Goal: Task Accomplishment & Management: Manage account settings

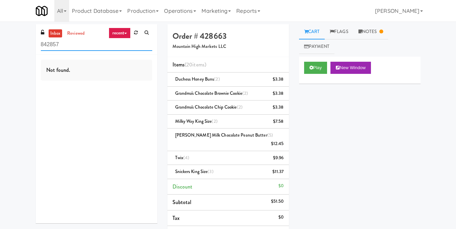
drag, startPoint x: 110, startPoint y: 46, endPoint x: 0, endPoint y: 50, distance: 109.7
click at [0, 50] on div "inbox reviewed recent all unclear take inventory issue suspicious failed recent…" at bounding box center [228, 175] width 456 height 302
paste input "Rock Solid Reboot 2"
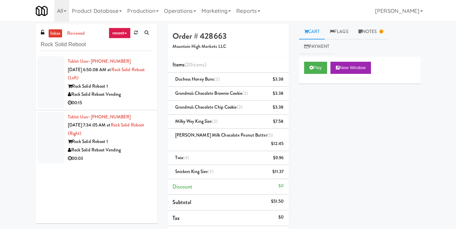
click at [135, 106] on div "00:15" at bounding box center [110, 103] width 84 height 8
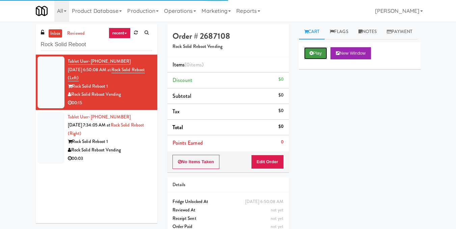
click at [307, 59] on button "Play" at bounding box center [315, 53] width 23 height 12
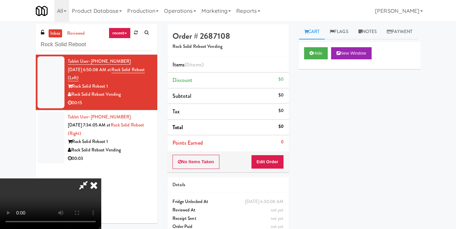
click at [101, 178] on video at bounding box center [50, 203] width 101 height 51
click at [279, 157] on button "Edit Order" at bounding box center [267, 162] width 33 height 14
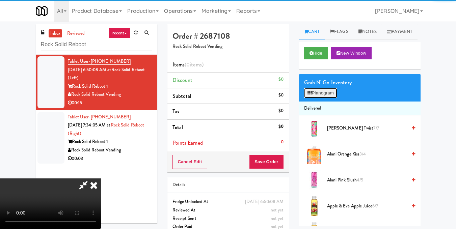
click at [329, 98] on button "Planogram" at bounding box center [320, 93] width 33 height 10
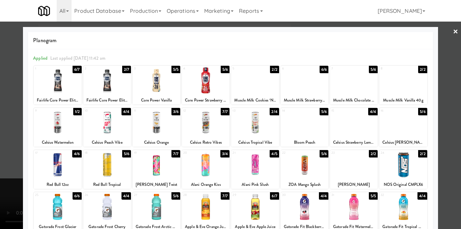
click at [163, 75] on div at bounding box center [157, 80] width 48 height 26
click at [442, 90] on div at bounding box center [230, 114] width 461 height 229
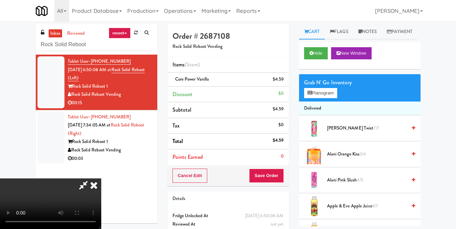
click at [101, 178] on icon at bounding box center [93, 184] width 15 height 13
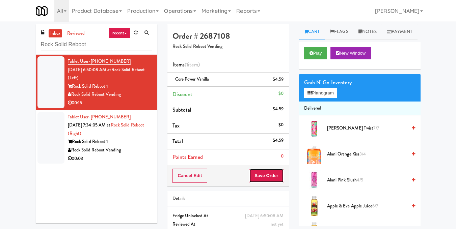
click at [278, 179] on button "Save Order" at bounding box center [266, 176] width 34 height 14
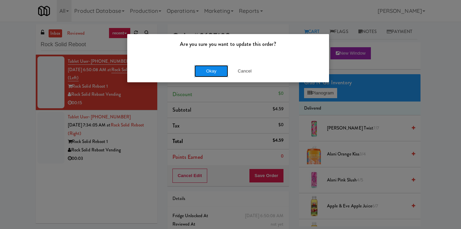
click at [218, 69] on button "Okay" at bounding box center [211, 71] width 34 height 12
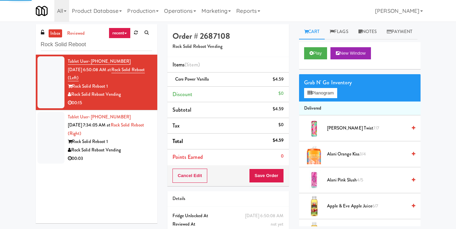
click at [134, 154] on div "Rock Solid Reboot Vending" at bounding box center [110, 150] width 84 height 8
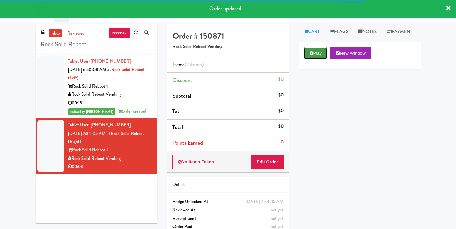
click at [311, 55] on icon at bounding box center [311, 53] width 4 height 4
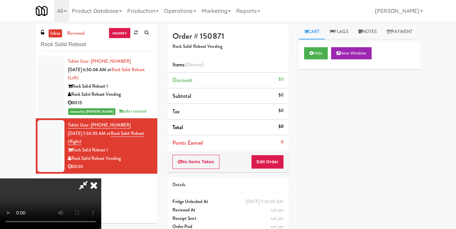
click at [101, 178] on video at bounding box center [50, 203] width 101 height 51
click at [281, 162] on button "Edit Order" at bounding box center [267, 162] width 33 height 14
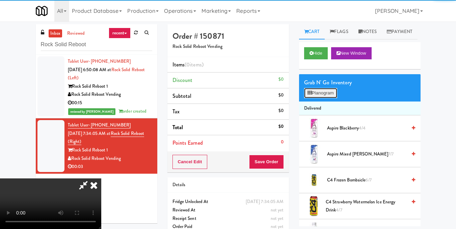
click at [314, 98] on button "Planogram" at bounding box center [320, 93] width 33 height 10
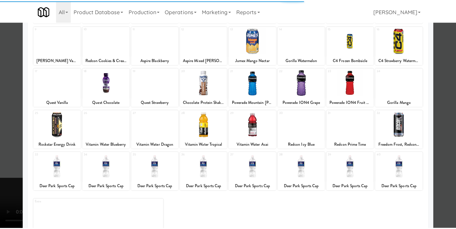
scroll to position [102, 0]
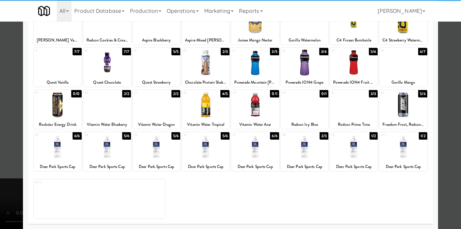
click at [115, 157] on div at bounding box center [107, 147] width 48 height 26
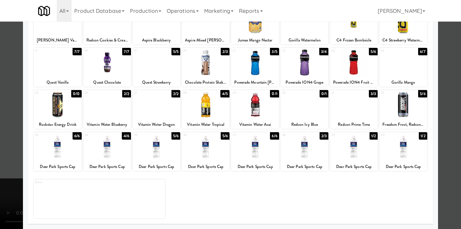
click at [434, 84] on div at bounding box center [230, 114] width 461 height 229
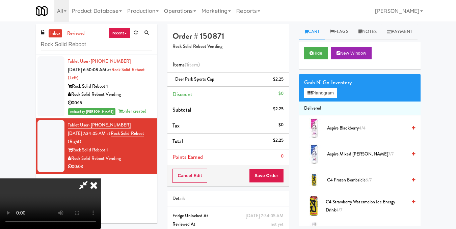
click at [101, 178] on icon at bounding box center [93, 184] width 15 height 13
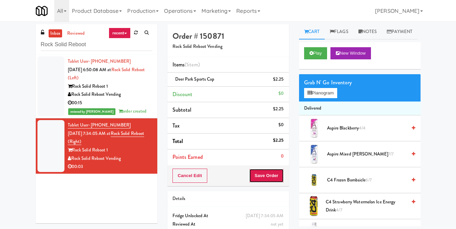
click at [264, 170] on button "Save Order" at bounding box center [266, 176] width 34 height 14
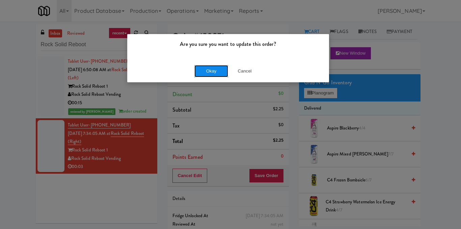
click at [205, 70] on button "Okay" at bounding box center [211, 71] width 34 height 12
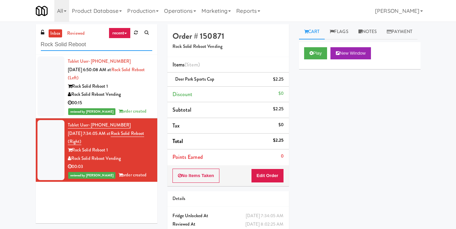
drag, startPoint x: 124, startPoint y: 46, endPoint x: 10, endPoint y: 41, distance: 114.4
click at [10, 41] on div "inbox reviewed recent all unclear take inventory issue suspicious failed recent…" at bounding box center [228, 139] width 456 height 231
paste input "Lockheed Orlando Fab"
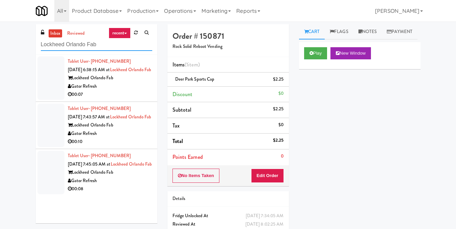
type input "Lockheed Orlando Fab"
click at [143, 91] on div "Gator Refresh" at bounding box center [110, 86] width 84 height 8
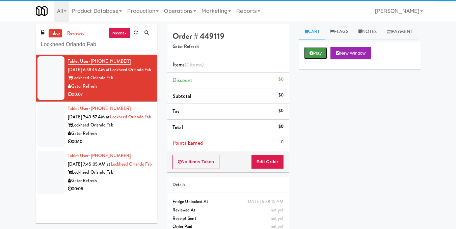
click at [317, 59] on button "Play" at bounding box center [315, 53] width 23 height 12
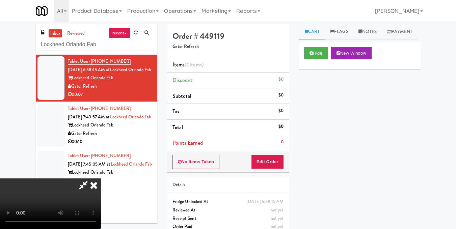
click at [101, 178] on video at bounding box center [50, 203] width 101 height 51
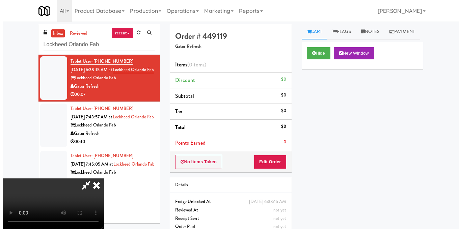
scroll to position [76, 0]
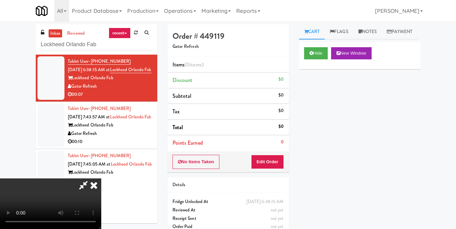
click at [101, 178] on video at bounding box center [50, 203] width 101 height 51
click at [279, 160] on button "Edit Order" at bounding box center [267, 162] width 33 height 14
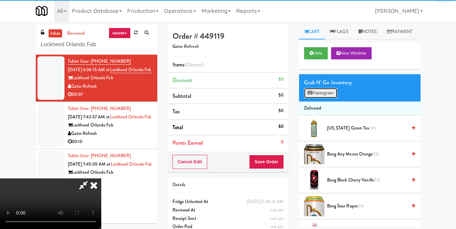
click at [329, 98] on button "Planogram" at bounding box center [320, 93] width 33 height 10
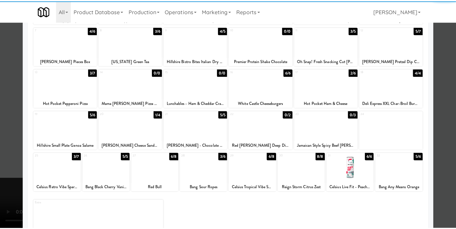
scroll to position [101, 0]
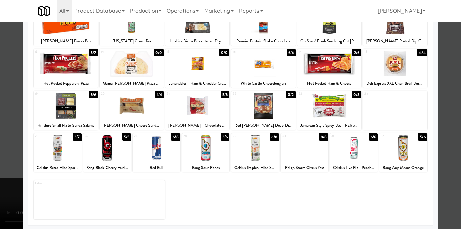
click at [243, 155] on div at bounding box center [255, 148] width 48 height 26
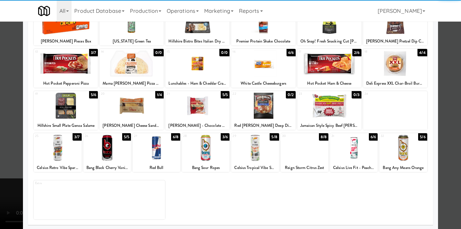
drag, startPoint x: 431, startPoint y: 117, endPoint x: 440, endPoint y: 119, distance: 8.7
click at [434, 117] on div "× Planogram Applied Last applied [DATE] 9:07 am 1 2/4 Nissin Hot & Spicy Cup No…" at bounding box center [230, 114] width 461 height 229
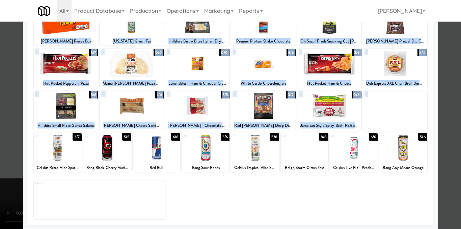
drag, startPoint x: 440, startPoint y: 119, endPoint x: 436, endPoint y: 120, distance: 4.1
click at [440, 119] on div at bounding box center [230, 114] width 461 height 229
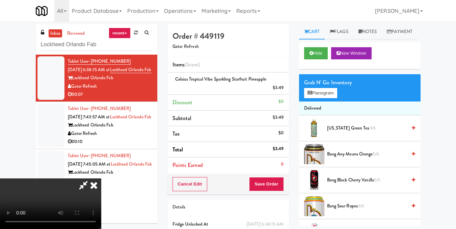
click at [101, 178] on video at bounding box center [50, 203] width 101 height 51
click at [101, 178] on icon at bounding box center [93, 184] width 15 height 13
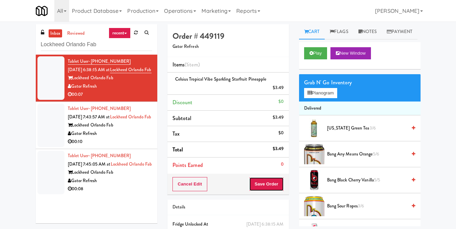
click at [268, 182] on button "Save Order" at bounding box center [266, 184] width 34 height 14
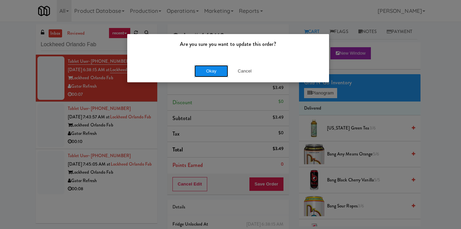
click at [213, 69] on button "Okay" at bounding box center [211, 71] width 34 height 12
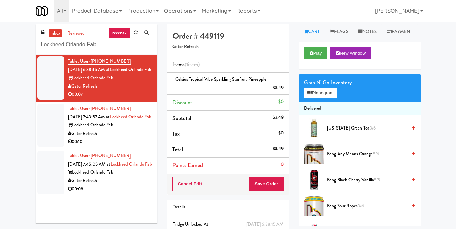
click at [145, 146] on div "00:10" at bounding box center [110, 142] width 84 height 8
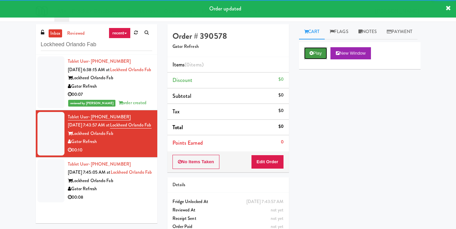
click at [317, 59] on button "Play" at bounding box center [315, 53] width 23 height 12
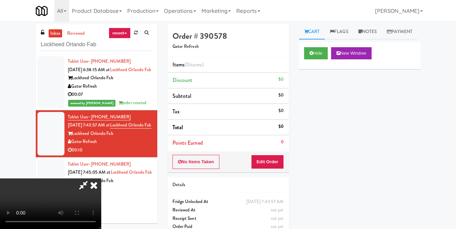
scroll to position [8, 0]
click at [101, 178] on video at bounding box center [50, 203] width 101 height 51
click at [281, 163] on button "Edit Order" at bounding box center [267, 162] width 33 height 14
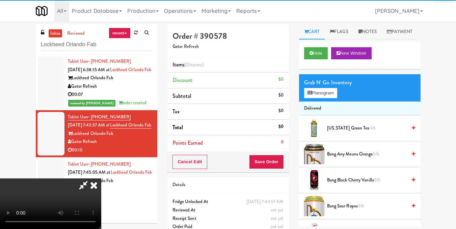
click at [327, 102] on div "Grab N' Go Inventory Planogram" at bounding box center [359, 87] width 121 height 27
click at [326, 98] on button "Planogram" at bounding box center [320, 93] width 33 height 10
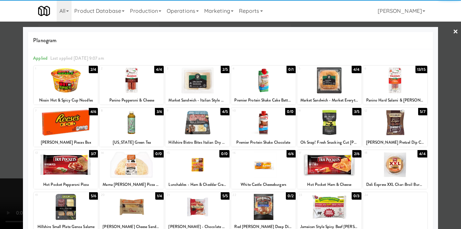
click at [139, 89] on div at bounding box center [131, 80] width 64 height 26
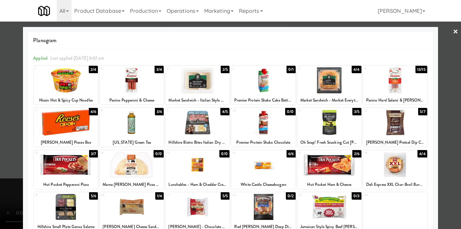
click at [127, 118] on div at bounding box center [131, 123] width 64 height 26
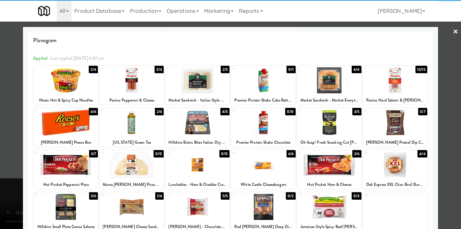
click at [448, 108] on div at bounding box center [230, 114] width 461 height 229
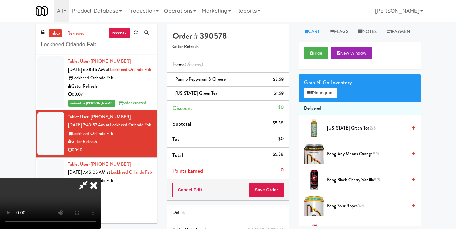
drag, startPoint x: 196, startPoint y: 106, endPoint x: 199, endPoint y: 97, distance: 9.9
click at [101, 178] on video at bounding box center [50, 203] width 101 height 51
click at [101, 178] on icon at bounding box center [93, 184] width 15 height 13
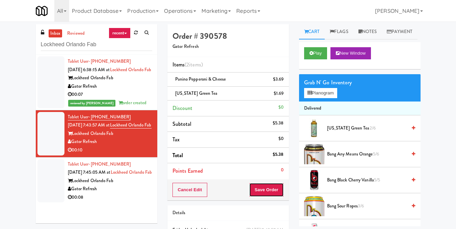
click at [257, 191] on button "Save Order" at bounding box center [266, 190] width 34 height 14
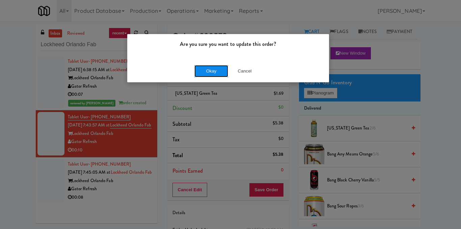
click at [204, 74] on button "Okay" at bounding box center [211, 71] width 34 height 12
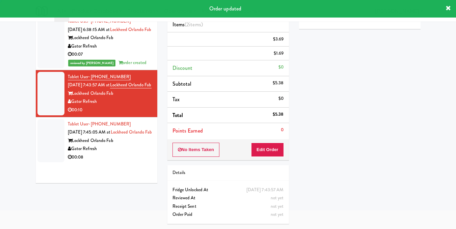
click at [140, 162] on div "00:08" at bounding box center [110, 157] width 84 height 8
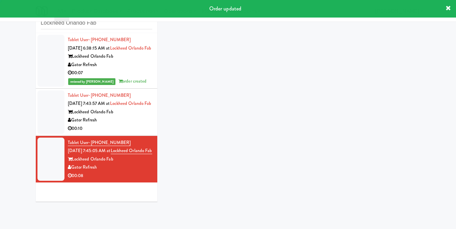
scroll to position [22, 0]
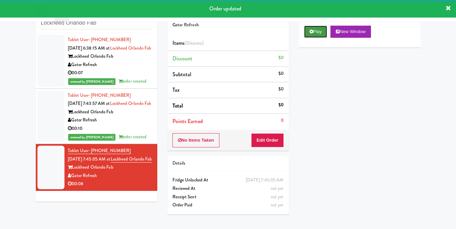
click at [310, 34] on icon at bounding box center [311, 31] width 4 height 4
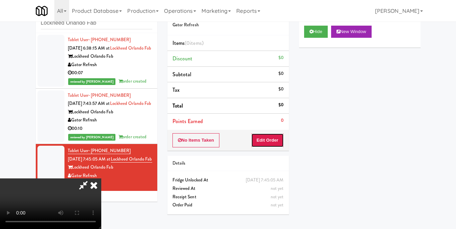
click at [279, 141] on button "Edit Order" at bounding box center [267, 140] width 33 height 14
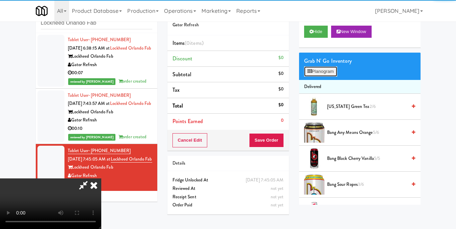
click at [329, 77] on button "Planogram" at bounding box center [320, 71] width 33 height 10
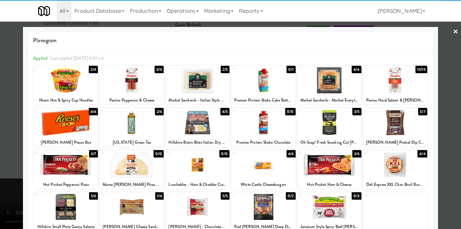
click at [76, 82] on div at bounding box center [66, 80] width 64 height 26
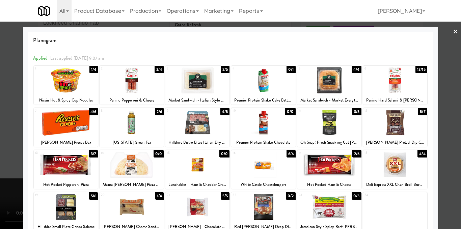
click at [430, 83] on div "Planogram Applied Last applied [DATE] 9:07 am 1 1/4 Nissin Hot & Spicy Cup Nood…" at bounding box center [230, 179] width 414 height 304
click at [441, 86] on div at bounding box center [230, 114] width 461 height 229
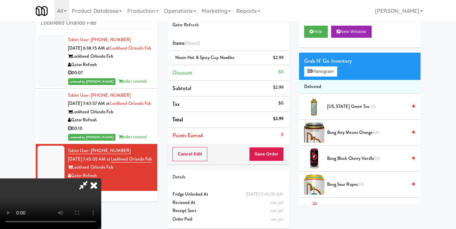
click at [101, 178] on icon at bounding box center [93, 184] width 15 height 13
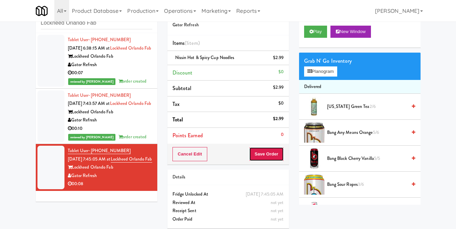
click at [275, 157] on button "Save Order" at bounding box center [266, 154] width 34 height 14
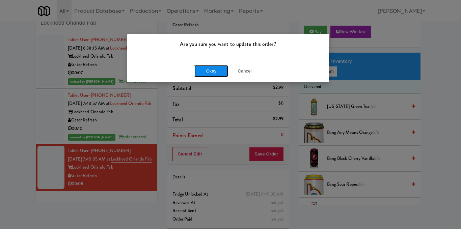
click at [211, 75] on button "Okay" at bounding box center [211, 71] width 34 height 12
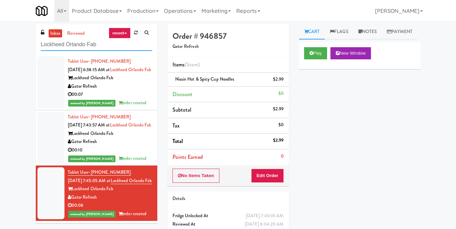
drag, startPoint x: 125, startPoint y: 46, endPoint x: 1, endPoint y: 49, distance: 124.1
click at [1, 49] on div "inbox reviewed recent all unclear take inventory issue suspicious failed recent…" at bounding box center [228, 139] width 456 height 231
paste input "400 [PERSON_NAME] Cabinet 1"
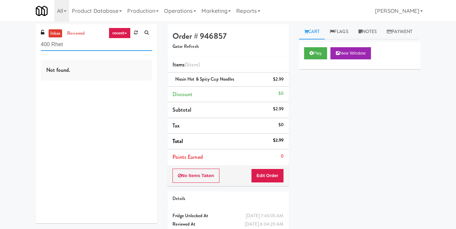
drag, startPoint x: 31, startPoint y: 48, endPoint x: 0, endPoint y: 49, distance: 31.4
click at [0, 49] on div "inbox reviewed recent all unclear take inventory issue suspicious failed recent…" at bounding box center [228, 139] width 456 height 231
paste input "[PERSON_NAME] Ave (L) - Steam Whistle"
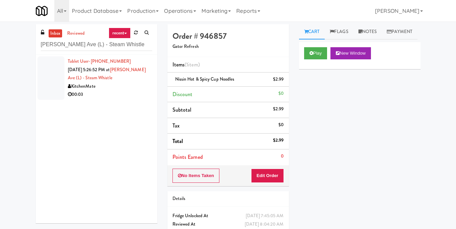
click at [117, 93] on div "00:03" at bounding box center [110, 94] width 84 height 8
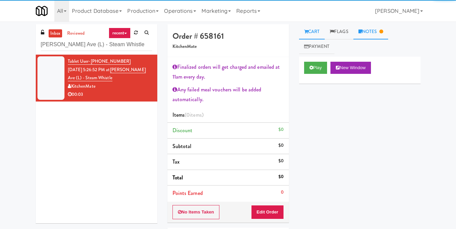
click at [365, 32] on link "Notes" at bounding box center [370, 31] width 35 height 15
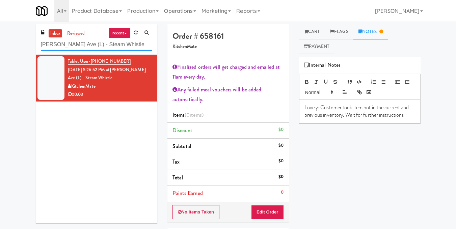
drag, startPoint x: 119, startPoint y: 45, endPoint x: 0, endPoint y: 59, distance: 119.5
click at [0, 59] on div "inbox reviewed recent all unclear take inventory issue suspicious failed recent…" at bounding box center [228, 157] width 456 height 267
paste input "Pantry 101 @ [GEOGRAPHIC_DATA]"
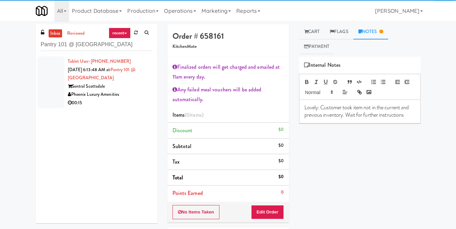
click at [138, 87] on div "Sentral Scottsdale" at bounding box center [110, 86] width 84 height 8
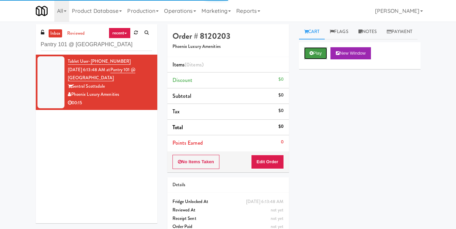
click at [318, 59] on button "Play" at bounding box center [315, 53] width 23 height 12
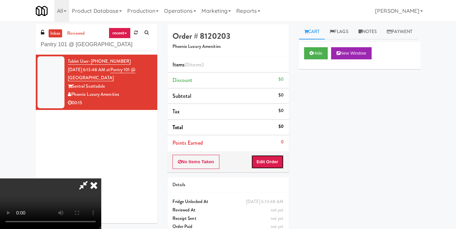
click at [276, 161] on button "Edit Order" at bounding box center [267, 162] width 33 height 14
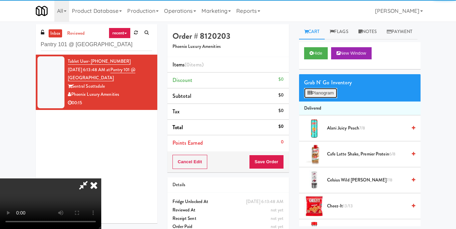
click at [318, 98] on button "Planogram" at bounding box center [320, 93] width 33 height 10
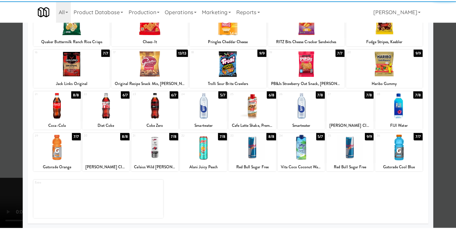
scroll to position [34, 0]
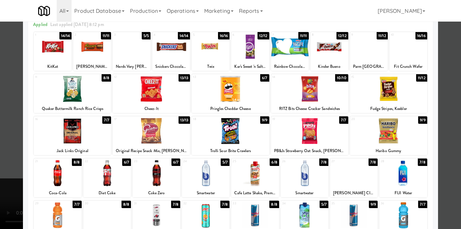
click at [392, 127] on div at bounding box center [388, 131] width 77 height 26
click at [441, 117] on div at bounding box center [230, 114] width 461 height 229
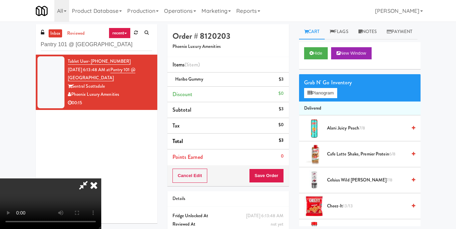
click at [101, 178] on icon at bounding box center [93, 184] width 15 height 13
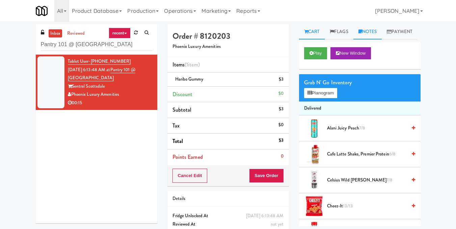
click at [380, 35] on link "Notes" at bounding box center [367, 31] width 29 height 15
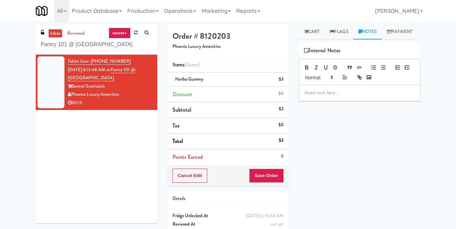
click at [344, 96] on p at bounding box center [359, 92] width 111 height 7
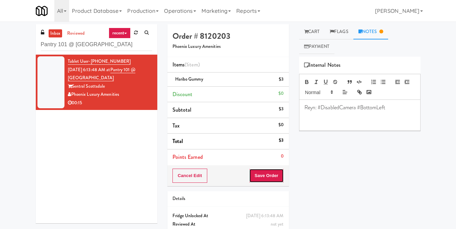
click at [273, 174] on button "Save Order" at bounding box center [266, 176] width 34 height 14
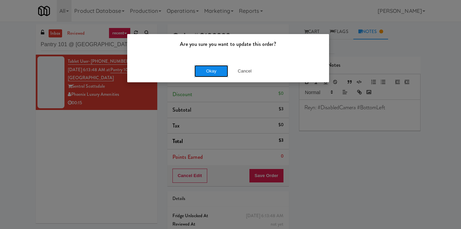
click at [220, 69] on button "Okay" at bounding box center [211, 71] width 34 height 12
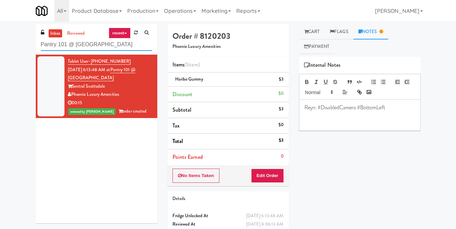
drag, startPoint x: 141, startPoint y: 46, endPoint x: 0, endPoint y: 44, distance: 141.3
click at [0, 44] on div "inbox reviewed recent all unclear take inventory issue suspicious failed recent…" at bounding box center [228, 139] width 456 height 231
paste input "IKEA [GEOGRAPHIC_DATA]"
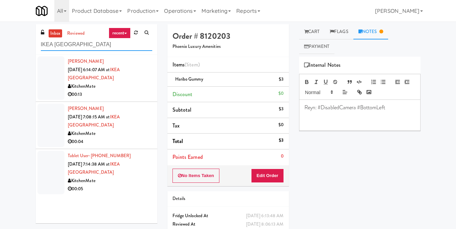
type input "IKEA [GEOGRAPHIC_DATA]"
click at [116, 92] on div "00:13" at bounding box center [110, 94] width 84 height 8
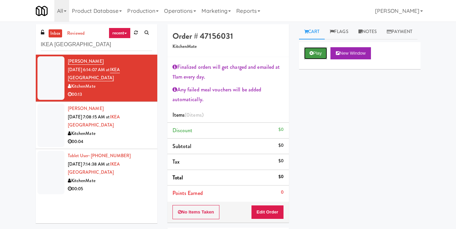
click at [314, 59] on button "Play" at bounding box center [315, 53] width 23 height 12
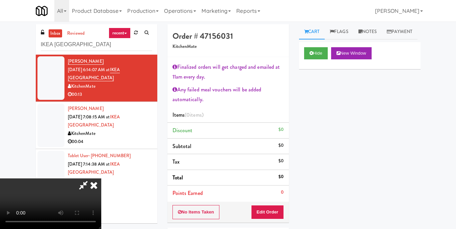
click at [101, 178] on video at bounding box center [50, 203] width 101 height 51
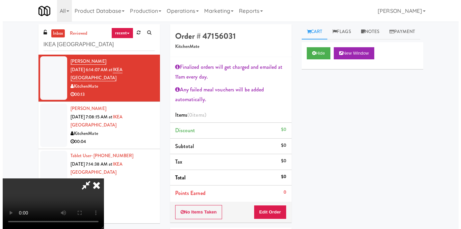
scroll to position [94, 0]
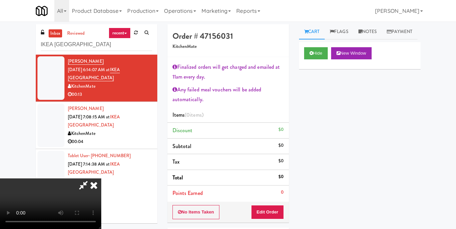
click at [101, 178] on video at bounding box center [50, 203] width 101 height 51
drag, startPoint x: 281, startPoint y: 211, endPoint x: 283, endPoint y: 187, distance: 24.0
click at [281, 212] on button "Edit Order" at bounding box center [267, 212] width 33 height 14
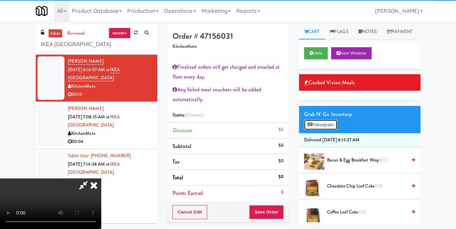
click at [309, 127] on icon at bounding box center [309, 124] width 4 height 4
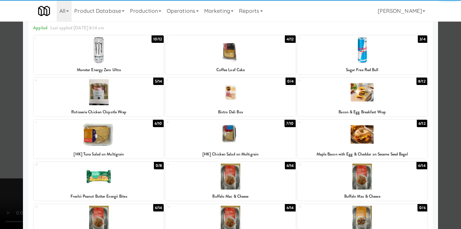
scroll to position [34, 0]
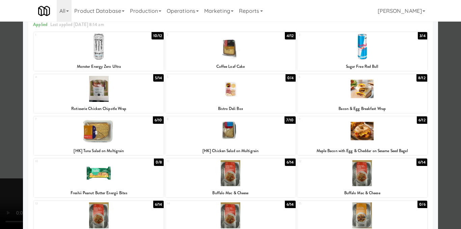
click at [227, 138] on div at bounding box center [230, 131] width 130 height 26
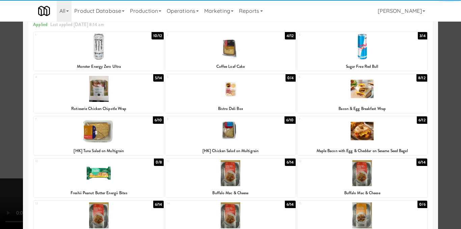
click at [441, 132] on div at bounding box center [230, 114] width 461 height 229
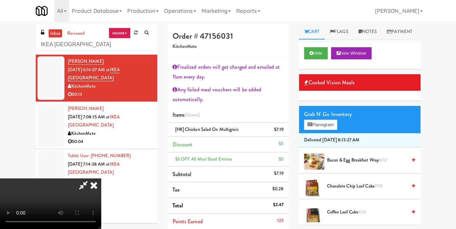
click at [101, 178] on video at bounding box center [50, 203] width 101 height 51
click at [329, 130] on button "Planogram" at bounding box center [320, 125] width 33 height 10
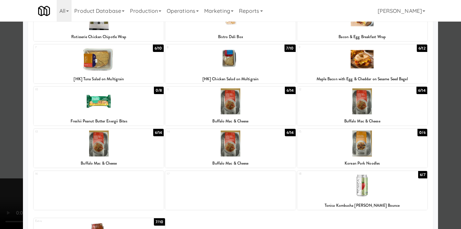
scroll to position [144, 0]
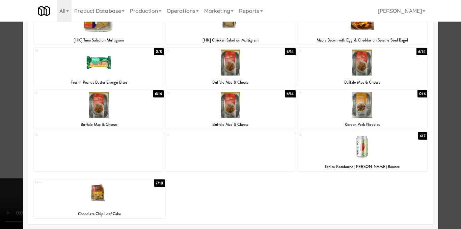
click at [78, 200] on div at bounding box center [99, 194] width 131 height 26
click at [451, 135] on div at bounding box center [230, 114] width 461 height 229
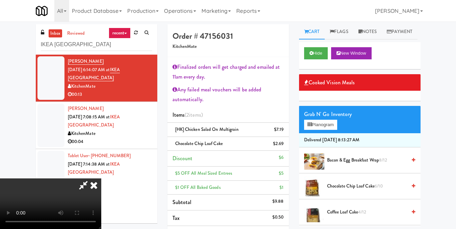
click at [101, 178] on video at bounding box center [50, 203] width 101 height 51
drag, startPoint x: 103, startPoint y: 157, endPoint x: 125, endPoint y: 147, distance: 24.9
click at [101, 178] on video at bounding box center [50, 203] width 101 height 51
click at [323, 130] on button "Planogram" at bounding box center [320, 125] width 33 height 10
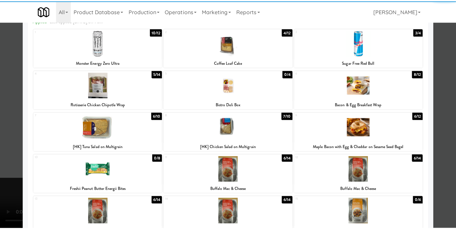
scroll to position [34, 0]
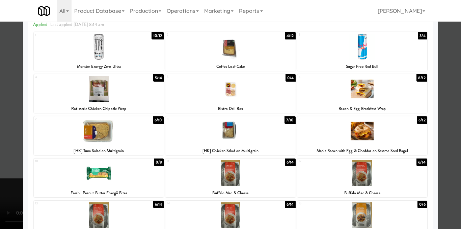
click at [111, 52] on div at bounding box center [99, 47] width 130 height 26
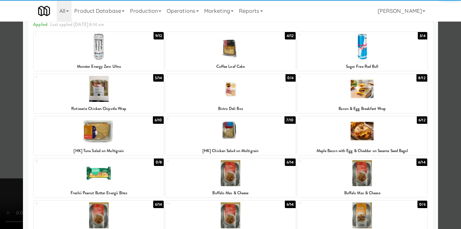
click at [451, 108] on div at bounding box center [230, 114] width 461 height 229
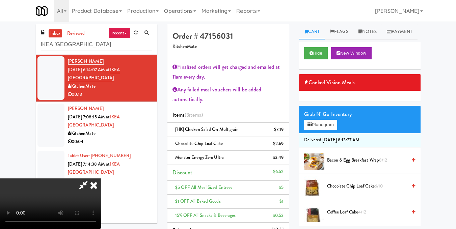
click at [101, 178] on video at bounding box center [50, 203] width 101 height 51
click at [101, 178] on icon at bounding box center [93, 184] width 15 height 13
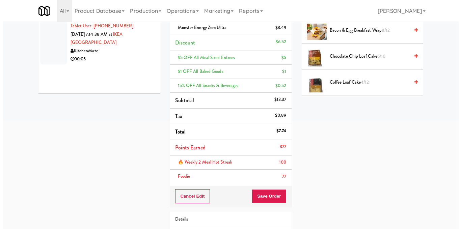
scroll to position [176, 0]
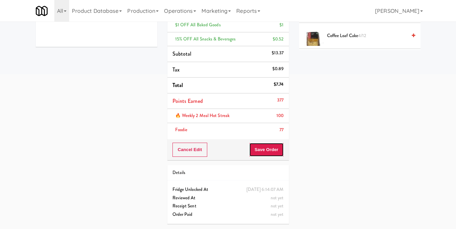
click at [258, 151] on button "Save Order" at bounding box center [266, 150] width 34 height 14
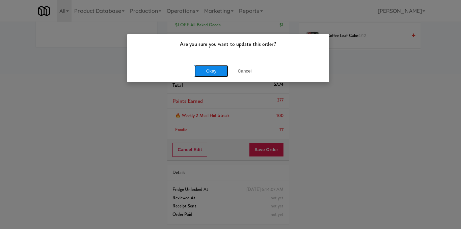
click at [213, 75] on button "Okay" at bounding box center [211, 71] width 34 height 12
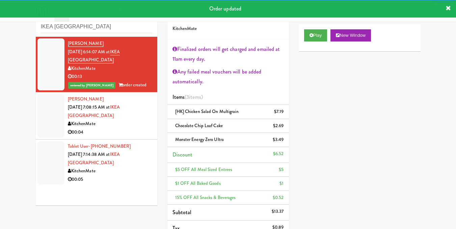
scroll to position [8, 0]
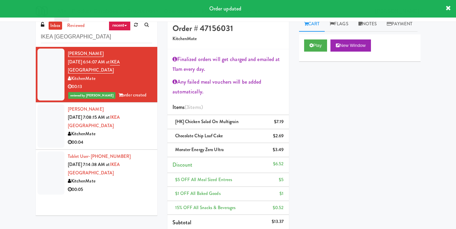
click at [129, 136] on div "KitchenMate" at bounding box center [110, 134] width 84 height 8
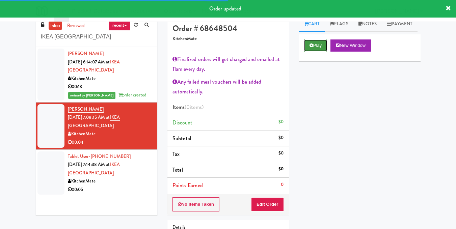
click at [317, 52] on button "Play" at bounding box center [315, 45] width 23 height 12
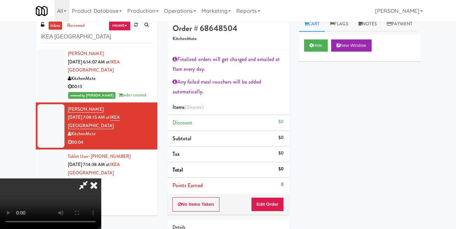
click at [101, 178] on video at bounding box center [50, 203] width 101 height 51
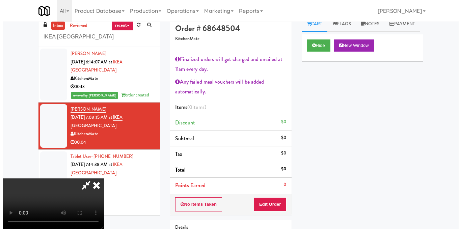
scroll to position [94, 0]
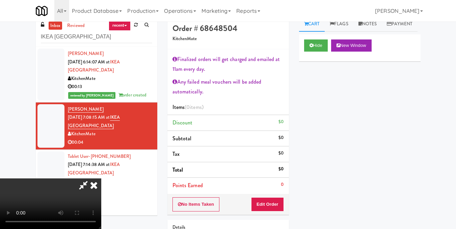
click at [101, 178] on video at bounding box center [50, 203] width 101 height 51
drag, startPoint x: 277, startPoint y: 202, endPoint x: 279, endPoint y: 182, distance: 20.3
click at [277, 203] on button "Edit Order" at bounding box center [267, 204] width 33 height 14
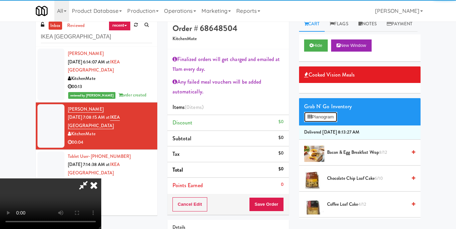
click at [312, 122] on button "Planogram" at bounding box center [320, 117] width 33 height 10
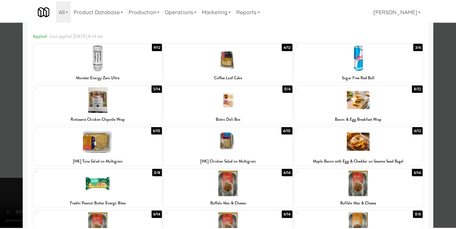
scroll to position [9, 0]
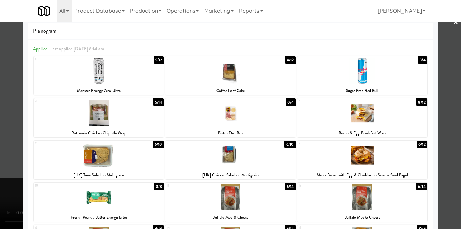
click at [364, 157] on div at bounding box center [362, 155] width 130 height 26
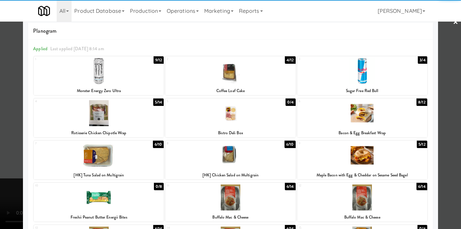
click at [448, 148] on div at bounding box center [230, 114] width 461 height 229
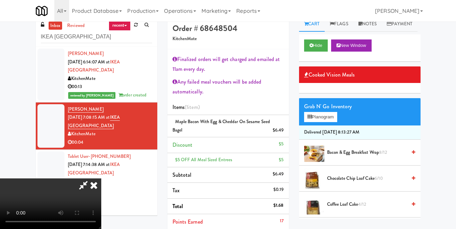
click at [101, 178] on icon at bounding box center [93, 184] width 15 height 13
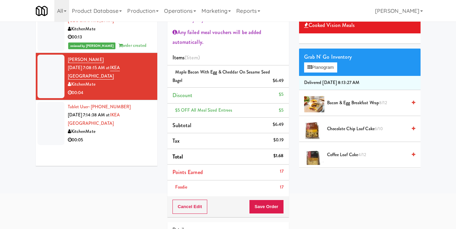
scroll to position [109, 0]
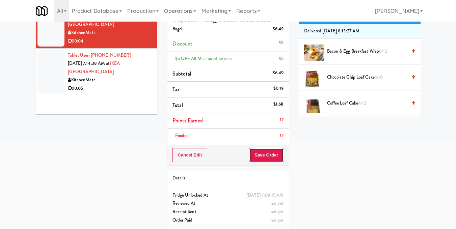
click at [271, 155] on button "Save Order" at bounding box center [266, 155] width 34 height 14
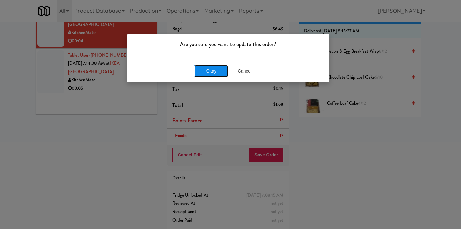
click at [215, 70] on button "Okay" at bounding box center [211, 71] width 34 height 12
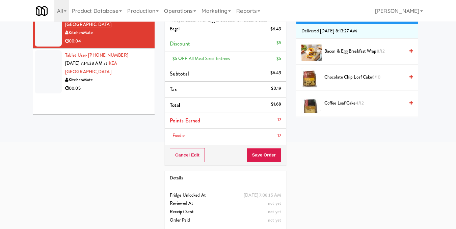
click at [129, 91] on div "00:05" at bounding box center [107, 88] width 84 height 8
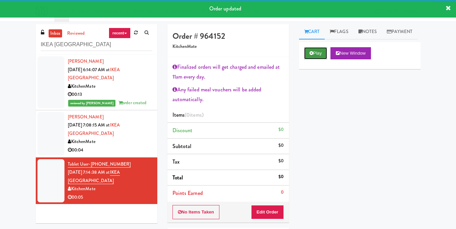
click at [314, 59] on button "Play" at bounding box center [315, 53] width 23 height 12
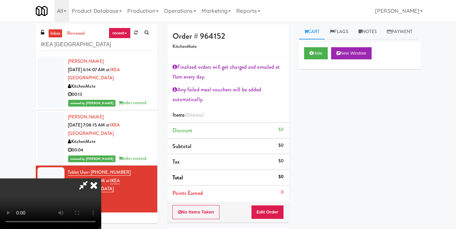
click at [101, 178] on video at bounding box center [50, 203] width 101 height 51
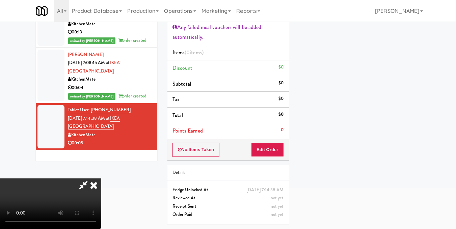
scroll to position [0, 0]
click at [101, 178] on video at bounding box center [50, 203] width 101 height 51
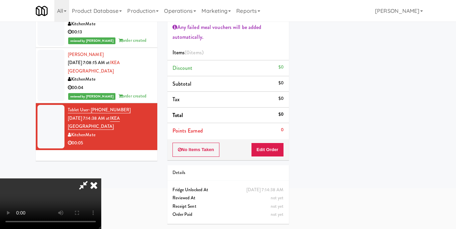
click at [101, 178] on video at bounding box center [50, 203] width 101 height 51
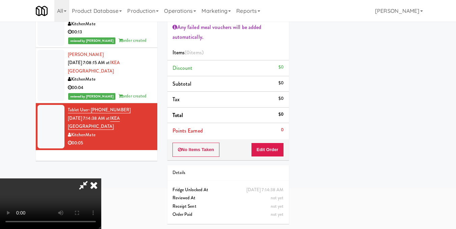
click at [101, 178] on video at bounding box center [50, 203] width 101 height 51
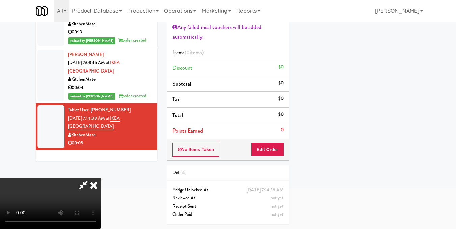
click at [101, 178] on video at bounding box center [50, 203] width 101 height 51
click at [280, 146] on button "Edit Order" at bounding box center [267, 150] width 33 height 14
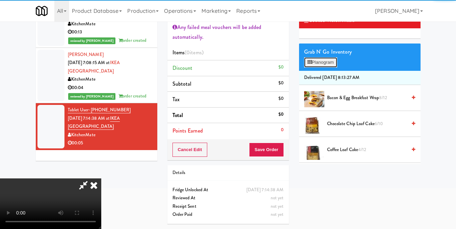
click at [321, 67] on button "Planogram" at bounding box center [320, 62] width 33 height 10
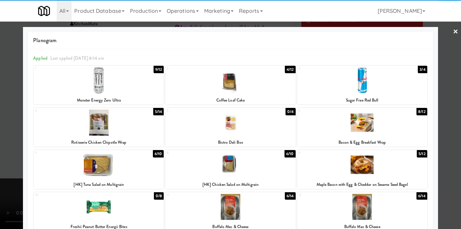
click at [93, 165] on div at bounding box center [99, 165] width 130 height 26
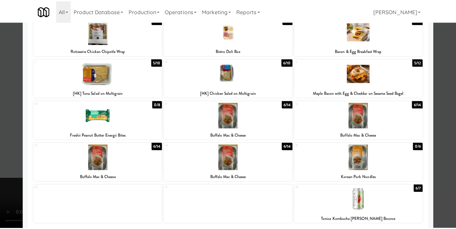
scroll to position [135, 0]
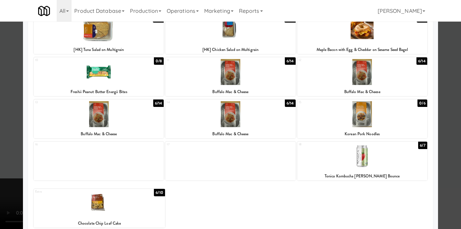
click at [106, 198] on div at bounding box center [99, 204] width 131 height 26
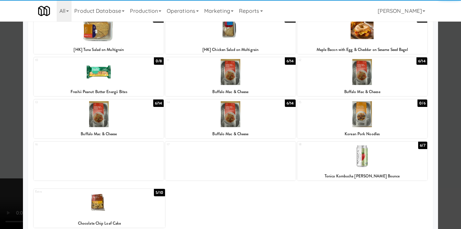
click at [444, 132] on div at bounding box center [230, 114] width 461 height 229
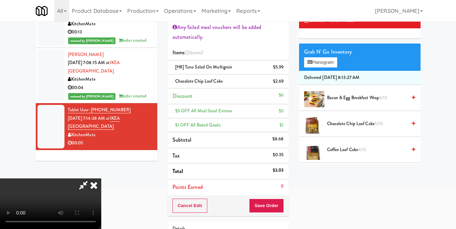
click at [101, 182] on video at bounding box center [50, 203] width 101 height 51
click at [101, 180] on video at bounding box center [50, 203] width 101 height 51
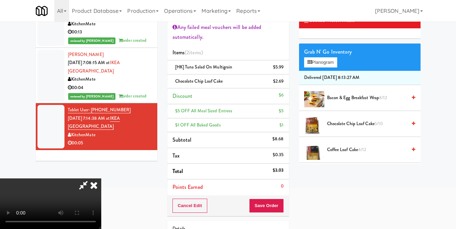
scroll to position [94, 0]
click at [101, 178] on video at bounding box center [50, 203] width 101 height 51
click at [101, 178] on icon at bounding box center [93, 184] width 15 height 13
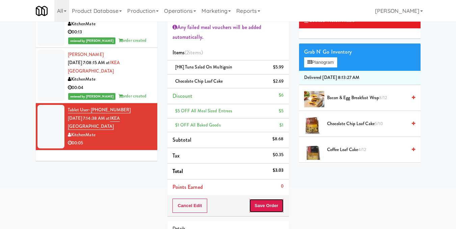
click at [268, 203] on button "Save Order" at bounding box center [266, 206] width 34 height 14
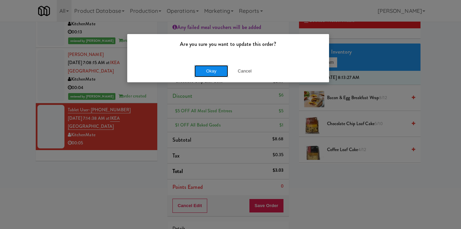
click at [214, 72] on button "Okay" at bounding box center [211, 71] width 34 height 12
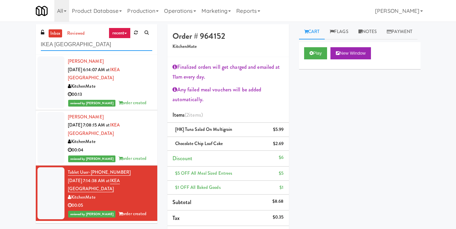
drag, startPoint x: 127, startPoint y: 46, endPoint x: 0, endPoint y: 51, distance: 126.9
click at [0, 51] on div "inbox reviewed recent all unclear take inventory issue suspicious failed recent…" at bounding box center [228, 185] width 456 height 323
paste input "[GEOGRAPHIC_DATA]"
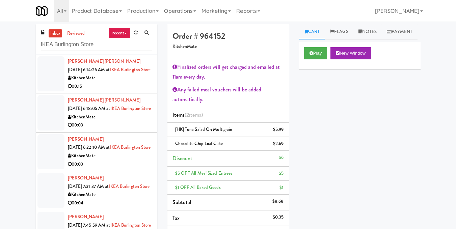
drag, startPoint x: 127, startPoint y: 91, endPoint x: 204, endPoint y: 69, distance: 79.3
click at [127, 90] on div "00:15" at bounding box center [110, 86] width 84 height 8
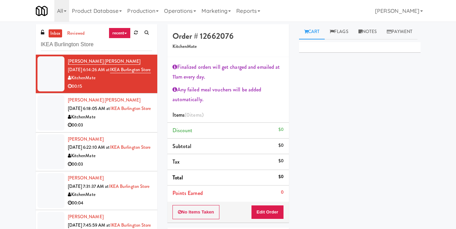
click at [119, 121] on div "KitchenMate" at bounding box center [110, 117] width 84 height 8
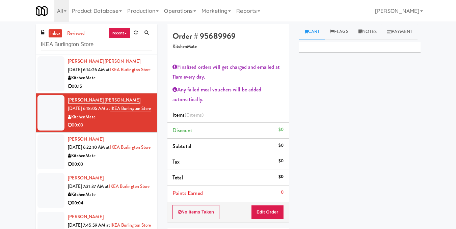
click at [129, 168] on div "[PERSON_NAME] [DATE] 6:22:10 AM at [GEOGRAPHIC_DATA] 00:03" at bounding box center [110, 151] width 84 height 33
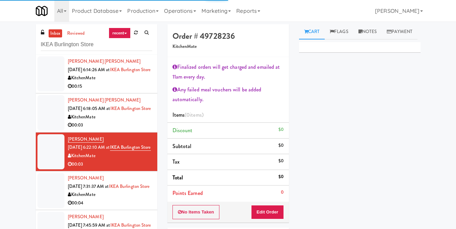
click at [135, 76] on div "[PERSON_NAME] [PERSON_NAME] [DATE] 6:14:26 AM at [GEOGRAPHIC_DATA] 00:15" at bounding box center [110, 73] width 84 height 33
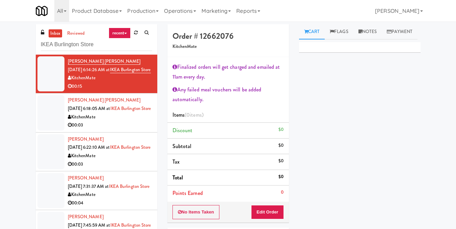
drag, startPoint x: 126, startPoint y: 65, endPoint x: 121, endPoint y: 93, distance: 28.5
click at [121, 91] on div "00:15" at bounding box center [110, 86] width 84 height 8
drag, startPoint x: 104, startPoint y: 39, endPoint x: 7, endPoint y: 53, distance: 97.4
click at [7, 53] on div "inbox reviewed recent all unclear take inventory issue suspicious failed recent…" at bounding box center [228, 157] width 456 height 267
paste input "[PERSON_NAME] 23 - Cooler"
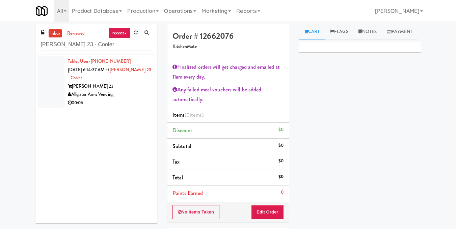
click at [129, 90] on div "[PERSON_NAME] 23" at bounding box center [110, 86] width 84 height 8
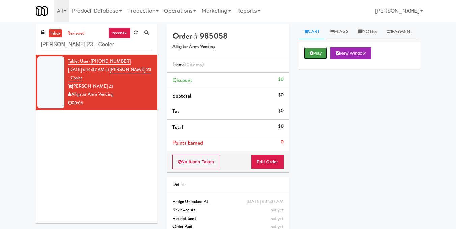
click at [322, 59] on button "Play" at bounding box center [315, 53] width 23 height 12
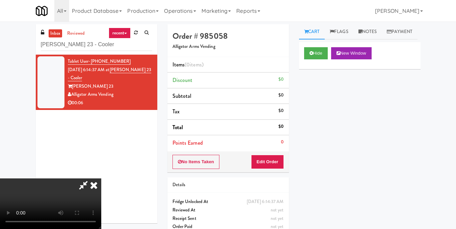
click at [101, 178] on video at bounding box center [50, 203] width 101 height 51
drag, startPoint x: 277, startPoint y: 166, endPoint x: 291, endPoint y: 147, distance: 23.4
click at [278, 166] on button "Edit Order" at bounding box center [267, 162] width 33 height 14
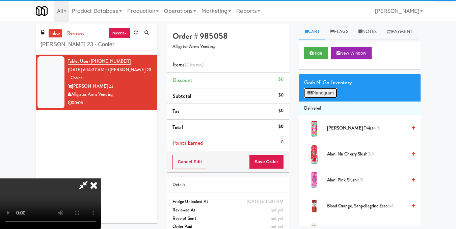
click at [313, 98] on button "Planogram" at bounding box center [320, 93] width 33 height 10
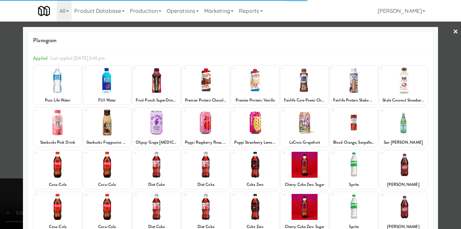
scroll to position [102, 0]
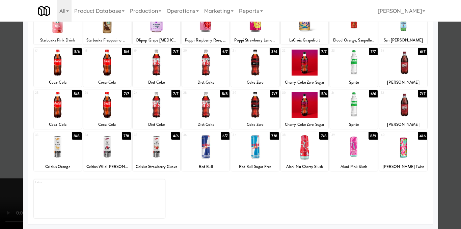
click at [359, 153] on div at bounding box center [354, 147] width 48 height 26
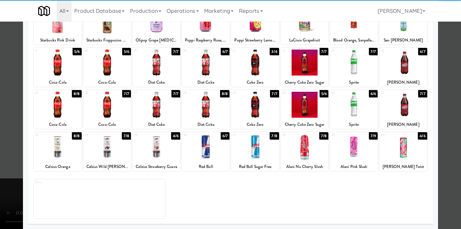
click at [448, 150] on div at bounding box center [230, 114] width 461 height 229
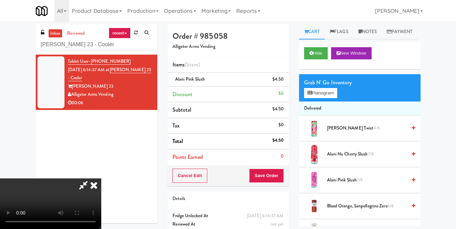
click at [94, 178] on video at bounding box center [50, 203] width 101 height 51
click at [317, 98] on button "Planogram" at bounding box center [320, 93] width 33 height 10
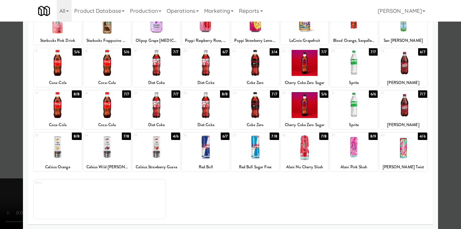
scroll to position [102, 0]
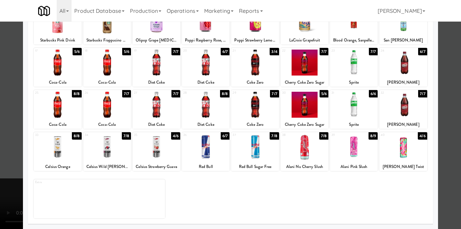
click at [356, 157] on div at bounding box center [354, 147] width 48 height 26
click at [446, 166] on div at bounding box center [230, 114] width 461 height 229
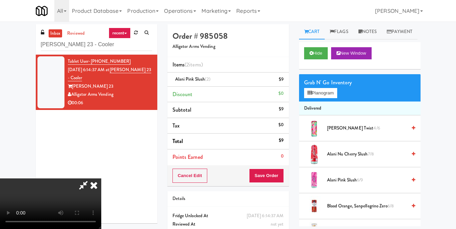
click at [101, 178] on video at bounding box center [50, 203] width 101 height 51
click at [91, 178] on icon at bounding box center [84, 184] width 16 height 13
click at [273, 172] on button "Save Order" at bounding box center [266, 176] width 34 height 14
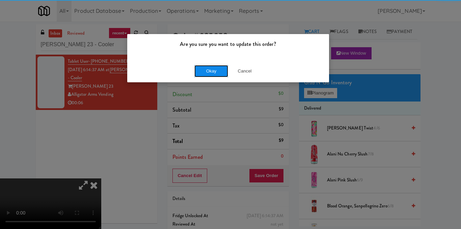
click at [222, 71] on button "Okay" at bounding box center [211, 71] width 34 height 12
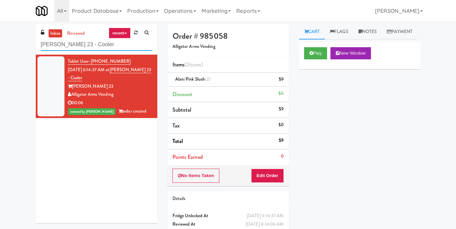
drag, startPoint x: 48, startPoint y: 42, endPoint x: 0, endPoint y: 42, distance: 47.5
click at [0, 42] on div "inbox reviewed recent all unclear take inventory issue suspicious failed recent…" at bounding box center [228, 139] width 456 height 231
paste input "[PERSON_NAME] Tow"
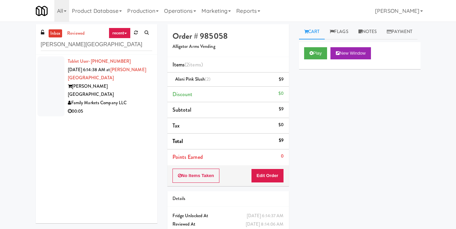
click at [138, 107] on div "00:05" at bounding box center [110, 111] width 84 height 8
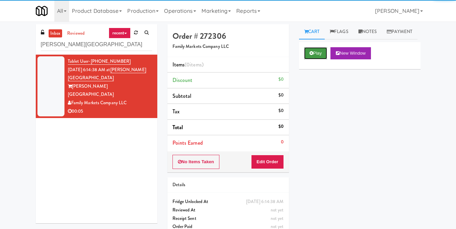
click at [316, 59] on button "Play" at bounding box center [315, 53] width 23 height 12
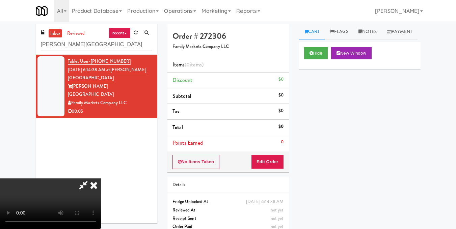
click at [101, 178] on video at bounding box center [50, 203] width 101 height 51
click at [278, 160] on button "Edit Order" at bounding box center [267, 162] width 33 height 14
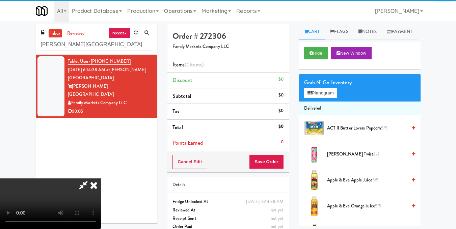
click at [309, 102] on div "Grab N' Go Inventory Planogram" at bounding box center [359, 87] width 121 height 27
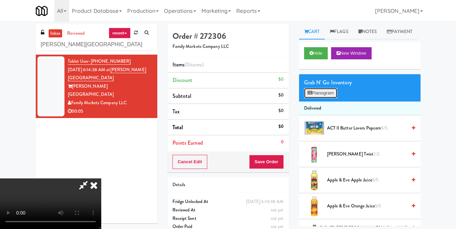
click at [310, 95] on icon at bounding box center [309, 93] width 4 height 4
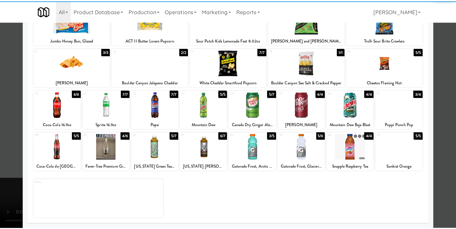
scroll to position [102, 0]
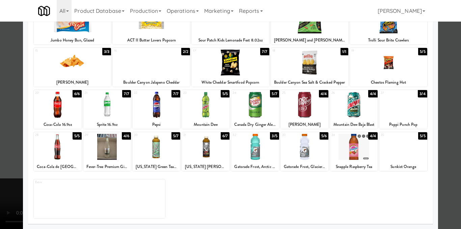
click at [116, 154] on div at bounding box center [107, 147] width 48 height 26
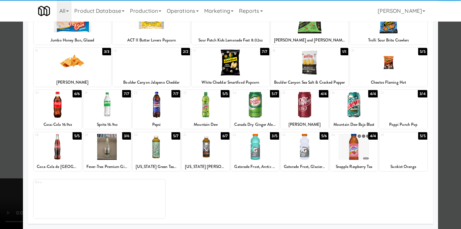
click at [441, 124] on div at bounding box center [230, 114] width 461 height 229
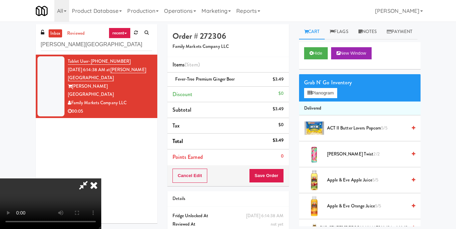
click at [101, 178] on video at bounding box center [50, 203] width 101 height 51
click at [101, 178] on icon at bounding box center [93, 184] width 15 height 13
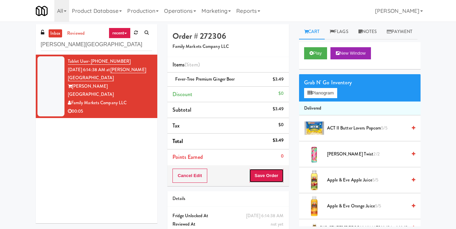
click at [275, 176] on button "Save Order" at bounding box center [266, 176] width 34 height 14
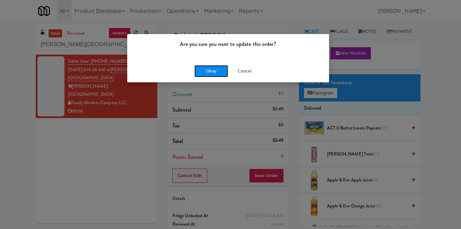
click at [211, 73] on button "Okay" at bounding box center [211, 71] width 34 height 12
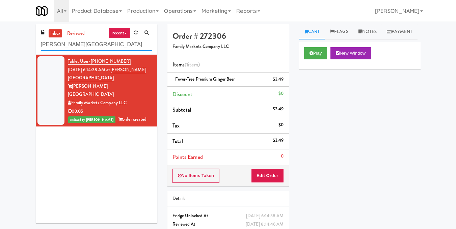
drag, startPoint x: 92, startPoint y: 42, endPoint x: 4, endPoint y: 53, distance: 88.0
click at [5, 52] on div "inbox reviewed recent all unclear take inventory issue suspicious failed recent…" at bounding box center [228, 139] width 456 height 231
paste input "Tiller Terrace - Cool"
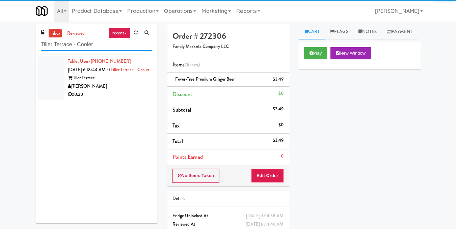
type input "Tiller Terrace - Cooler"
click at [135, 82] on div "Tiller Terrace" at bounding box center [110, 78] width 84 height 8
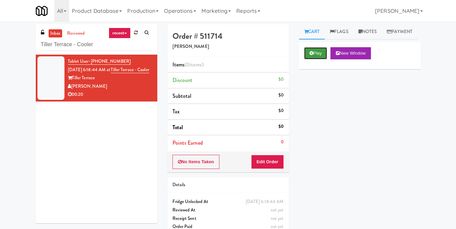
click at [311, 55] on icon at bounding box center [311, 53] width 4 height 4
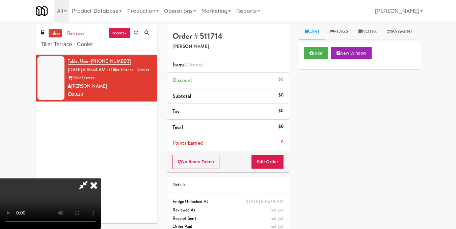
click at [101, 178] on video at bounding box center [50, 203] width 101 height 51
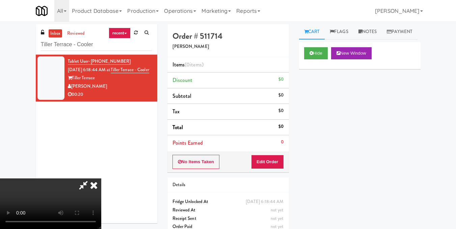
click at [101, 178] on video at bounding box center [50, 203] width 101 height 51
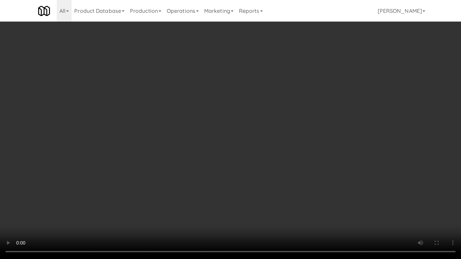
click at [152, 184] on video at bounding box center [230, 129] width 461 height 259
click at [151, 183] on video at bounding box center [230, 129] width 461 height 259
click at [240, 133] on video at bounding box center [230, 129] width 461 height 259
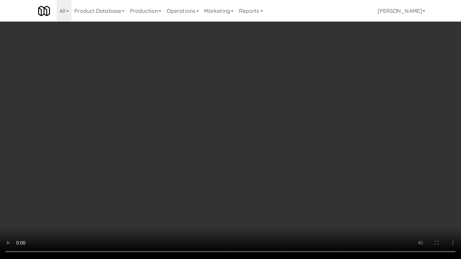
click at [240, 133] on video at bounding box center [230, 129] width 461 height 259
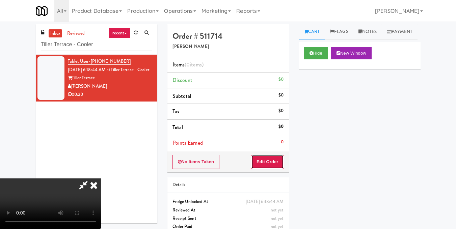
drag, startPoint x: 279, startPoint y: 160, endPoint x: 288, endPoint y: 143, distance: 19.3
click at [279, 160] on button "Edit Order" at bounding box center [267, 162] width 33 height 14
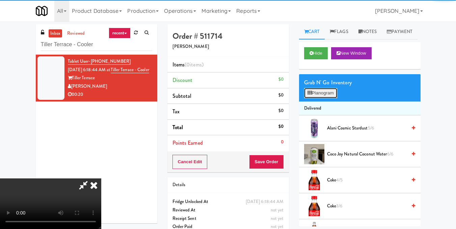
click at [326, 98] on button "Planogram" at bounding box center [320, 93] width 33 height 10
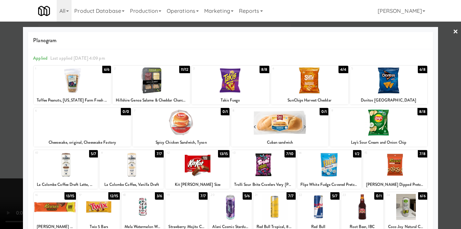
click at [448, 103] on div at bounding box center [230, 114] width 461 height 229
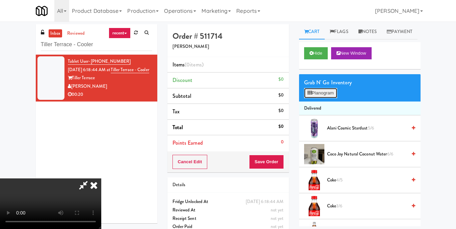
click at [325, 98] on button "Planogram" at bounding box center [320, 93] width 33 height 10
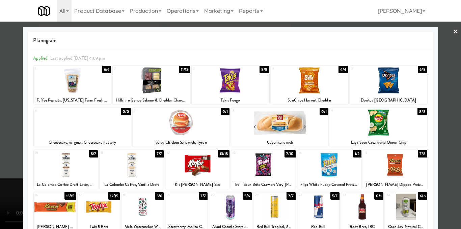
click at [150, 83] on div at bounding box center [151, 80] width 77 height 26
click at [448, 83] on div at bounding box center [230, 114] width 461 height 229
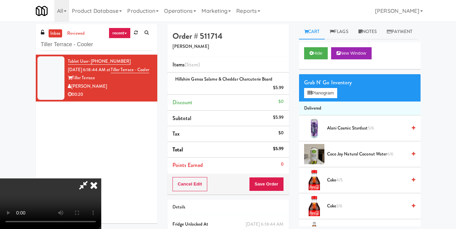
click at [101, 178] on video at bounding box center [50, 203] width 101 height 51
click at [284, 87] on link at bounding box center [283, 90] width 6 height 8
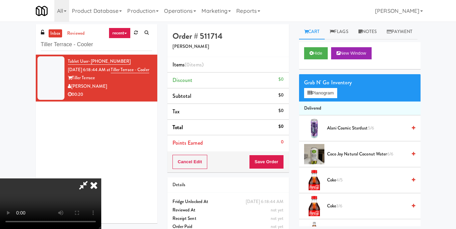
click at [101, 178] on video at bounding box center [50, 203] width 101 height 51
click at [327, 98] on button "Planogram" at bounding box center [320, 93] width 33 height 10
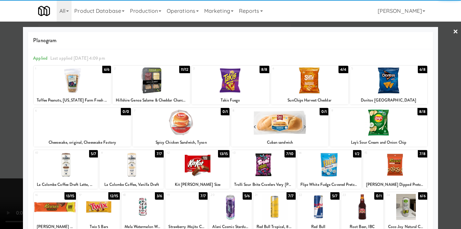
click at [163, 85] on div at bounding box center [151, 80] width 77 height 26
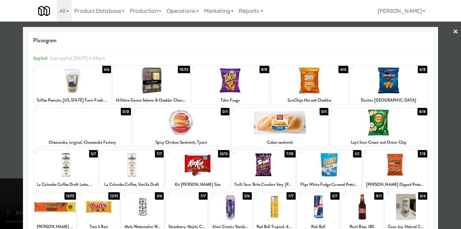
drag, startPoint x: 451, startPoint y: 121, endPoint x: 448, endPoint y: 122, distance: 3.9
click at [451, 121] on div at bounding box center [230, 114] width 461 height 229
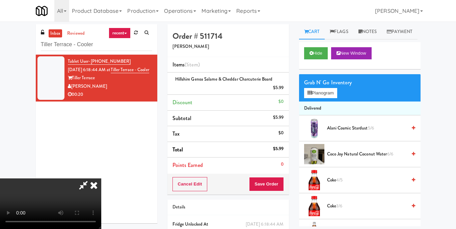
click at [101, 180] on video at bounding box center [50, 203] width 101 height 51
click at [314, 98] on button "Planogram" at bounding box center [320, 93] width 33 height 10
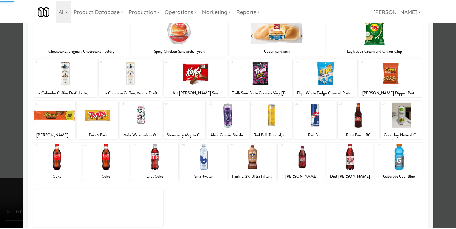
scroll to position [102, 0]
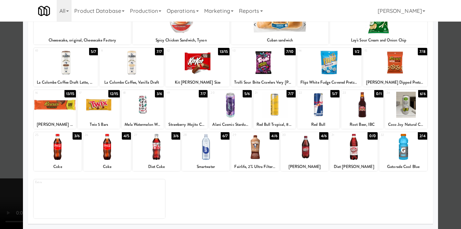
click at [155, 150] on div at bounding box center [157, 147] width 48 height 26
click at [199, 148] on div at bounding box center [206, 147] width 48 height 26
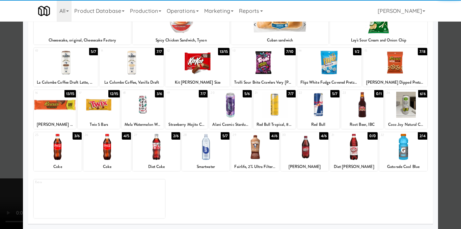
click at [446, 139] on div at bounding box center [230, 114] width 461 height 229
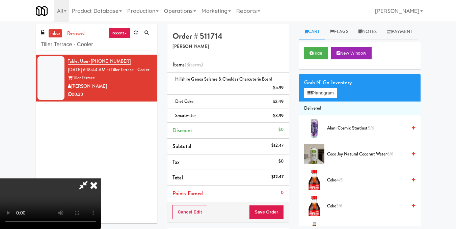
click at [101, 178] on icon at bounding box center [93, 184] width 15 height 13
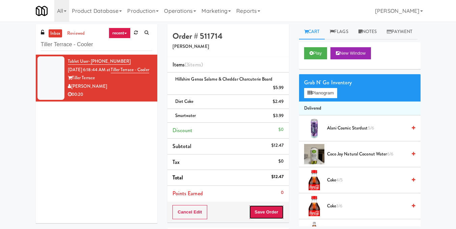
click at [266, 209] on button "Save Order" at bounding box center [266, 212] width 34 height 14
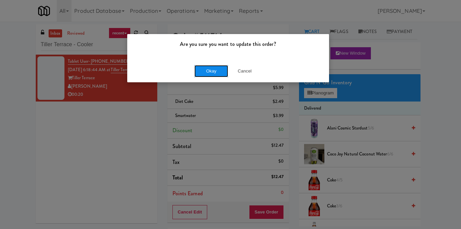
click at [202, 71] on button "Okay" at bounding box center [211, 71] width 34 height 12
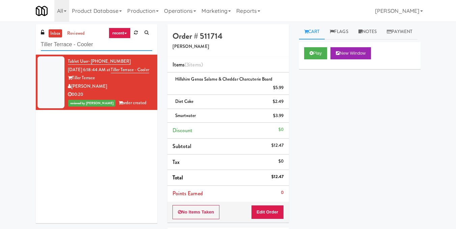
drag, startPoint x: 95, startPoint y: 50, endPoint x: 0, endPoint y: 66, distance: 96.4
click at [0, 66] on div "inbox reviewed recent all unclear take inventory issue suspicious failed recent…" at bounding box center [228, 157] width 456 height 267
paste input "Ring Power Main Breakroom Cabinet 1"
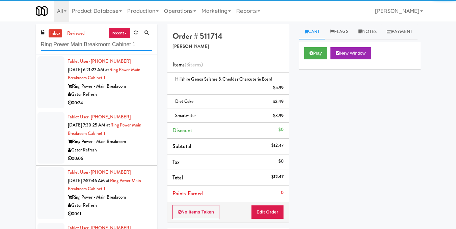
type input "Ring Power Main Breakroom Cabinet 1"
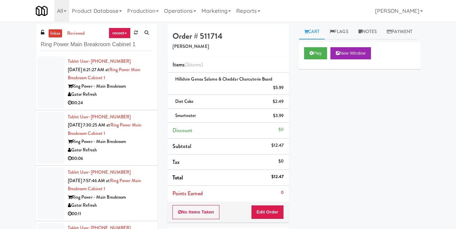
click at [137, 98] on div "Gator Refresh" at bounding box center [110, 94] width 84 height 8
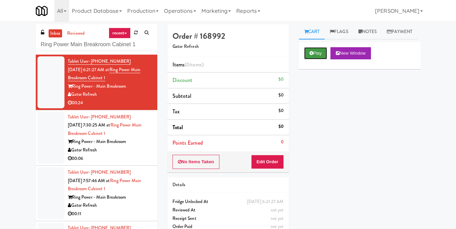
click at [314, 59] on button "Play" at bounding box center [315, 53] width 23 height 12
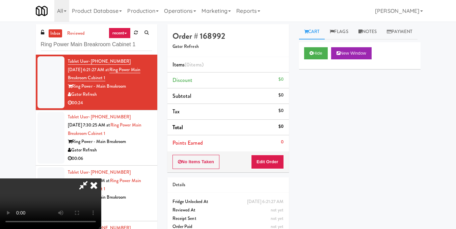
click at [101, 178] on video at bounding box center [50, 203] width 101 height 51
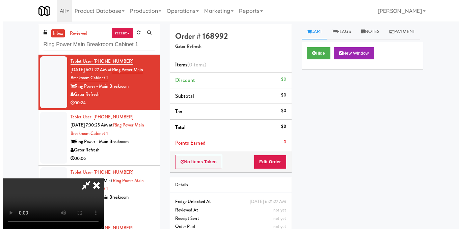
scroll to position [76, 0]
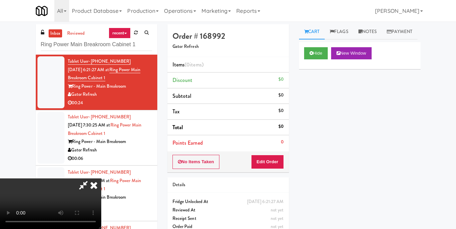
click at [101, 178] on video at bounding box center [50, 203] width 101 height 51
click at [279, 163] on button "Edit Order" at bounding box center [267, 162] width 33 height 14
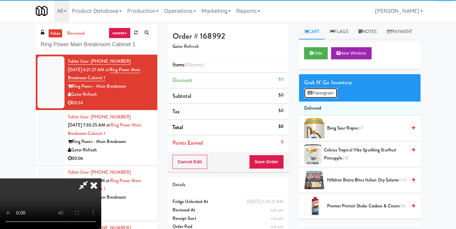
click at [316, 98] on button "Planogram" at bounding box center [320, 93] width 33 height 10
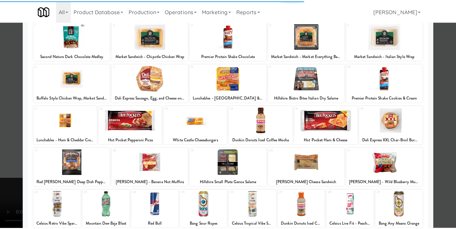
scroll to position [102, 0]
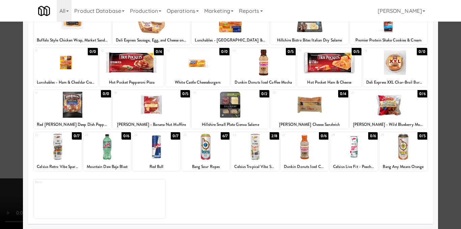
drag, startPoint x: 447, startPoint y: 149, endPoint x: 443, endPoint y: 150, distance: 3.4
click at [447, 150] on div at bounding box center [230, 114] width 461 height 229
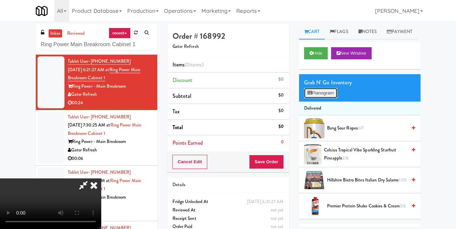
click at [317, 98] on button "Planogram" at bounding box center [320, 93] width 33 height 10
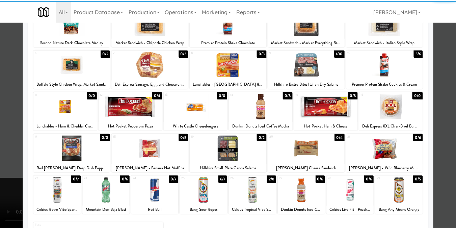
scroll to position [102, 0]
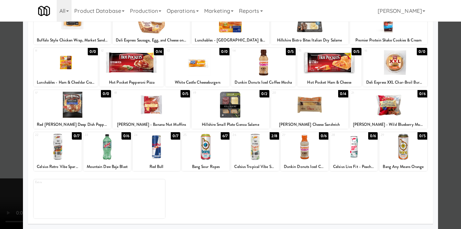
click at [265, 147] on div at bounding box center [255, 147] width 48 height 26
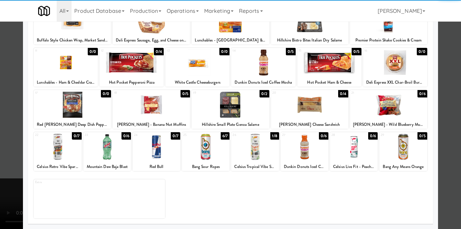
click at [442, 132] on div at bounding box center [230, 114] width 461 height 229
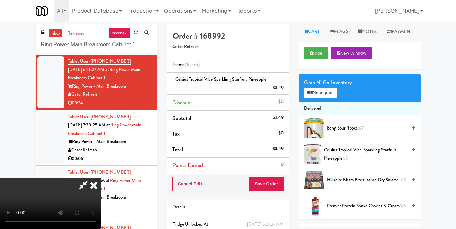
click at [101, 178] on video at bounding box center [50, 203] width 101 height 51
click at [101, 178] on icon at bounding box center [93, 184] width 15 height 13
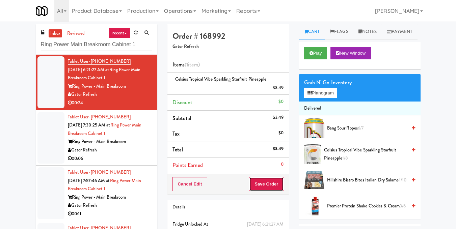
click at [267, 178] on button "Save Order" at bounding box center [266, 184] width 34 height 14
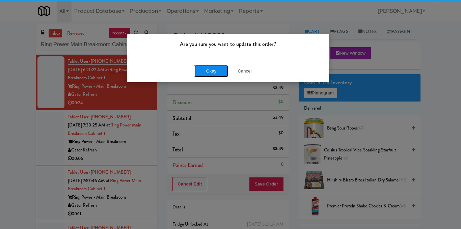
click at [217, 70] on button "Okay" at bounding box center [211, 71] width 34 height 12
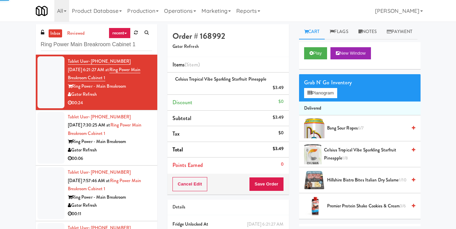
click at [132, 152] on div "Gator Refresh" at bounding box center [110, 150] width 84 height 8
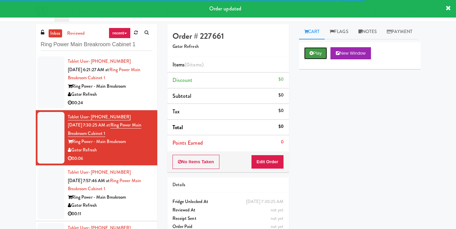
click at [318, 59] on button "Play" at bounding box center [315, 53] width 23 height 12
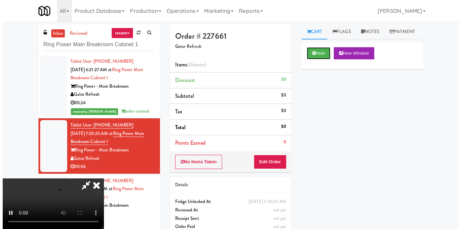
scroll to position [42, 0]
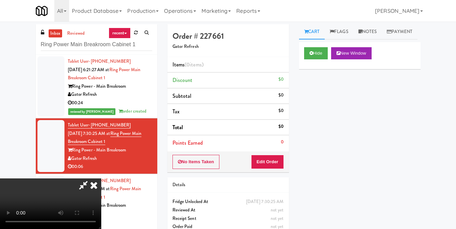
click at [101, 178] on video at bounding box center [50, 203] width 101 height 51
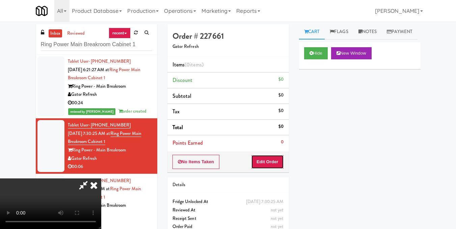
click at [276, 159] on button "Edit Order" at bounding box center [267, 162] width 33 height 14
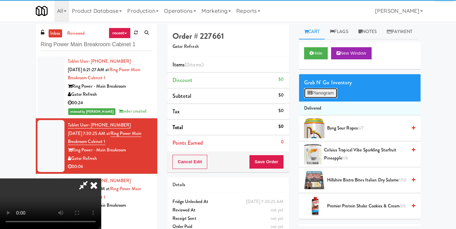
click at [308, 95] on icon at bounding box center [309, 93] width 4 height 4
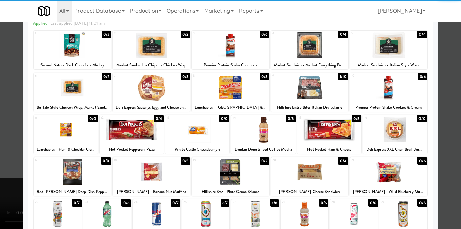
scroll to position [67, 0]
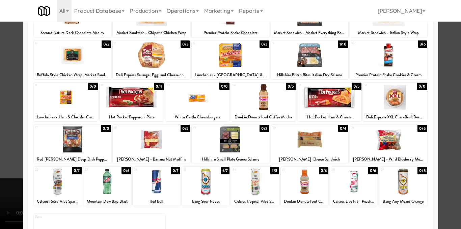
click at [158, 179] on div at bounding box center [157, 182] width 48 height 26
click at [438, 127] on div at bounding box center [230, 114] width 461 height 229
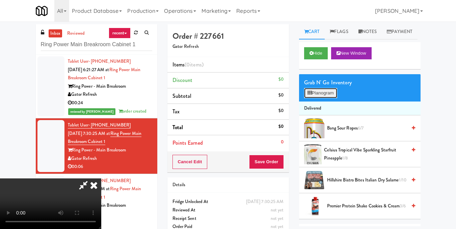
click at [317, 98] on button "Planogram" at bounding box center [320, 93] width 33 height 10
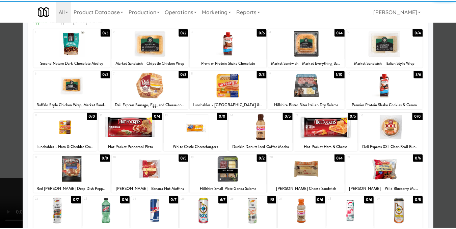
scroll to position [102, 0]
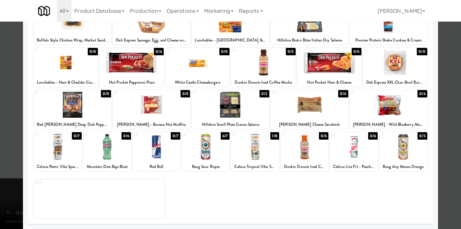
click at [151, 151] on div at bounding box center [157, 147] width 48 height 26
click at [449, 133] on div at bounding box center [230, 114] width 461 height 229
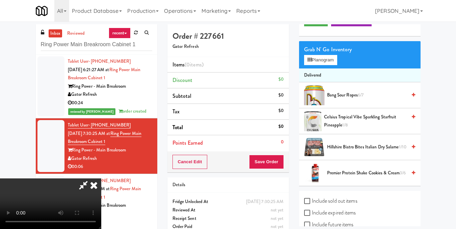
scroll to position [86, 0]
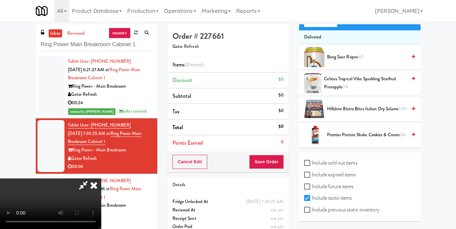
click at [340, 210] on label "Include previous static inventory" at bounding box center [341, 210] width 75 height 10
click at [312, 210] on input "Include previous static inventory" at bounding box center [308, 209] width 8 height 5
checkbox input "true"
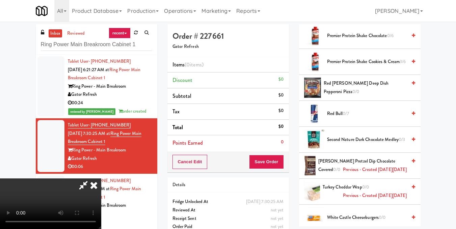
scroll to position [963, 0]
click at [411, 116] on icon at bounding box center [412, 114] width 3 height 4
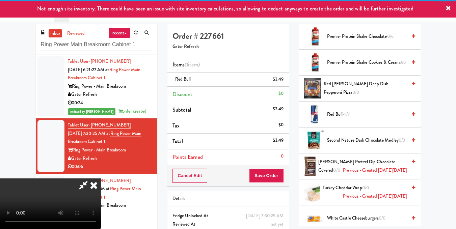
click at [101, 178] on video at bounding box center [50, 203] width 101 height 51
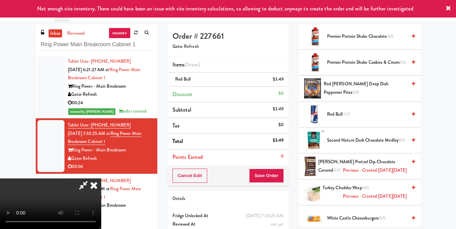
scroll to position [76, 0]
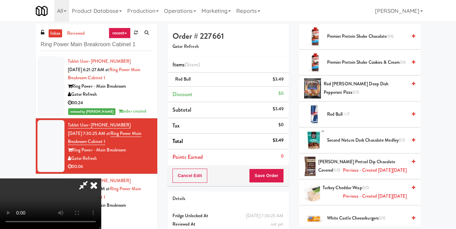
click at [101, 178] on video at bounding box center [50, 203] width 101 height 51
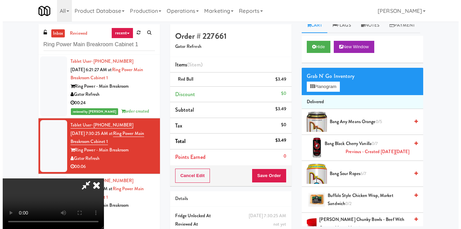
scroll to position [0, 0]
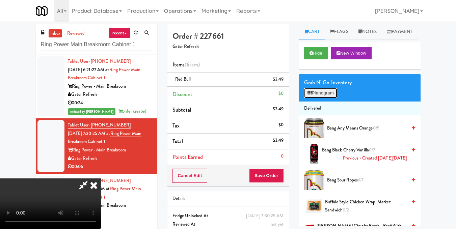
click at [312, 98] on button "Planogram" at bounding box center [320, 93] width 33 height 10
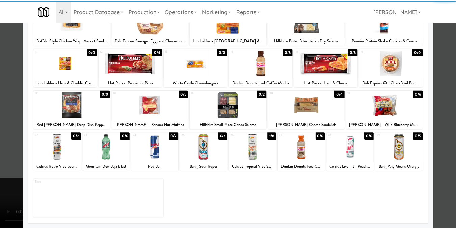
scroll to position [102, 0]
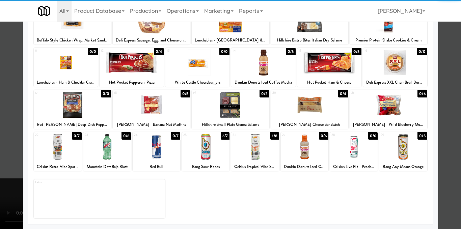
click at [380, 106] on div at bounding box center [388, 105] width 77 height 26
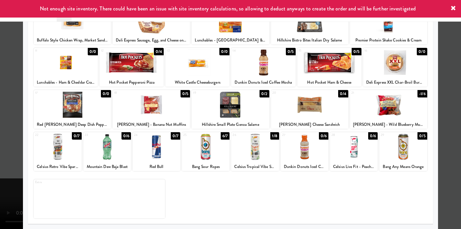
click at [445, 111] on div at bounding box center [230, 114] width 461 height 229
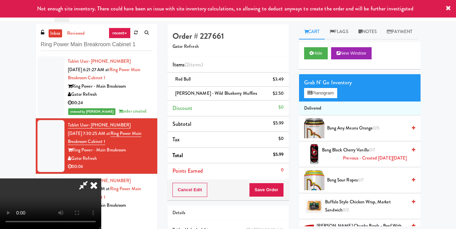
click at [101, 178] on video at bounding box center [50, 203] width 101 height 51
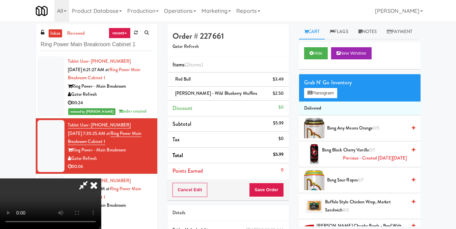
click at [91, 178] on icon at bounding box center [84, 184] width 16 height 13
click at [264, 192] on button "Save Order" at bounding box center [266, 190] width 34 height 14
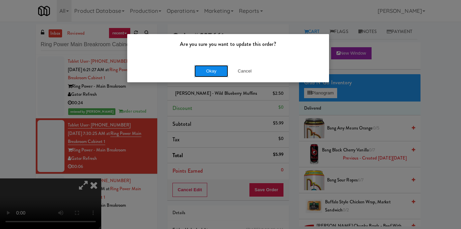
click at [210, 69] on button "Okay" at bounding box center [211, 71] width 34 height 12
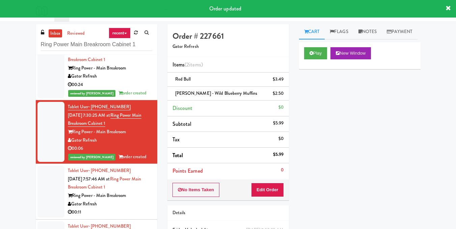
scroll to position [36, 0]
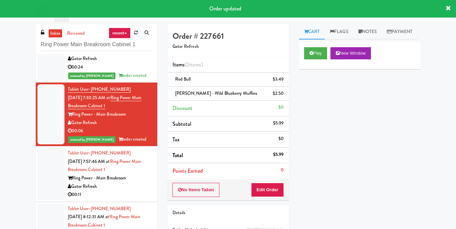
click at [133, 192] on div "00:11" at bounding box center [110, 195] width 84 height 8
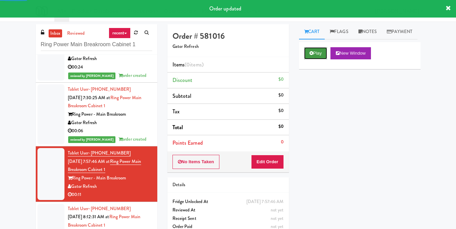
click at [317, 59] on button "Play" at bounding box center [315, 53] width 23 height 12
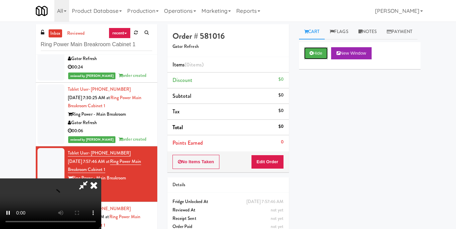
scroll to position [8, 0]
click at [101, 178] on video at bounding box center [50, 203] width 101 height 51
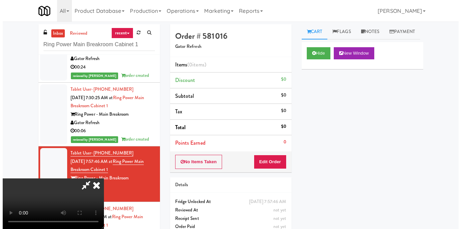
scroll to position [76, 0]
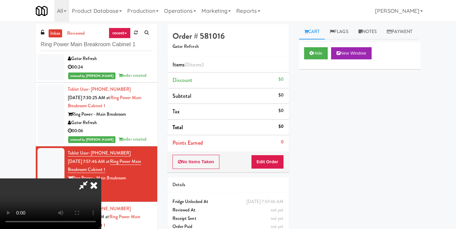
click at [101, 178] on video at bounding box center [50, 203] width 101 height 51
click at [276, 162] on button "Edit Order" at bounding box center [267, 162] width 33 height 14
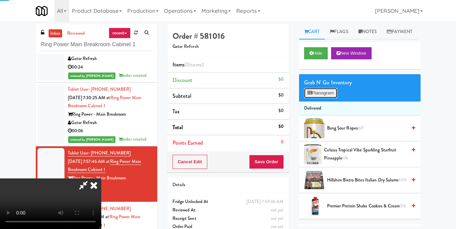
click at [318, 98] on button "Planogram" at bounding box center [320, 93] width 33 height 10
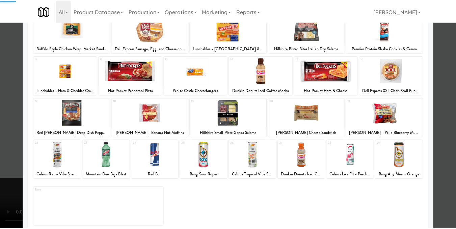
scroll to position [101, 0]
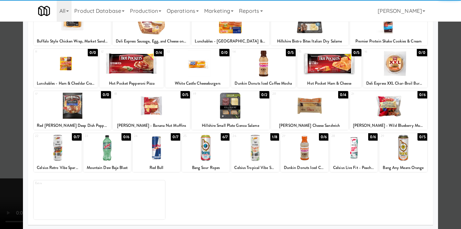
drag, startPoint x: 156, startPoint y: 152, endPoint x: 218, endPoint y: 139, distance: 62.8
click at [157, 152] on div at bounding box center [157, 148] width 48 height 26
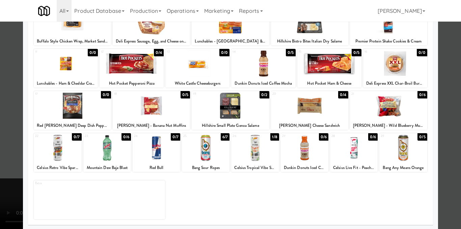
click at [435, 134] on div at bounding box center [230, 114] width 461 height 229
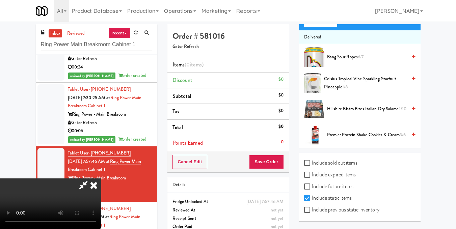
scroll to position [86, 0]
drag, startPoint x: 336, startPoint y: 210, endPoint x: 334, endPoint y: 206, distance: 4.7
click at [335, 210] on label "Include previous static inventory" at bounding box center [341, 210] width 75 height 10
click at [305, 211] on input "Include previous static inventory" at bounding box center [308, 209] width 8 height 5
checkbox input "true"
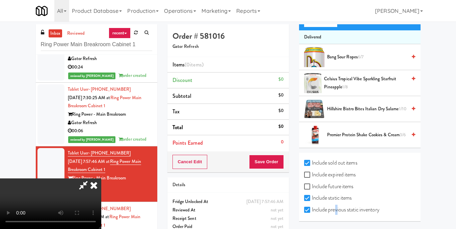
checkbox input "true"
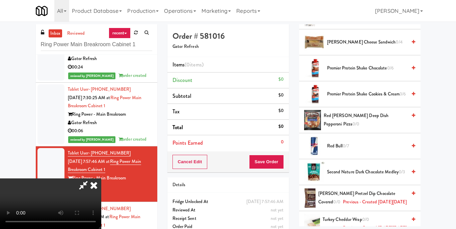
scroll to position [1030, 0]
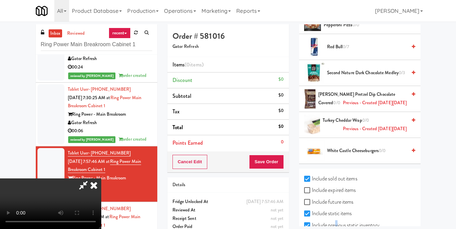
click at [411, 49] on icon at bounding box center [412, 47] width 3 height 4
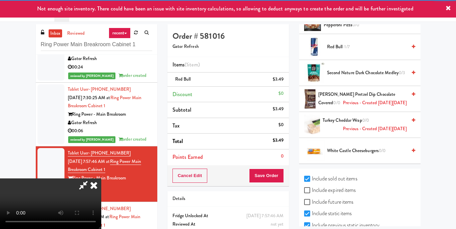
click at [101, 178] on video at bounding box center [50, 203] width 101 height 51
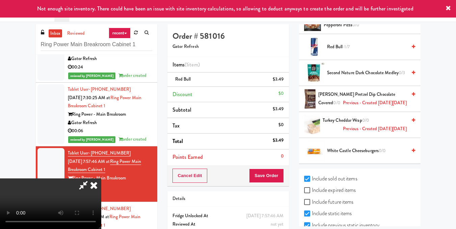
click at [101, 178] on video at bounding box center [50, 203] width 101 height 51
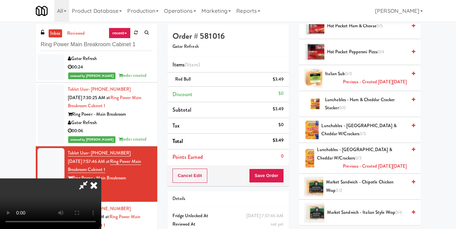
scroll to position [558, 0]
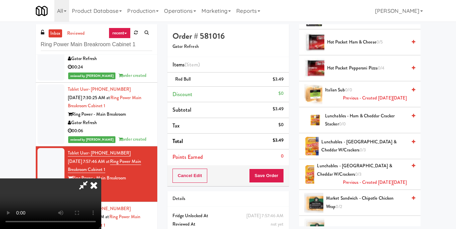
click at [101, 178] on video at bounding box center [50, 203] width 101 height 51
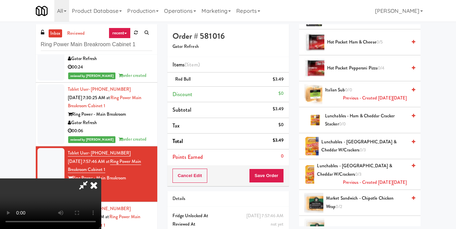
click at [101, 178] on video at bounding box center [50, 203] width 101 height 51
click at [411, 118] on icon at bounding box center [412, 116] width 3 height 4
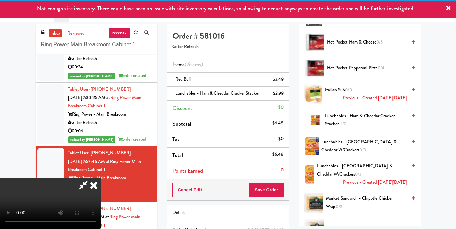
click at [101, 178] on video at bounding box center [50, 203] width 101 height 51
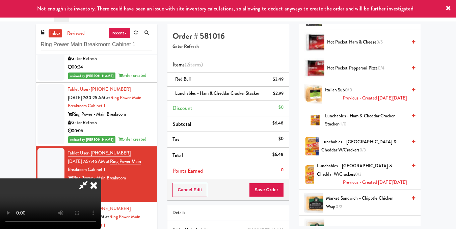
click at [101, 178] on video at bounding box center [50, 203] width 101 height 51
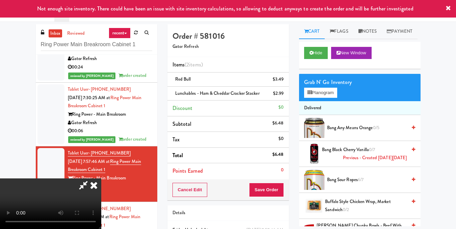
scroll to position [0, 0]
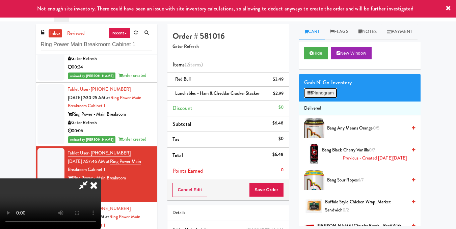
click at [313, 98] on button "Planogram" at bounding box center [320, 93] width 33 height 10
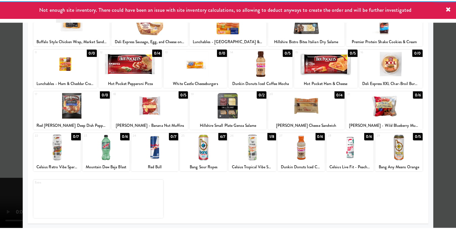
scroll to position [67, 0]
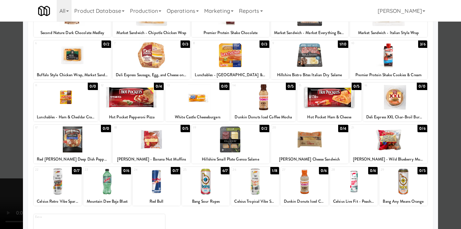
click at [441, 120] on div at bounding box center [230, 114] width 461 height 229
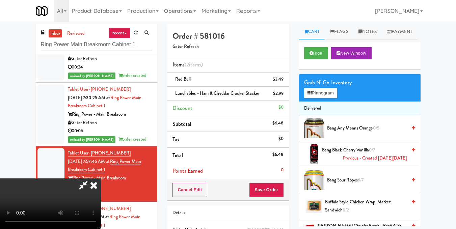
click at [101, 178] on video at bounding box center [50, 203] width 101 height 51
click at [324, 98] on button "Planogram" at bounding box center [320, 93] width 33 height 10
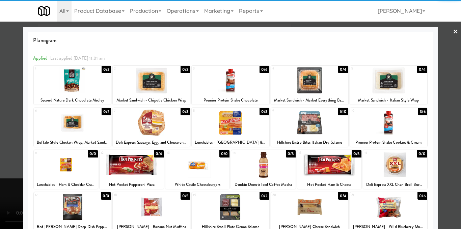
drag, startPoint x: 78, startPoint y: 82, endPoint x: 84, endPoint y: 82, distance: 6.1
click at [79, 82] on div at bounding box center [72, 80] width 77 height 26
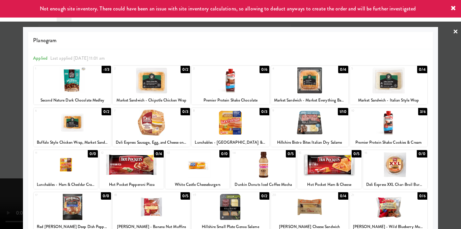
click at [443, 109] on div at bounding box center [230, 114] width 461 height 229
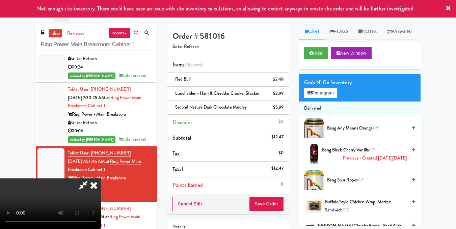
click at [101, 178] on video at bounding box center [50, 203] width 101 height 51
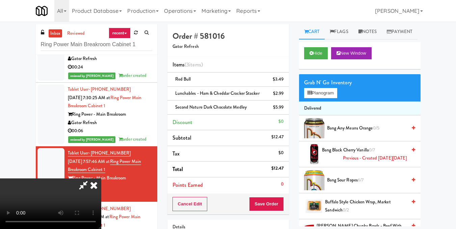
click at [101, 178] on icon at bounding box center [93, 184] width 15 height 13
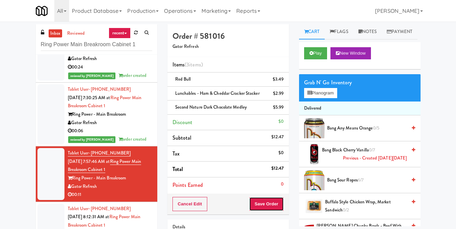
click at [278, 204] on button "Save Order" at bounding box center [266, 204] width 34 height 14
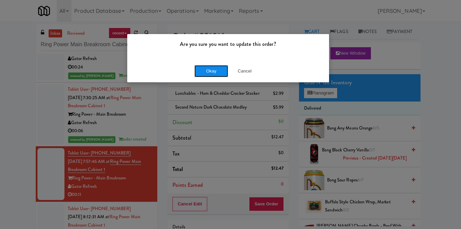
click at [213, 70] on button "Okay" at bounding box center [211, 71] width 34 height 12
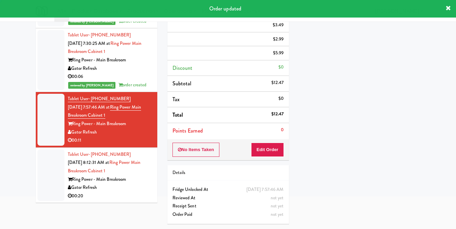
click at [137, 187] on div "Gator Refresh" at bounding box center [110, 187] width 84 height 8
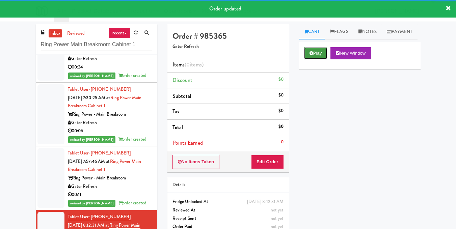
click at [310, 59] on button "Play" at bounding box center [315, 53] width 23 height 12
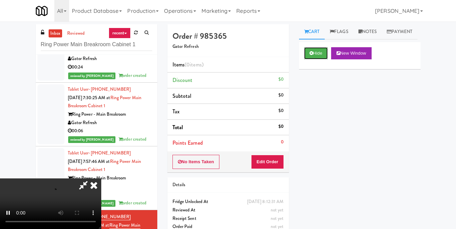
scroll to position [8, 0]
click at [101, 178] on video at bounding box center [50, 203] width 101 height 51
drag, startPoint x: 279, startPoint y: 159, endPoint x: 294, endPoint y: 132, distance: 30.8
click at [279, 160] on button "Edit Order" at bounding box center [267, 162] width 33 height 14
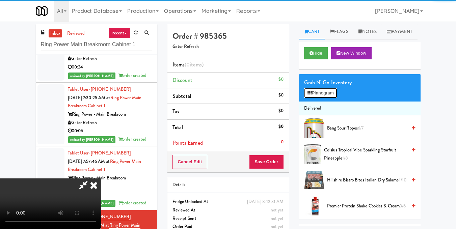
click at [318, 98] on button "Planogram" at bounding box center [320, 93] width 33 height 10
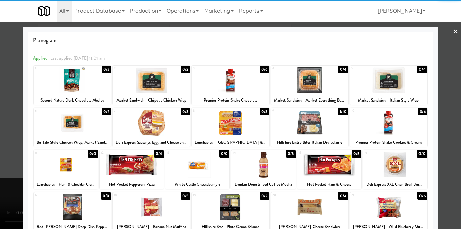
click at [160, 122] on div at bounding box center [151, 123] width 77 height 26
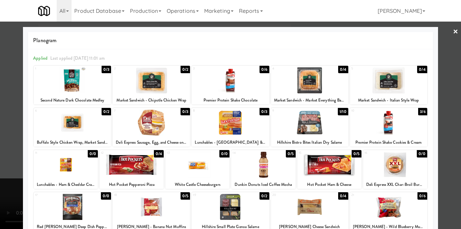
click at [447, 115] on div at bounding box center [230, 114] width 461 height 229
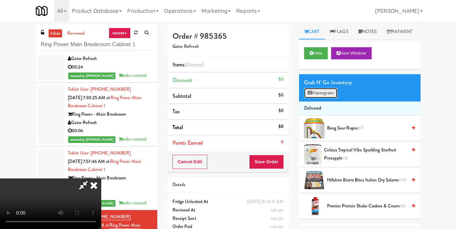
click at [326, 98] on button "Planogram" at bounding box center [320, 93] width 33 height 10
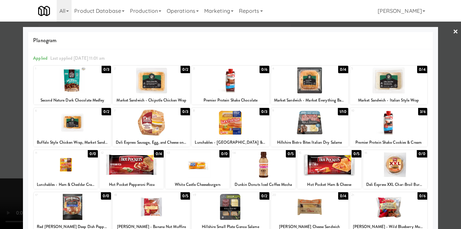
click at [436, 113] on div at bounding box center [230, 114] width 461 height 229
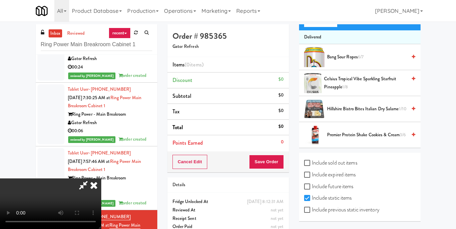
scroll to position [86, 0]
click at [343, 211] on label "Include previous static inventory" at bounding box center [341, 210] width 75 height 10
click at [312, 211] on input "Include previous static inventory" at bounding box center [308, 209] width 8 height 5
checkbox input "true"
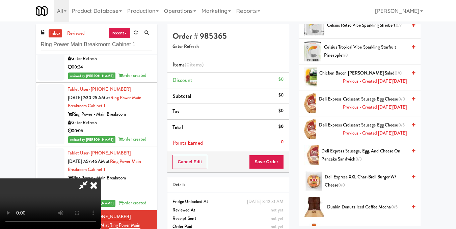
scroll to position [288, 0]
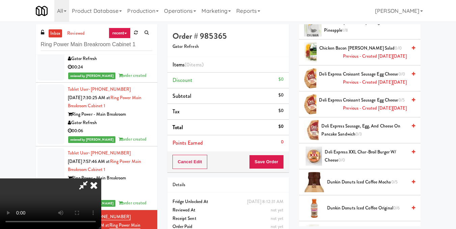
click at [411, 76] on icon at bounding box center [412, 74] width 3 height 4
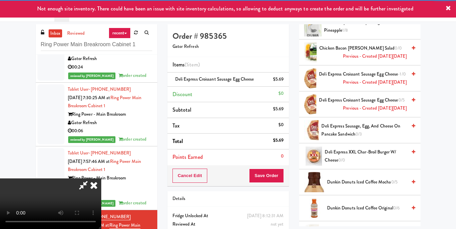
click at [101, 178] on video at bounding box center [50, 203] width 101 height 51
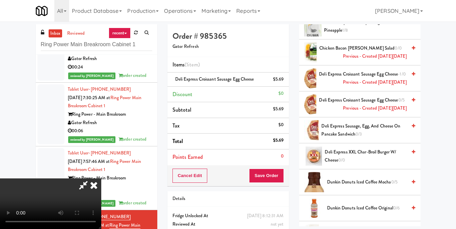
scroll to position [42, 0]
click at [101, 178] on video at bounding box center [50, 203] width 101 height 51
click at [411, 76] on icon at bounding box center [412, 74] width 3 height 4
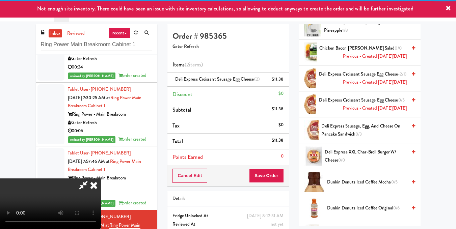
click at [101, 178] on video at bounding box center [50, 203] width 101 height 51
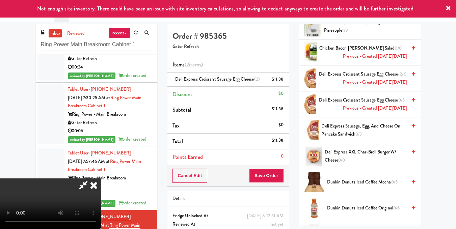
click at [101, 178] on video at bounding box center [50, 203] width 101 height 51
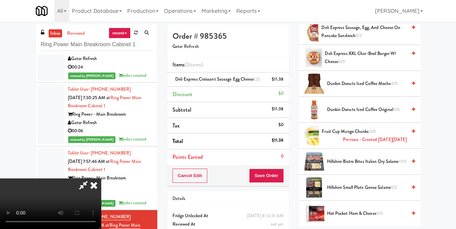
scroll to position [429, 0]
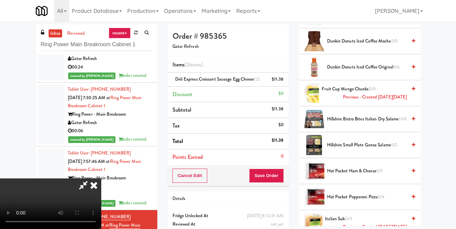
click at [411, 69] on icon at bounding box center [412, 67] width 3 height 4
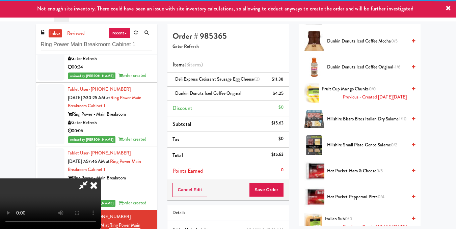
click at [101, 178] on video at bounding box center [50, 203] width 101 height 51
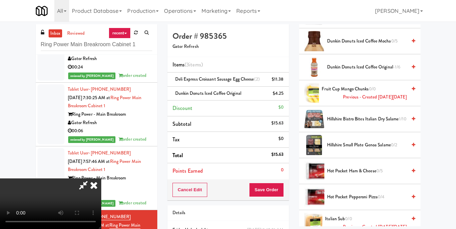
scroll to position [0, 0]
click at [101, 178] on icon at bounding box center [93, 184] width 15 height 13
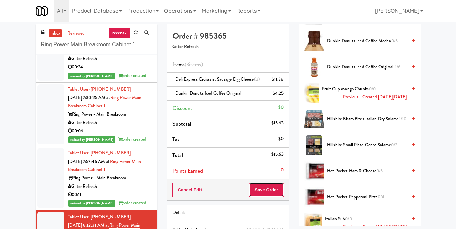
click at [270, 190] on button "Save Order" at bounding box center [266, 190] width 34 height 14
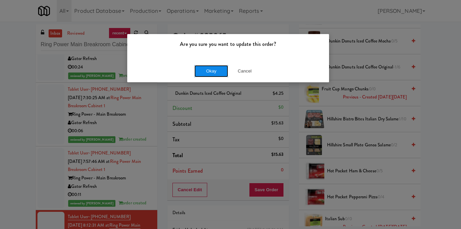
click at [204, 71] on button "Okay" at bounding box center [211, 71] width 34 height 12
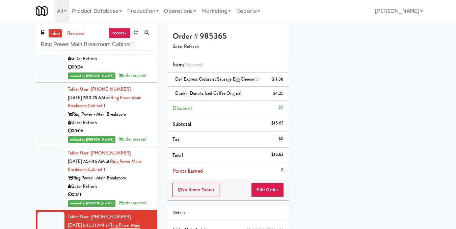
scroll to position [83, 0]
drag, startPoint x: 143, startPoint y: 45, endPoint x: 0, endPoint y: 54, distance: 143.3
click at [0, 54] on div "inbox reviewed recent all unclear take inventory issue suspicious failed recent…" at bounding box center [228, 146] width 456 height 245
paste input "The [PERSON_NAME] - Ambient - Right"
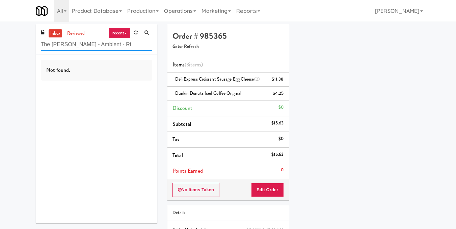
drag, startPoint x: 112, startPoint y: 42, endPoint x: 0, endPoint y: 55, distance: 113.0
click at [0, 55] on div "inbox reviewed recent all unclear take inventory issue suspicious failed recent…" at bounding box center [228, 146] width 456 height 245
paste input "(Snack & Drink) EWR 6-TB-2ND FLOOR-PRIVATE"
click at [140, 44] on input "(Snack & Drink) EWR 6-TB-2ND FLOOR-PRIVAT" at bounding box center [96, 44] width 111 height 12
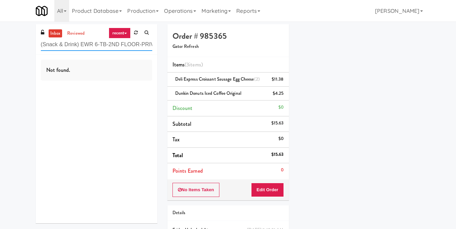
click at [140, 44] on input "(Snack & Drink) EWR 6-TB-2ND FLOOR-PRIVAT" at bounding box center [96, 44] width 111 height 12
paste input "AVE [GEOGRAPHIC_DATA] - [GEOGRAPHIC_DATA] - Cooler"
drag, startPoint x: 139, startPoint y: 45, endPoint x: 3, endPoint y: 42, distance: 135.9
click at [3, 42] on div "inbox reviewed recent all unclear take inventory issue suspicious failed recent…" at bounding box center [228, 146] width 456 height 245
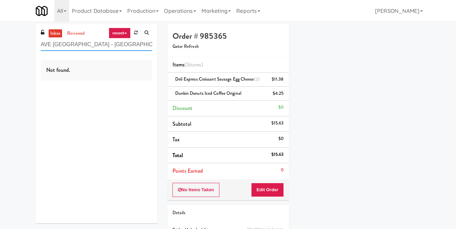
paste input "Fridge - Vantage - Pre Opening"
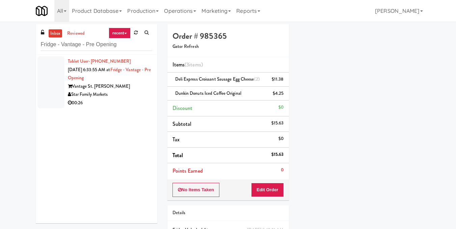
click at [125, 99] on div "00:26" at bounding box center [110, 103] width 84 height 8
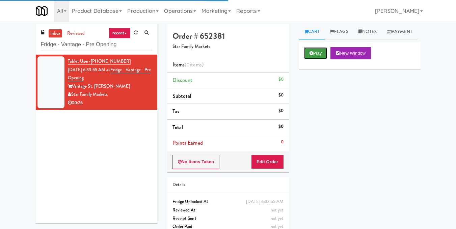
click at [306, 59] on button "Play" at bounding box center [315, 53] width 23 height 12
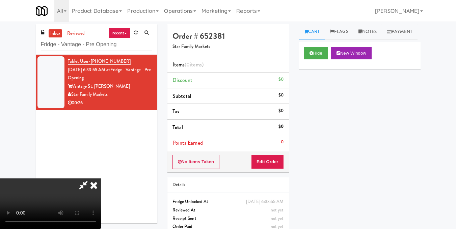
click at [101, 178] on video at bounding box center [50, 203] width 101 height 51
drag, startPoint x: 277, startPoint y: 164, endPoint x: 285, endPoint y: 147, distance: 18.7
click at [277, 163] on button "Edit Order" at bounding box center [267, 162] width 33 height 14
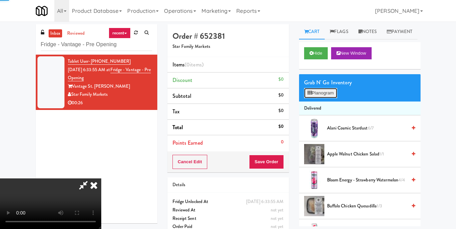
click at [314, 98] on button "Planogram" at bounding box center [320, 93] width 33 height 10
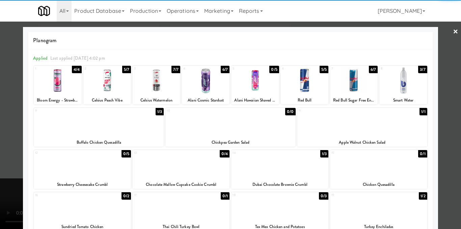
click at [63, 85] on div at bounding box center [58, 80] width 48 height 26
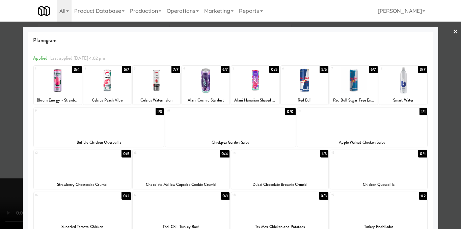
click at [448, 113] on div at bounding box center [230, 114] width 461 height 229
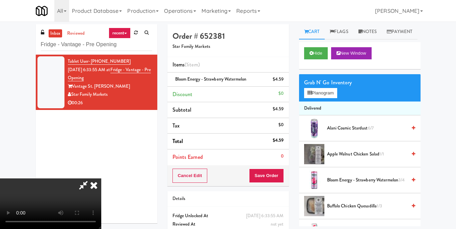
click at [101, 178] on video at bounding box center [50, 203] width 101 height 51
click at [95, 178] on video at bounding box center [50, 203] width 101 height 51
drag, startPoint x: 95, startPoint y: 101, endPoint x: 209, endPoint y: 93, distance: 114.3
click at [95, 178] on video at bounding box center [50, 203] width 101 height 51
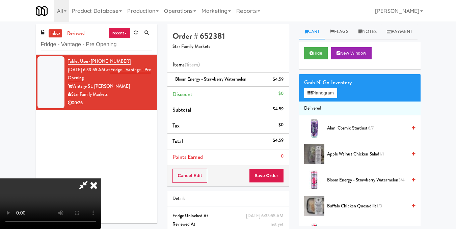
click at [340, 102] on div "Grab N' Go Inventory Planogram" at bounding box center [359, 87] width 121 height 27
click at [325, 98] on button "Planogram" at bounding box center [320, 93] width 33 height 10
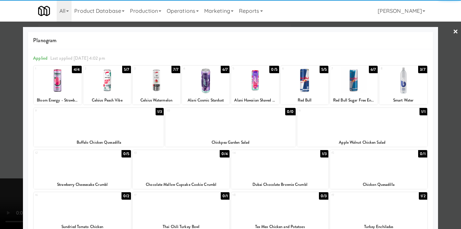
click at [112, 134] on div at bounding box center [99, 123] width 130 height 26
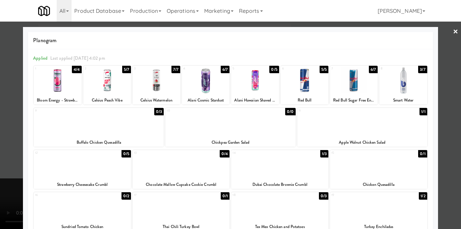
click at [449, 122] on div at bounding box center [230, 114] width 461 height 229
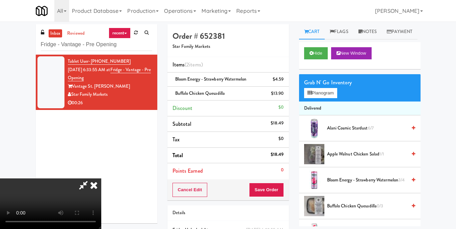
click at [101, 178] on video at bounding box center [50, 203] width 101 height 51
click at [101, 178] on icon at bounding box center [93, 184] width 15 height 13
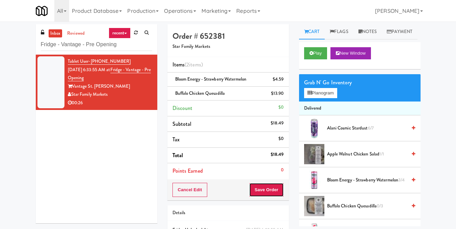
click at [267, 192] on button "Save Order" at bounding box center [266, 190] width 34 height 14
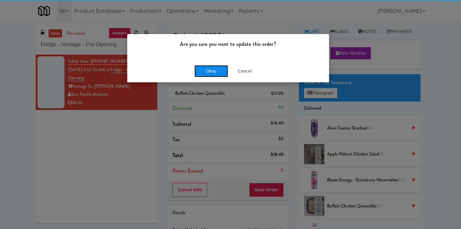
click at [218, 70] on button "Okay" at bounding box center [211, 71] width 34 height 12
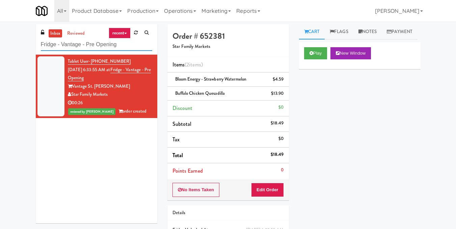
drag, startPoint x: 124, startPoint y: 44, endPoint x: 0, endPoint y: 48, distance: 124.5
click at [0, 48] on div "inbox reviewed recent all unclear take inventory issue suspicious failed recent…" at bounding box center [228, 146] width 456 height 245
paste input "234 Cooler"
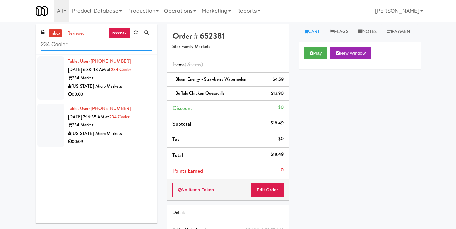
type input "234 Cooler"
drag, startPoint x: 127, startPoint y: 88, endPoint x: 155, endPoint y: 87, distance: 27.3
click at [128, 88] on div "[US_STATE] Micro Markets" at bounding box center [110, 86] width 84 height 8
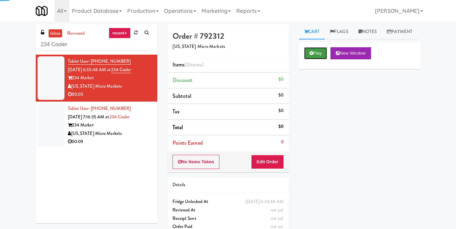
click at [319, 59] on button "Play" at bounding box center [315, 53] width 23 height 12
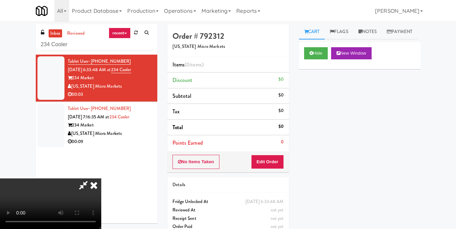
click at [101, 178] on video at bounding box center [50, 203] width 101 height 51
click at [275, 162] on button "Edit Order" at bounding box center [267, 162] width 33 height 14
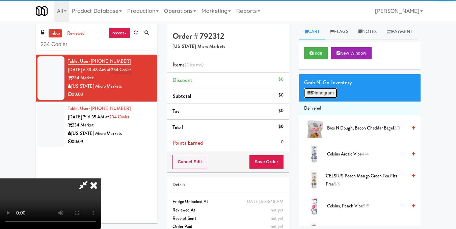
click at [312, 98] on button "Planogram" at bounding box center [320, 93] width 33 height 10
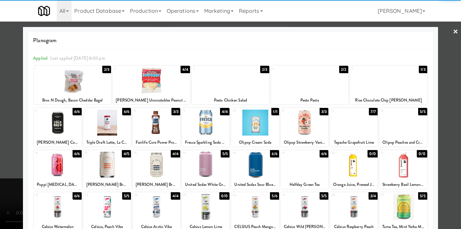
click at [166, 126] on div at bounding box center [157, 123] width 48 height 26
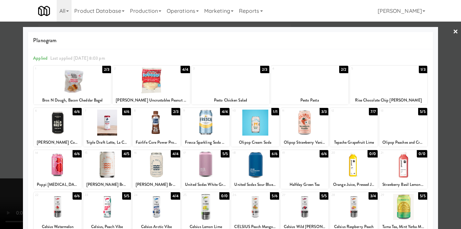
click at [448, 108] on div at bounding box center [230, 114] width 461 height 229
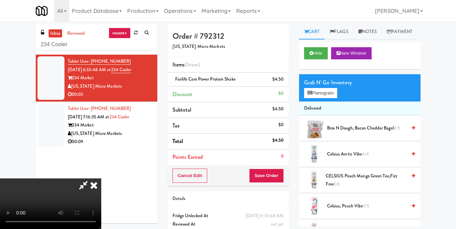
click at [91, 178] on icon at bounding box center [84, 184] width 16 height 13
click at [266, 177] on button "Save Order" at bounding box center [266, 176] width 34 height 14
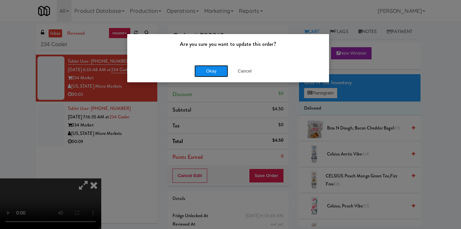
click at [221, 71] on button "Okay" at bounding box center [211, 71] width 34 height 12
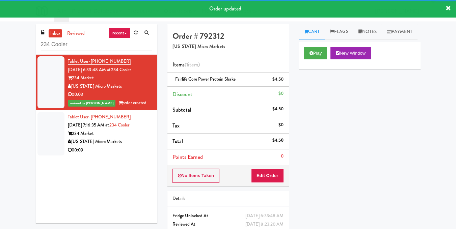
click at [141, 136] on div "234 Market" at bounding box center [110, 133] width 84 height 8
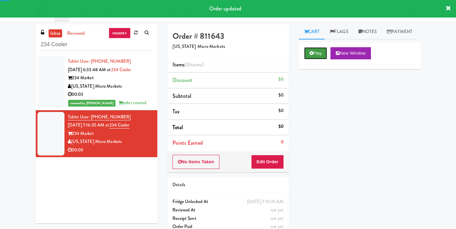
click at [316, 59] on button "Play" at bounding box center [315, 53] width 23 height 12
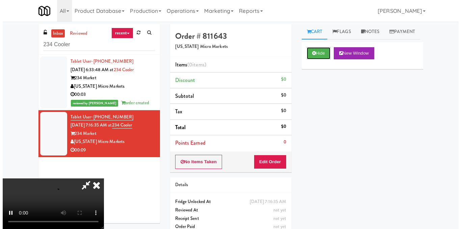
scroll to position [42, 0]
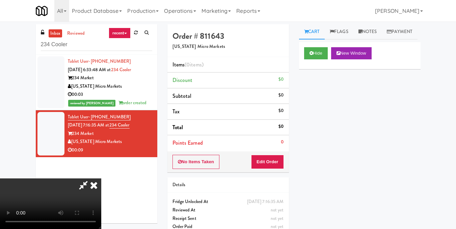
click at [101, 178] on video at bounding box center [50, 203] width 101 height 51
click at [279, 157] on button "Edit Order" at bounding box center [267, 162] width 33 height 14
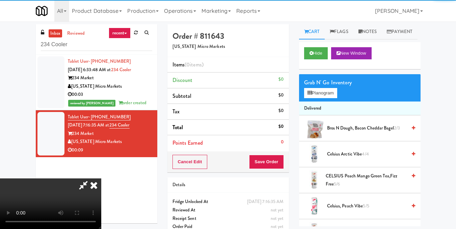
click at [334, 88] on div "Grab N' Go Inventory" at bounding box center [359, 83] width 111 height 10
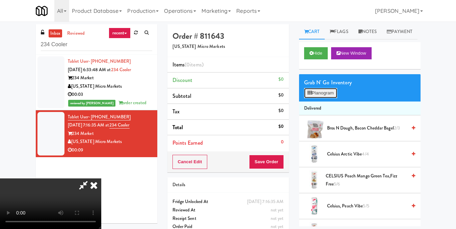
click at [328, 98] on button "Planogram" at bounding box center [320, 93] width 33 height 10
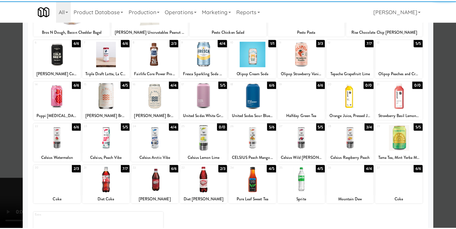
scroll to position [101, 0]
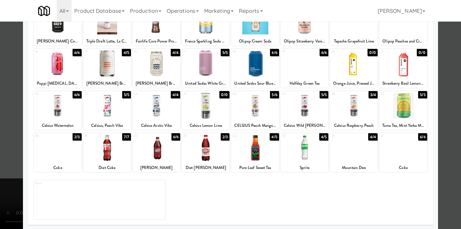
click at [314, 111] on div at bounding box center [305, 106] width 48 height 26
click at [443, 118] on div at bounding box center [230, 114] width 461 height 229
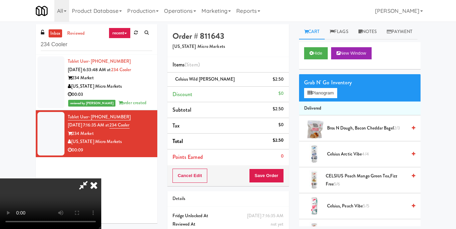
click at [101, 178] on video at bounding box center [50, 203] width 101 height 51
click at [334, 98] on button "Planogram" at bounding box center [320, 93] width 33 height 10
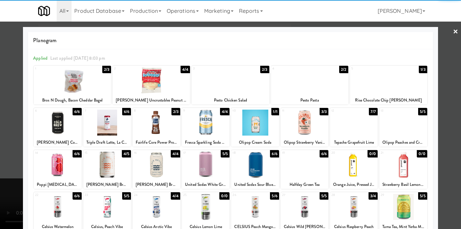
click at [153, 127] on div at bounding box center [157, 123] width 48 height 26
click at [443, 118] on div at bounding box center [230, 114] width 461 height 229
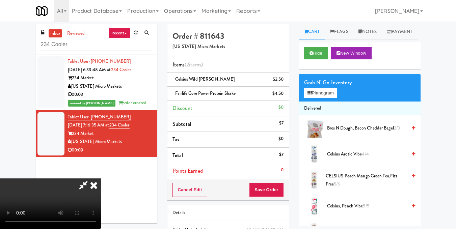
click at [101, 178] on video at bounding box center [50, 203] width 101 height 51
click at [101, 178] on icon at bounding box center [93, 184] width 15 height 13
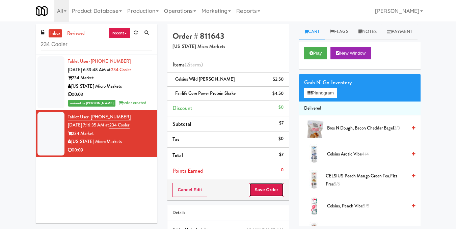
drag, startPoint x: 268, startPoint y: 193, endPoint x: 265, endPoint y: 180, distance: 12.8
click at [268, 192] on button "Save Order" at bounding box center [266, 190] width 34 height 14
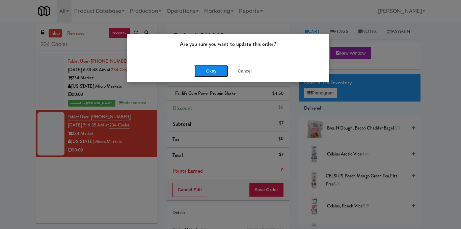
click at [214, 68] on button "Okay" at bounding box center [211, 71] width 34 height 12
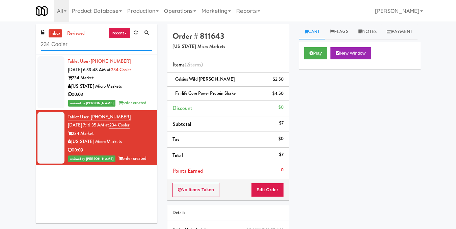
drag, startPoint x: 13, startPoint y: 45, endPoint x: 0, endPoint y: 45, distance: 12.8
click at [0, 45] on div "inbox reviewed recent all unclear take inventory issue suspicious failed recent…" at bounding box center [228, 146] width 456 height 245
paste input "Peabody -"
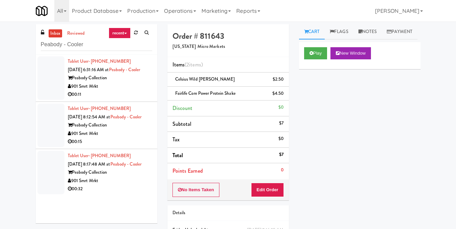
click at [141, 99] on div "00:11" at bounding box center [110, 94] width 84 height 8
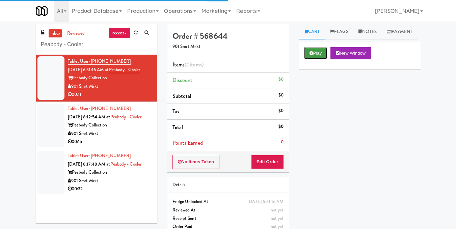
click at [321, 59] on button "Play" at bounding box center [315, 53] width 23 height 12
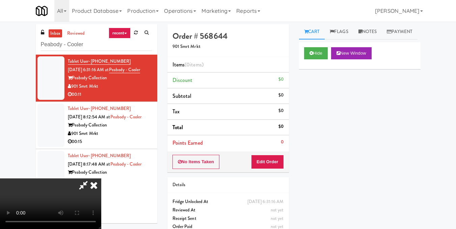
click at [101, 178] on video at bounding box center [50, 203] width 101 height 51
click at [278, 162] on button "Edit Order" at bounding box center [267, 162] width 33 height 14
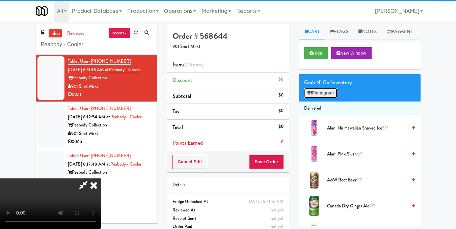
click at [325, 98] on button "Planogram" at bounding box center [320, 93] width 33 height 10
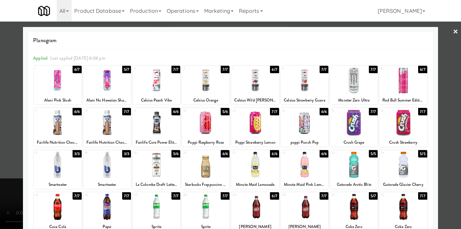
click at [109, 87] on div at bounding box center [107, 80] width 48 height 26
drag, startPoint x: 443, startPoint y: 97, endPoint x: 426, endPoint y: 98, distance: 17.3
click at [444, 97] on div at bounding box center [230, 114] width 461 height 229
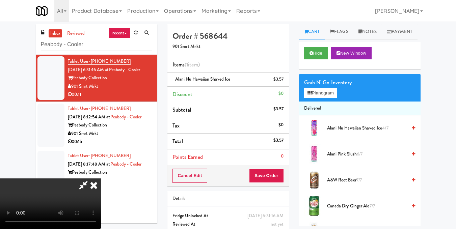
click at [101, 178] on video at bounding box center [50, 203] width 101 height 51
click at [369, 30] on link "Notes" at bounding box center [367, 31] width 29 height 15
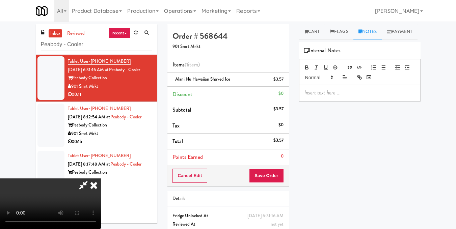
click at [337, 96] on p at bounding box center [359, 92] width 111 height 7
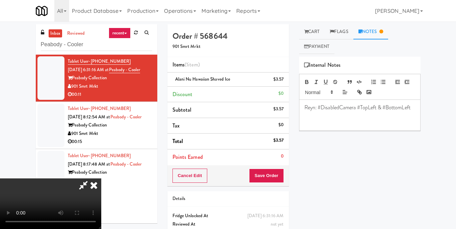
click at [101, 178] on icon at bounding box center [93, 184] width 15 height 13
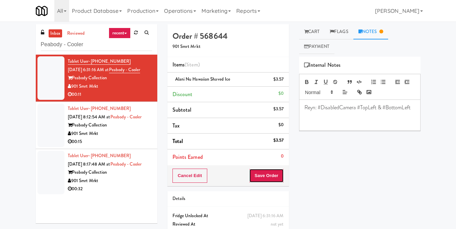
click at [265, 172] on button "Save Order" at bounding box center [266, 176] width 34 height 14
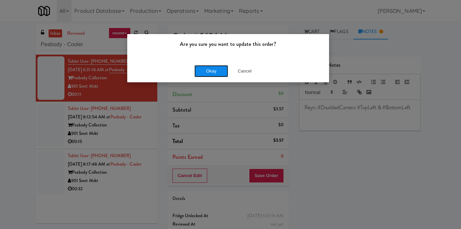
click at [217, 74] on button "Okay" at bounding box center [211, 71] width 34 height 12
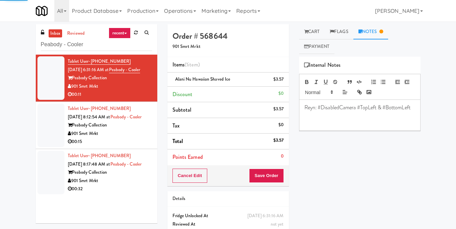
click at [135, 146] on div "00:15" at bounding box center [110, 142] width 84 height 8
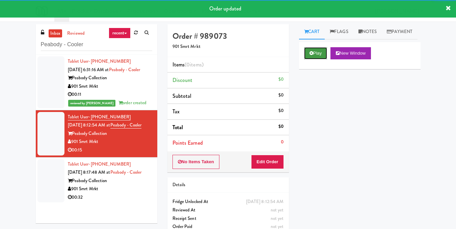
click at [323, 59] on button "Play" at bounding box center [315, 53] width 23 height 12
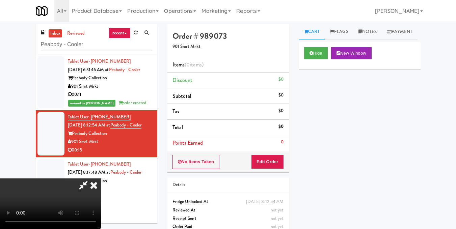
click at [101, 178] on video at bounding box center [50, 203] width 101 height 51
click at [284, 154] on div "No Items Taken Edit Order" at bounding box center [227, 161] width 121 height 21
click at [101, 178] on video at bounding box center [50, 203] width 101 height 51
click at [277, 162] on button "Edit Order" at bounding box center [267, 162] width 33 height 14
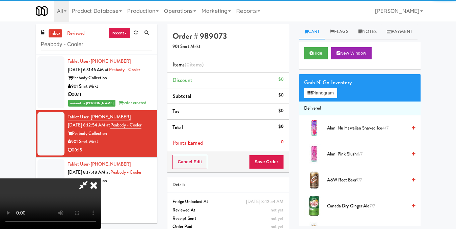
click at [101, 178] on video at bounding box center [50, 203] width 101 height 51
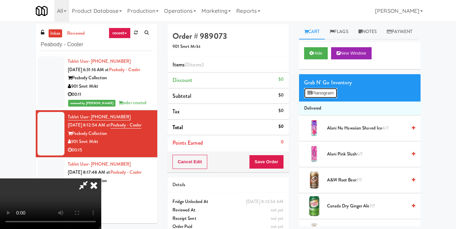
click at [310, 95] on icon at bounding box center [309, 93] width 4 height 4
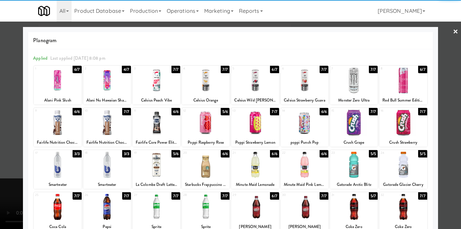
click at [396, 83] on div at bounding box center [403, 80] width 48 height 26
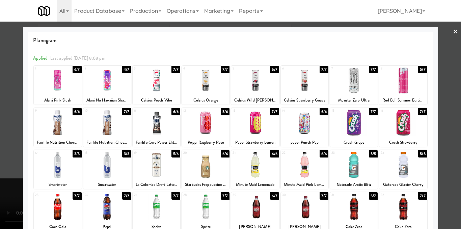
click at [454, 80] on div at bounding box center [230, 114] width 461 height 229
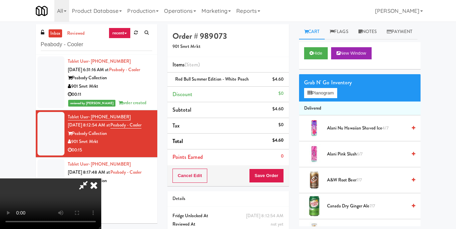
click at [101, 178] on video at bounding box center [50, 203] width 101 height 51
click at [313, 98] on button "Planogram" at bounding box center [320, 93] width 33 height 10
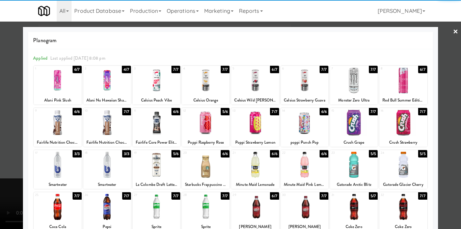
drag, startPoint x: 114, startPoint y: 131, endPoint x: 138, endPoint y: 127, distance: 24.2
click at [114, 131] on div at bounding box center [107, 123] width 48 height 26
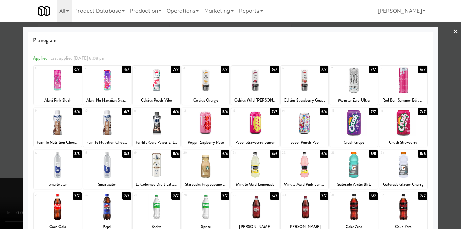
click at [446, 119] on div at bounding box center [230, 114] width 461 height 229
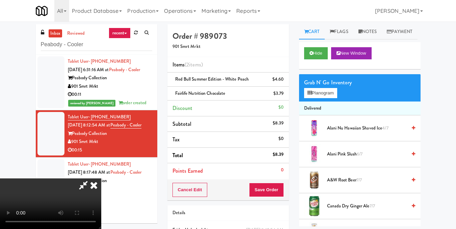
click at [101, 178] on video at bounding box center [50, 203] width 101 height 51
click at [328, 98] on button "Planogram" at bounding box center [320, 93] width 33 height 10
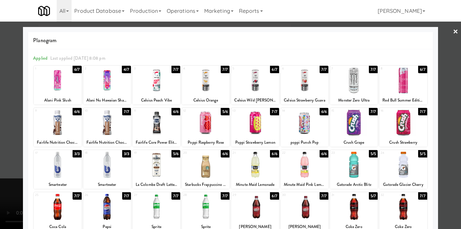
click at [113, 169] on div at bounding box center [107, 165] width 48 height 26
click at [440, 105] on div at bounding box center [230, 114] width 461 height 229
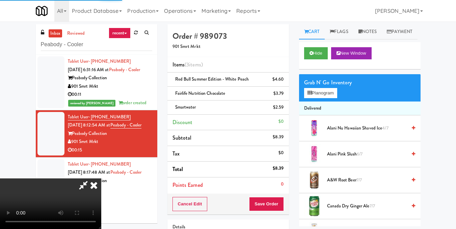
click at [101, 178] on video at bounding box center [50, 203] width 101 height 51
click at [317, 98] on button "Planogram" at bounding box center [320, 93] width 33 height 10
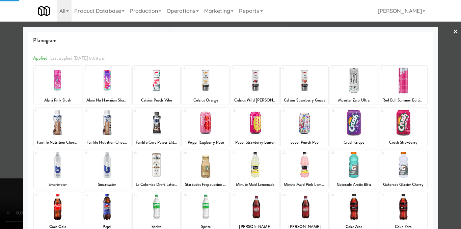
click at [391, 87] on div at bounding box center [403, 80] width 48 height 26
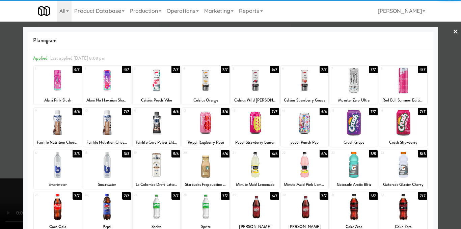
drag, startPoint x: 440, startPoint y: 86, endPoint x: 372, endPoint y: 100, distance: 69.6
click at [440, 86] on div at bounding box center [230, 114] width 461 height 229
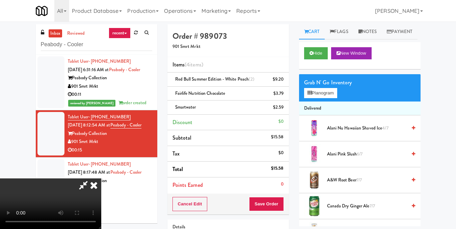
click at [101, 178] on video at bounding box center [50, 203] width 101 height 51
click at [101, 178] on icon at bounding box center [93, 184] width 15 height 13
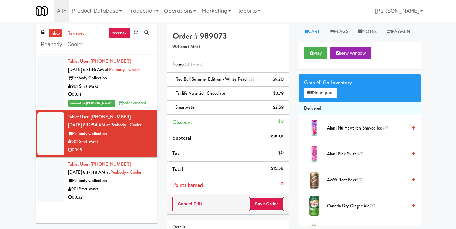
click at [268, 207] on button "Save Order" at bounding box center [266, 204] width 34 height 14
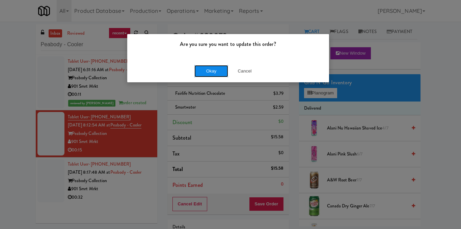
click at [208, 67] on button "Okay" at bounding box center [211, 71] width 34 height 12
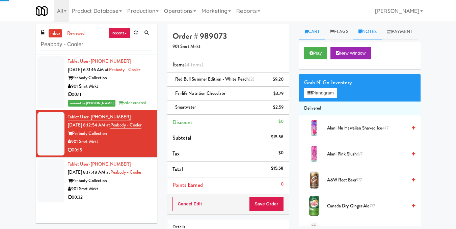
click at [368, 34] on link "Notes" at bounding box center [367, 31] width 29 height 15
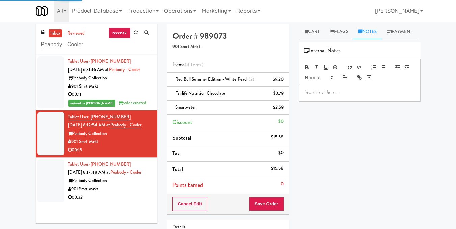
click at [316, 96] on p at bounding box center [359, 92] width 111 height 7
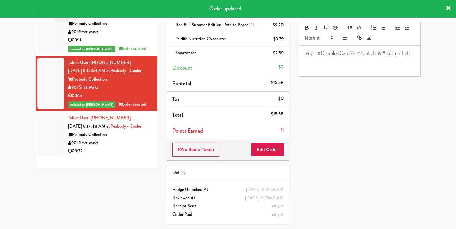
click at [124, 158] on li "Tablet User · (901) 900-5520 [DATE] 8:17:48 AM at Peabody - Cooler Peabody Coll…" at bounding box center [96, 134] width 121 height 47
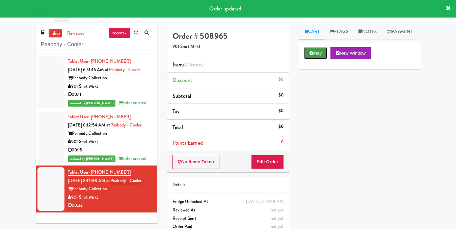
click at [319, 59] on button "Play" at bounding box center [315, 53] width 23 height 12
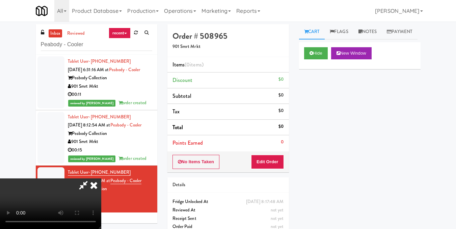
click at [101, 178] on video at bounding box center [50, 203] width 101 height 51
click at [278, 162] on button "Edit Order" at bounding box center [267, 162] width 33 height 14
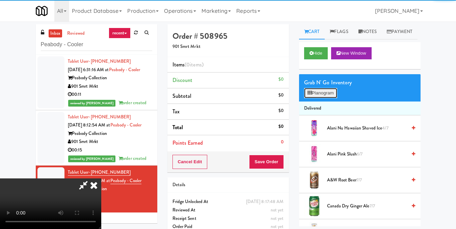
click at [314, 98] on button "Planogram" at bounding box center [320, 93] width 33 height 10
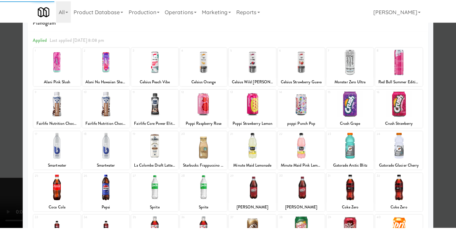
scroll to position [34, 0]
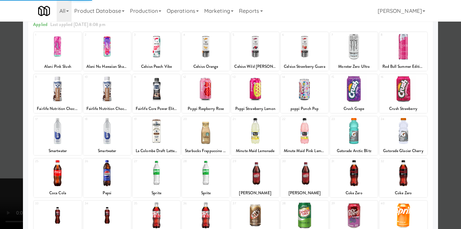
click at [157, 134] on div at bounding box center [157, 131] width 48 height 26
click at [450, 108] on div at bounding box center [230, 114] width 461 height 229
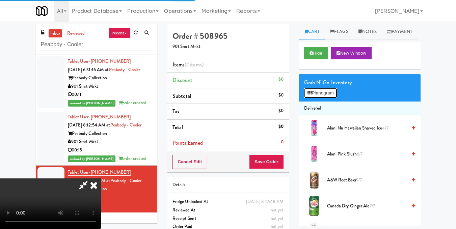
click at [316, 98] on button "Planogram" at bounding box center [320, 93] width 33 height 10
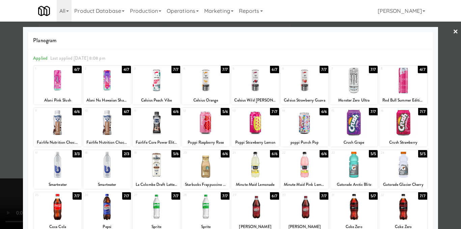
click at [163, 165] on div at bounding box center [157, 165] width 48 height 26
click at [444, 136] on div at bounding box center [230, 114] width 461 height 229
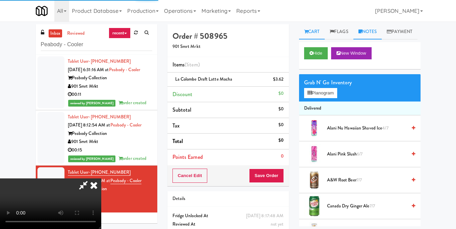
click at [370, 33] on link "Notes" at bounding box center [367, 31] width 29 height 15
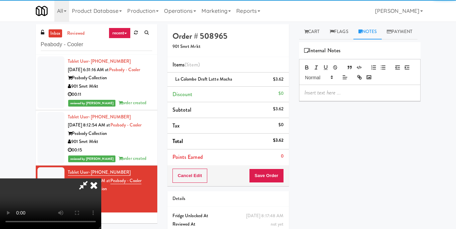
click at [335, 96] on p at bounding box center [359, 92] width 111 height 7
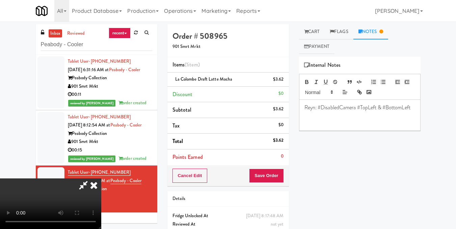
click at [101, 178] on icon at bounding box center [93, 184] width 15 height 13
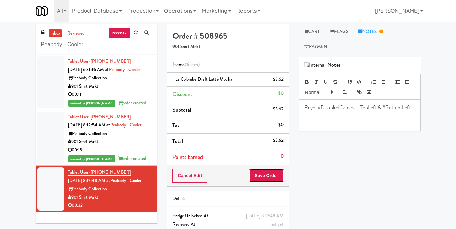
drag, startPoint x: 271, startPoint y: 180, endPoint x: 262, endPoint y: 177, distance: 9.4
click at [270, 180] on button "Save Order" at bounding box center [266, 176] width 34 height 14
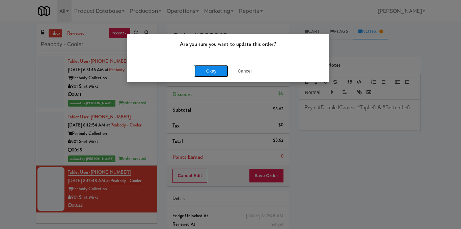
click at [209, 69] on button "Okay" at bounding box center [211, 71] width 34 height 12
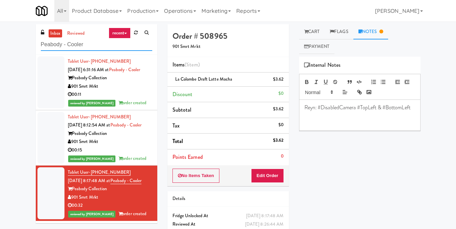
drag, startPoint x: 112, startPoint y: 43, endPoint x: 0, endPoint y: 57, distance: 113.1
click at [0, 57] on div "inbox reviewed recent all unclear take inventory issue suspicious failed recent…" at bounding box center [228, 139] width 456 height 231
paste input "234"
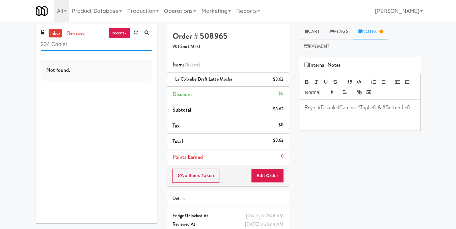
click at [0, 49] on div "inbox reviewed recent all unclear take inventory issue suspicious failed recent…" at bounding box center [228, 139] width 456 height 231
paste input "Summit Square - Cooler - Right"
drag, startPoint x: 126, startPoint y: 42, endPoint x: 0, endPoint y: 56, distance: 127.1
click at [0, 56] on div "inbox reviewed recent all unclear take inventory issue suspicious failed recent…" at bounding box center [228, 139] width 456 height 231
paste input "[GEOGRAPHIC_DATA] - Cooler"
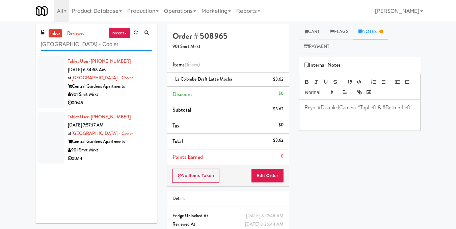
type input "[GEOGRAPHIC_DATA] - Cooler"
click at [139, 85] on div "Central Gardens Apartments" at bounding box center [110, 86] width 84 height 8
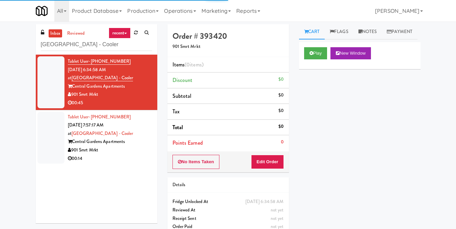
click at [319, 69] on div "Play New Window" at bounding box center [359, 55] width 121 height 27
click at [311, 55] on icon at bounding box center [311, 53] width 4 height 4
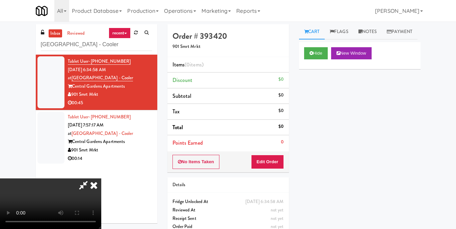
click at [101, 178] on video at bounding box center [50, 203] width 101 height 51
click at [277, 162] on button "Edit Order" at bounding box center [267, 162] width 33 height 14
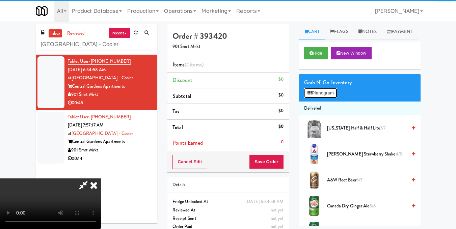
click at [315, 98] on button "Planogram" at bounding box center [320, 93] width 33 height 10
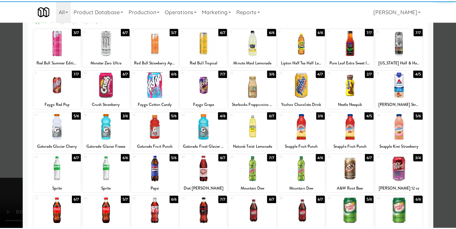
scroll to position [67, 0]
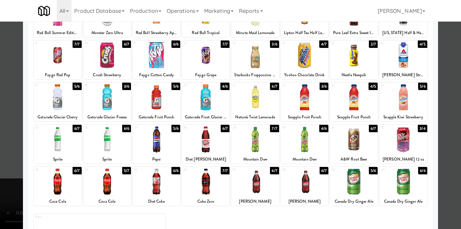
click at [110, 139] on div at bounding box center [107, 139] width 48 height 26
click at [445, 98] on div at bounding box center [230, 114] width 461 height 229
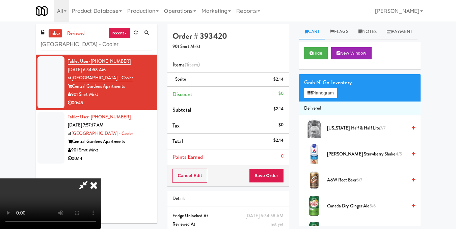
click at [101, 178] on video at bounding box center [50, 203] width 101 height 51
click at [330, 98] on button "Planogram" at bounding box center [320, 93] width 33 height 10
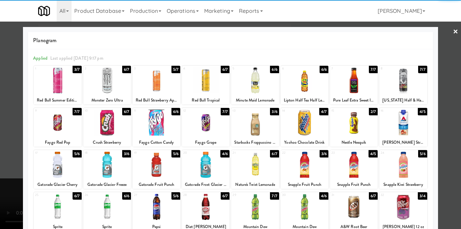
click at [354, 83] on div at bounding box center [354, 80] width 48 height 26
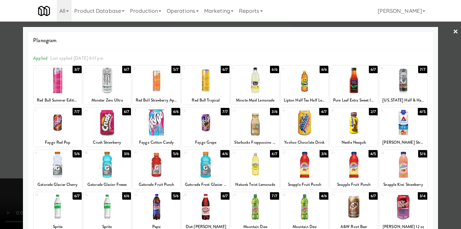
click at [455, 81] on div at bounding box center [230, 114] width 461 height 229
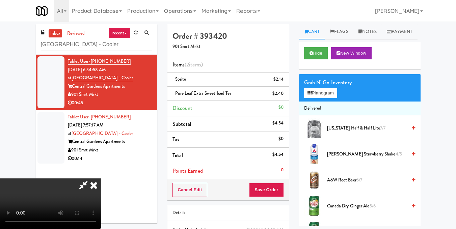
click at [101, 178] on video at bounding box center [50, 203] width 101 height 51
click at [329, 98] on button "Planogram" at bounding box center [320, 93] width 33 height 10
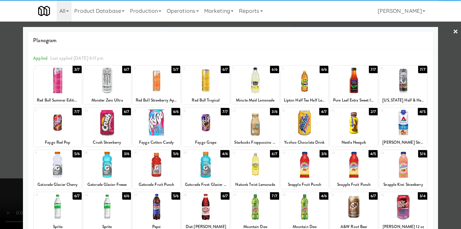
click at [352, 127] on div at bounding box center [354, 123] width 48 height 26
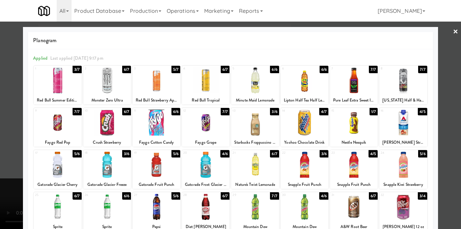
click at [446, 112] on div at bounding box center [230, 114] width 461 height 229
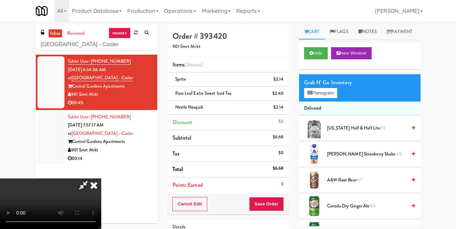
click at [101, 178] on video at bounding box center [50, 203] width 101 height 51
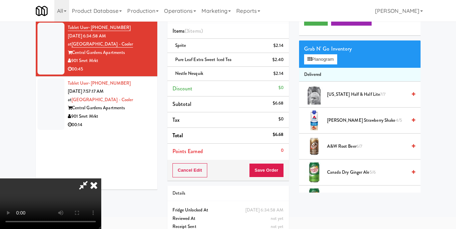
click at [101, 178] on icon at bounding box center [93, 184] width 15 height 13
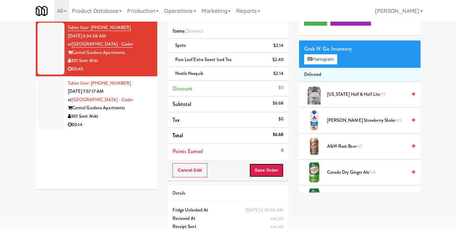
click at [263, 168] on button "Save Order" at bounding box center [266, 170] width 34 height 14
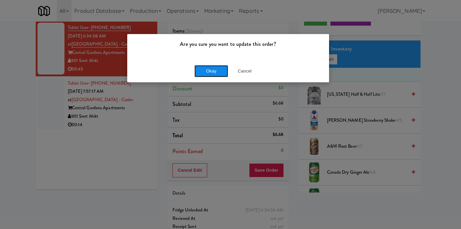
click at [214, 73] on button "Okay" at bounding box center [211, 71] width 34 height 12
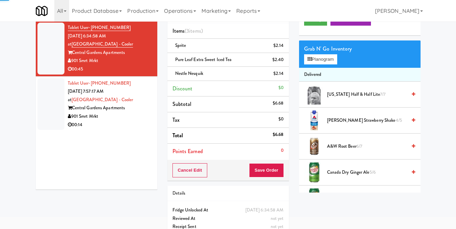
click at [140, 124] on div "00:14" at bounding box center [110, 125] width 84 height 8
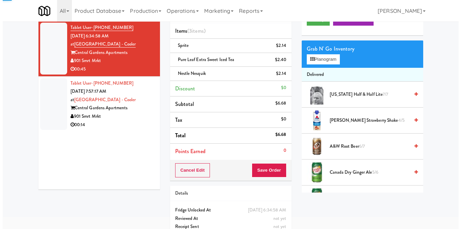
scroll to position [22, 0]
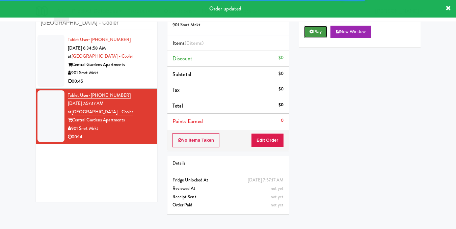
click at [318, 38] on button "Play" at bounding box center [315, 32] width 23 height 12
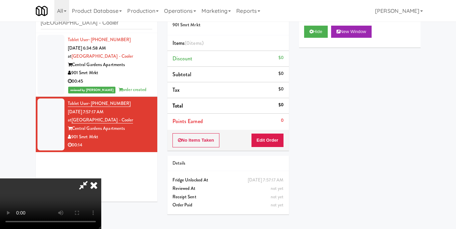
drag, startPoint x: 136, startPoint y: 116, endPoint x: 227, endPoint y: 123, distance: 91.0
click at [101, 178] on video at bounding box center [50, 203] width 101 height 51
click at [283, 145] on button "Edit Order" at bounding box center [267, 140] width 33 height 14
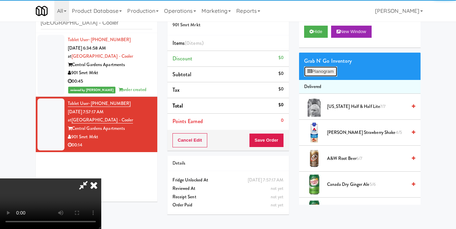
click at [328, 77] on button "Planogram" at bounding box center [320, 71] width 33 height 10
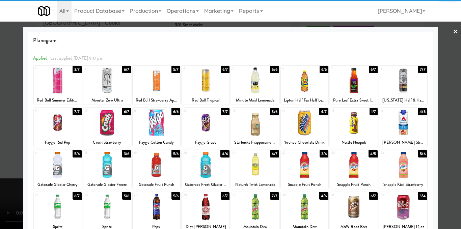
click at [63, 89] on div at bounding box center [58, 80] width 48 height 26
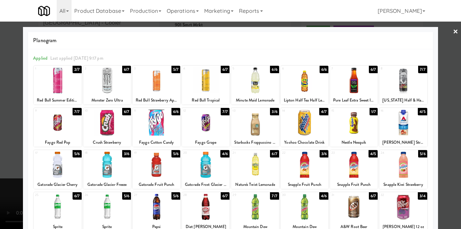
click at [451, 111] on div at bounding box center [230, 114] width 461 height 229
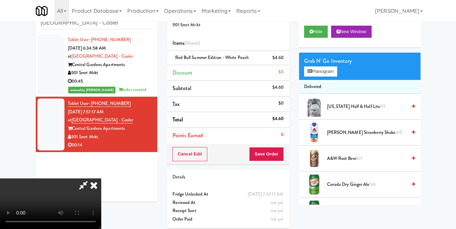
click at [101, 178] on video at bounding box center [50, 203] width 101 height 51
click at [307, 74] on icon at bounding box center [309, 71] width 4 height 4
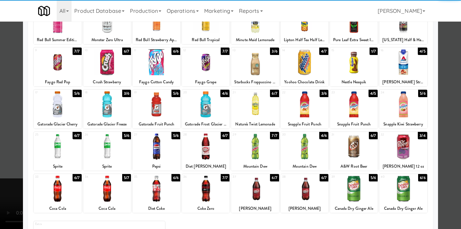
scroll to position [67, 0]
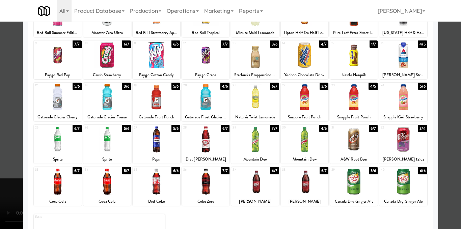
click at [117, 102] on div at bounding box center [107, 97] width 48 height 26
click at [451, 109] on div at bounding box center [230, 114] width 461 height 229
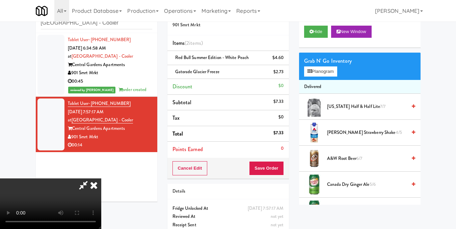
click at [101, 178] on video at bounding box center [50, 203] width 101 height 51
click at [328, 77] on button "Planogram" at bounding box center [320, 71] width 33 height 10
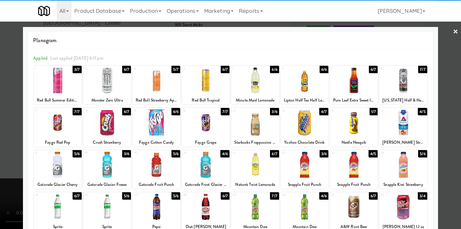
click at [160, 91] on div at bounding box center [157, 80] width 48 height 26
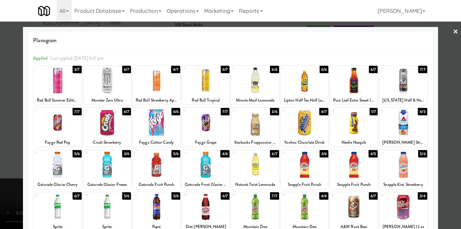
click at [440, 90] on div at bounding box center [230, 114] width 461 height 229
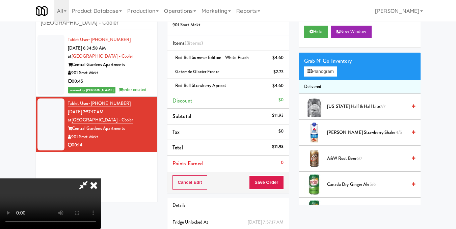
click at [101, 178] on video at bounding box center [50, 203] width 101 height 51
click at [101, 178] on icon at bounding box center [93, 184] width 15 height 13
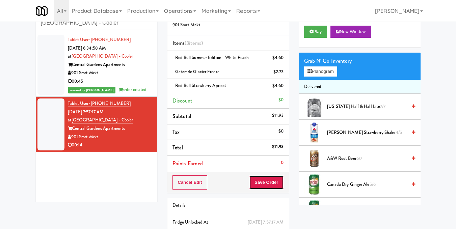
click at [278, 182] on button "Save Order" at bounding box center [266, 182] width 34 height 14
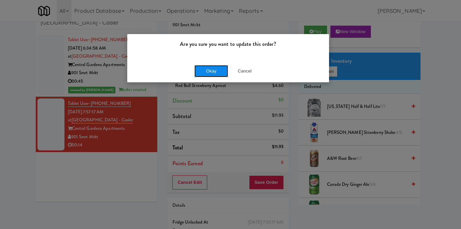
click at [219, 74] on button "Okay" at bounding box center [211, 71] width 34 height 12
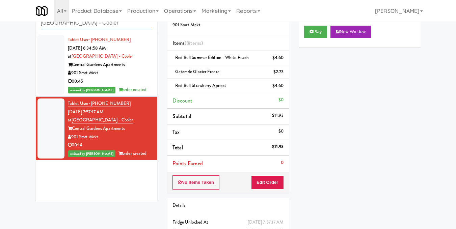
drag, startPoint x: 122, startPoint y: 24, endPoint x: 0, endPoint y: 32, distance: 122.4
click at [0, 32] on div "inbox reviewed recent all unclear take inventory issue suspicious failed recent…" at bounding box center [228, 132] width 456 height 259
paste input "Ambient - Vantage - Pre Opening"
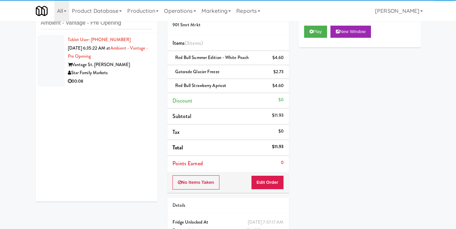
drag, startPoint x: 141, startPoint y: 81, endPoint x: 158, endPoint y: 76, distance: 17.7
click at [141, 81] on div "00:08" at bounding box center [110, 81] width 84 height 8
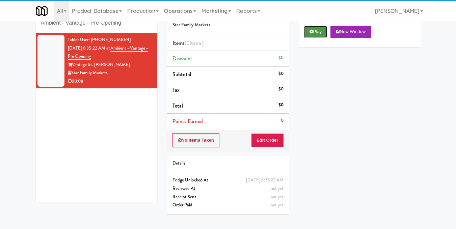
click at [311, 34] on icon at bounding box center [311, 31] width 4 height 4
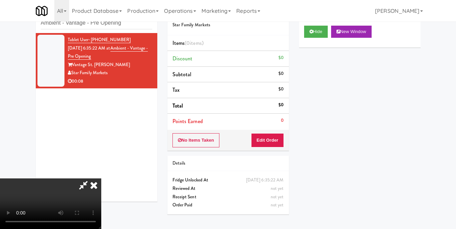
click at [101, 178] on video at bounding box center [50, 203] width 101 height 51
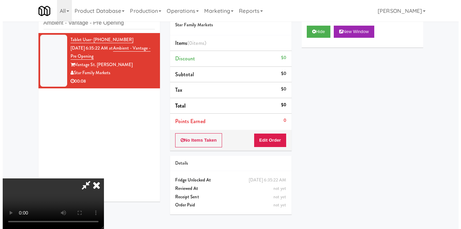
scroll to position [67, 0]
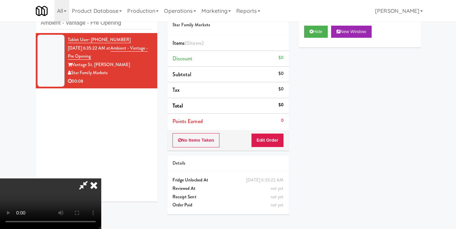
click at [101, 178] on video at bounding box center [50, 203] width 101 height 51
click at [276, 138] on button "Edit Order" at bounding box center [267, 140] width 33 height 14
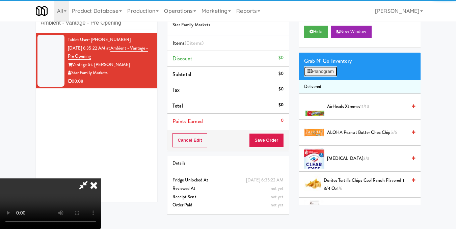
click at [320, 77] on button "Planogram" at bounding box center [320, 71] width 33 height 10
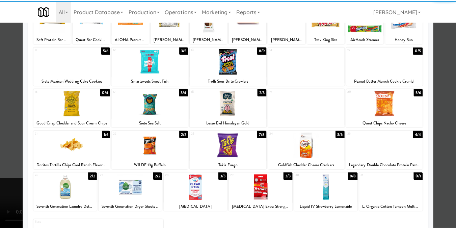
scroll to position [67, 0]
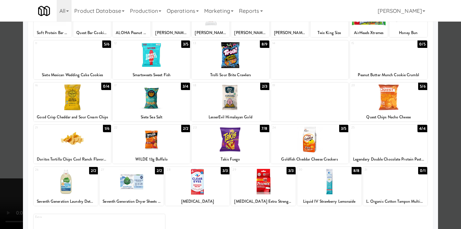
click at [316, 142] on div at bounding box center [309, 139] width 77 height 26
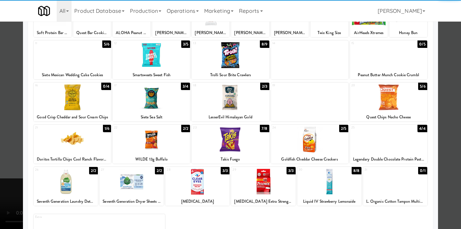
click at [444, 128] on div at bounding box center [230, 114] width 461 height 229
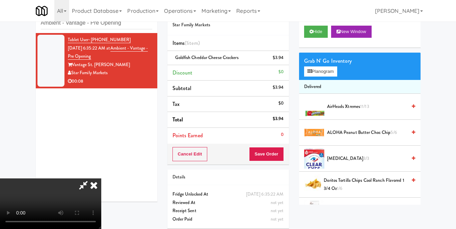
click at [101, 178] on video at bounding box center [50, 203] width 101 height 51
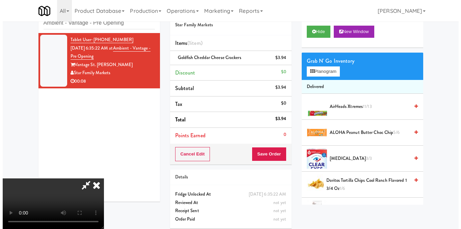
scroll to position [8, 0]
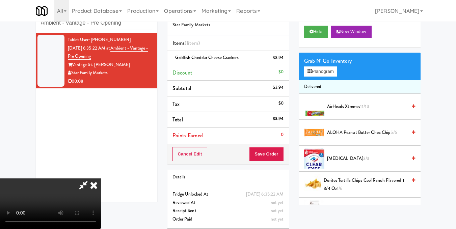
click at [101, 178] on video at bounding box center [50, 203] width 101 height 51
click at [315, 77] on button "Planogram" at bounding box center [320, 71] width 33 height 10
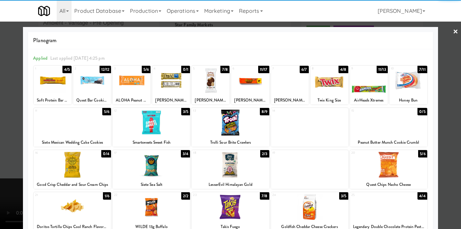
click at [102, 90] on div at bounding box center [92, 80] width 38 height 26
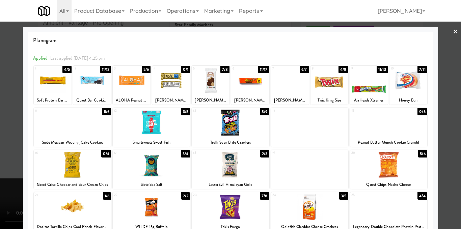
click at [441, 108] on div at bounding box center [230, 114] width 461 height 229
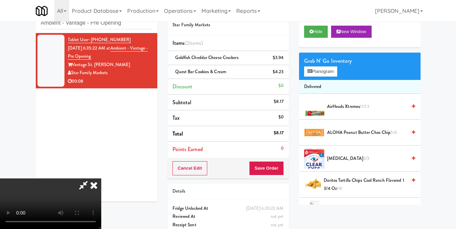
click at [101, 178] on video at bounding box center [50, 203] width 101 height 51
click at [101, 178] on icon at bounding box center [93, 184] width 15 height 13
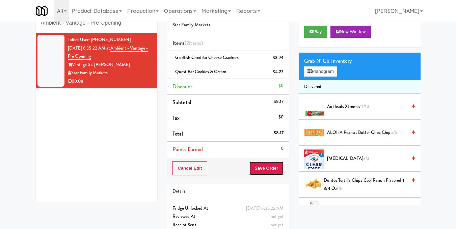
click at [265, 169] on button "Save Order" at bounding box center [266, 168] width 34 height 14
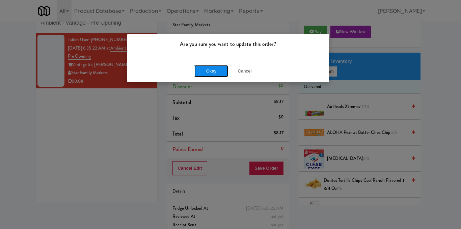
click at [214, 70] on button "Okay" at bounding box center [211, 71] width 34 height 12
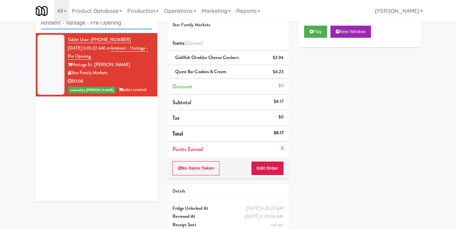
drag, startPoint x: 133, startPoint y: 25, endPoint x: 0, endPoint y: 33, distance: 132.8
click at [0, 33] on div "inbox reviewed recent all unclear take inventory issue suspicious failed recent…" at bounding box center [228, 125] width 456 height 245
paste input "Vertex - Snack Cooler - Left"
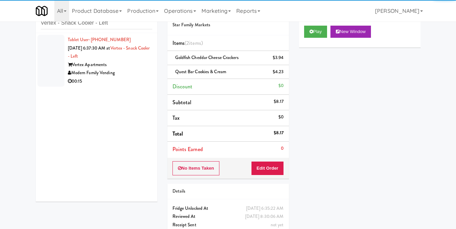
click at [137, 76] on div "Modern Family Vending" at bounding box center [110, 73] width 84 height 8
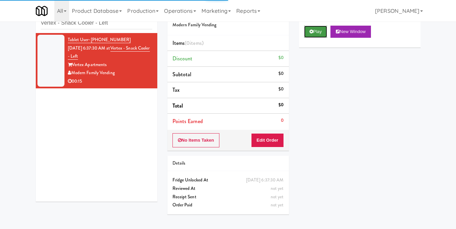
click at [319, 38] on button "Play" at bounding box center [315, 32] width 23 height 12
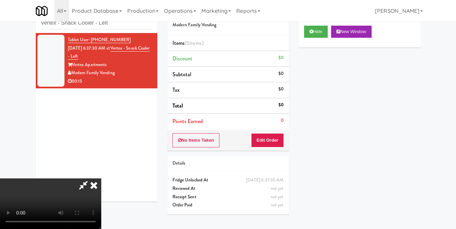
click at [101, 178] on video at bounding box center [50, 203] width 101 height 51
click at [281, 142] on button "Edit Order" at bounding box center [267, 140] width 33 height 14
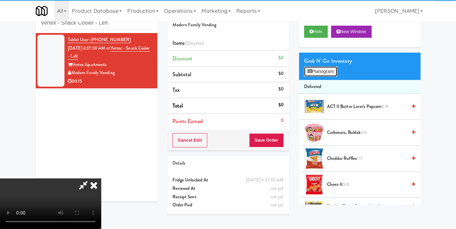
click at [333, 77] on button "Planogram" at bounding box center [320, 71] width 33 height 10
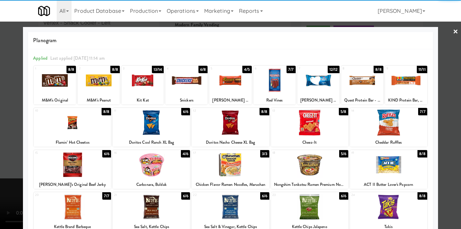
click at [71, 122] on div at bounding box center [72, 123] width 77 height 26
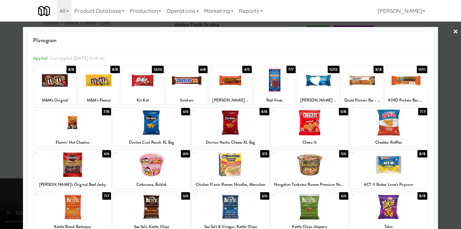
click at [391, 125] on div at bounding box center [388, 123] width 77 height 26
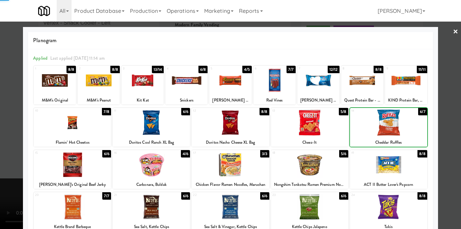
click at [452, 118] on div at bounding box center [230, 114] width 461 height 229
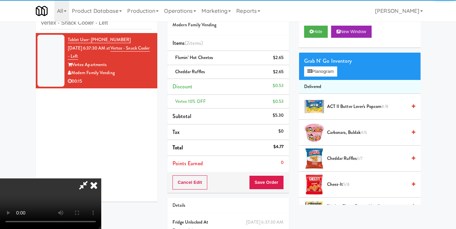
click at [101, 178] on video at bounding box center [50, 203] width 101 height 51
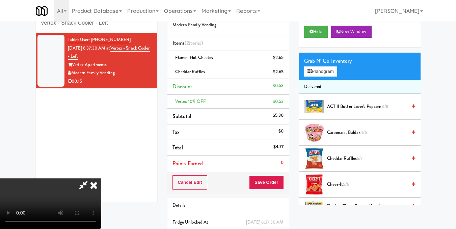
click at [101, 178] on icon at bounding box center [93, 184] width 15 height 13
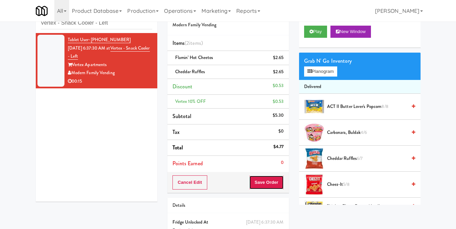
click at [262, 178] on button "Save Order" at bounding box center [266, 182] width 34 height 14
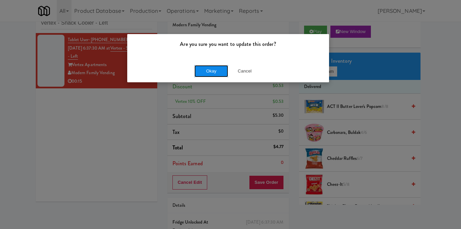
click at [216, 72] on button "Okay" at bounding box center [211, 71] width 34 height 12
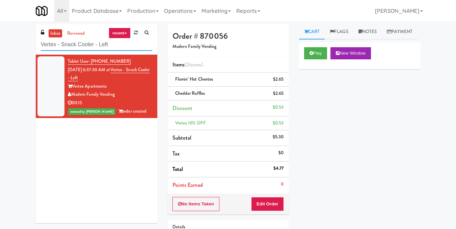
drag, startPoint x: 129, startPoint y: 45, endPoint x: 0, endPoint y: 51, distance: 129.3
click at [0, 51] on div "inbox reviewed recent all unclear take inventory issue suspicious failed recent…" at bounding box center [228, 153] width 456 height 259
paste input "HP Employee Lounge Drinks"
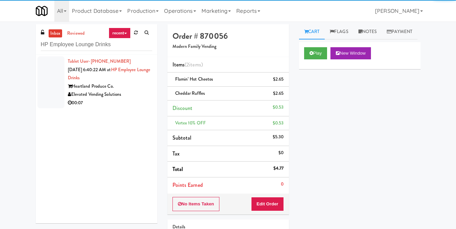
click at [133, 84] on div "Heartland Produce Co." at bounding box center [110, 86] width 84 height 8
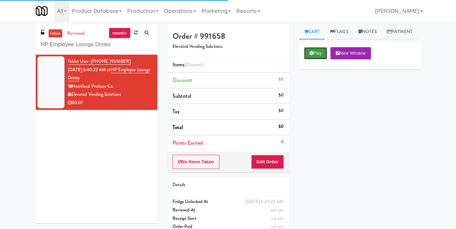
click at [320, 59] on button "Play" at bounding box center [315, 53] width 23 height 12
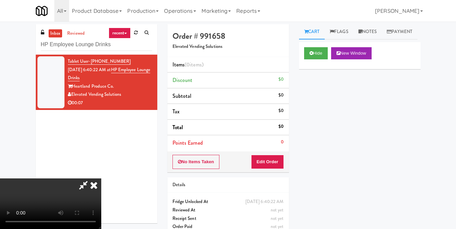
click at [101, 178] on video at bounding box center [50, 203] width 101 height 51
click at [280, 160] on button "Edit Order" at bounding box center [267, 162] width 33 height 14
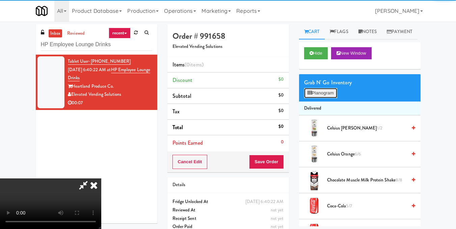
click at [313, 98] on button "Planogram" at bounding box center [320, 93] width 33 height 10
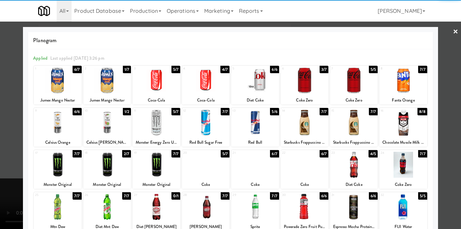
click at [52, 127] on div at bounding box center [58, 123] width 48 height 26
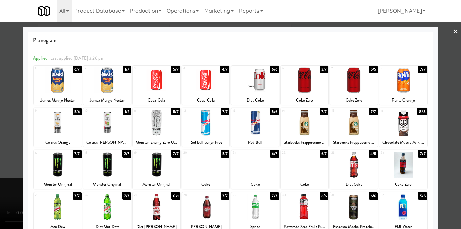
click at [440, 103] on div at bounding box center [230, 114] width 461 height 229
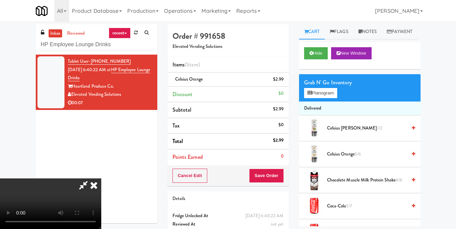
click at [101, 178] on video at bounding box center [50, 203] width 101 height 51
click at [101, 178] on icon at bounding box center [93, 184] width 15 height 13
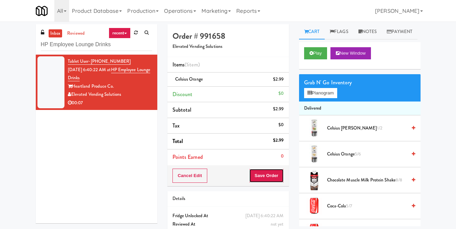
click at [259, 181] on button "Save Order" at bounding box center [266, 176] width 34 height 14
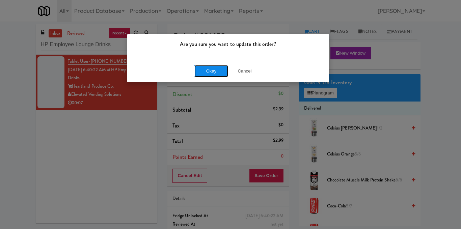
click at [208, 71] on button "Okay" at bounding box center [211, 71] width 34 height 12
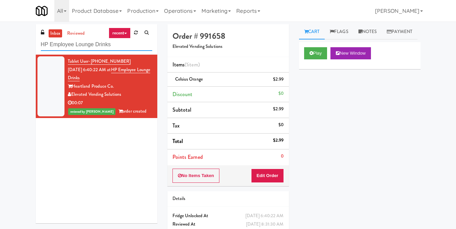
drag, startPoint x: 95, startPoint y: 48, endPoint x: 0, endPoint y: 49, distance: 94.8
click at [0, 49] on div "inbox reviewed recent all unclear take inventory issue suspicious failed recent…" at bounding box center [228, 139] width 456 height 231
paste input "(Food, Snack & Drink) EWR 1-TB-MAIN BREAK ROOM"
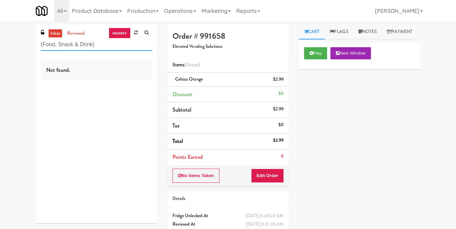
type input "(Food, Snack & Drink)"
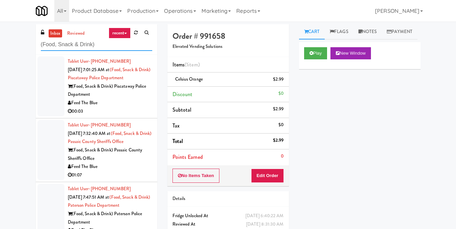
drag, startPoint x: 105, startPoint y: 44, endPoint x: 0, endPoint y: 59, distance: 106.0
click at [0, 61] on div "inbox reviewed recent all unclear take inventory issue suspicious failed recent…" at bounding box center [228, 143] width 456 height 238
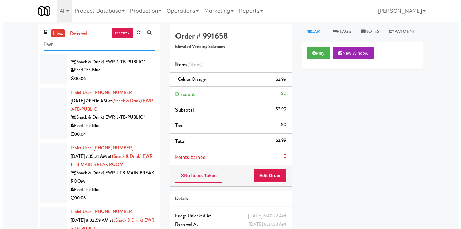
scroll to position [139, 0]
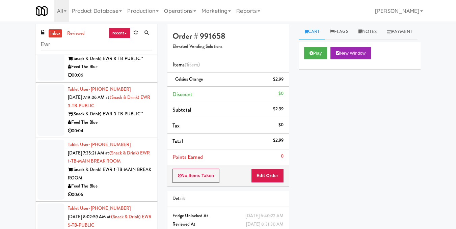
click at [127, 176] on div "(Snack & Drink) EWR 1-TB-MAIN BREAK ROOM" at bounding box center [110, 174] width 84 height 17
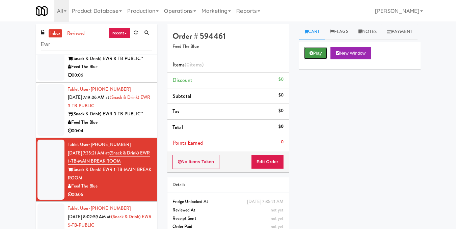
click at [315, 59] on button "Play" at bounding box center [315, 53] width 23 height 12
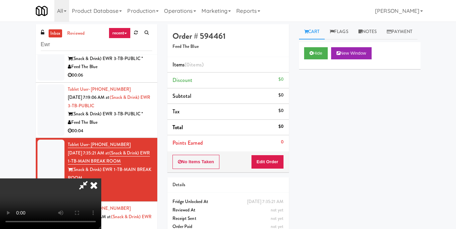
click at [101, 178] on video at bounding box center [50, 203] width 101 height 51
click at [277, 163] on button "Edit Order" at bounding box center [267, 162] width 33 height 14
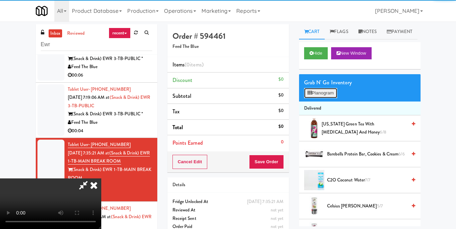
click at [315, 98] on button "Planogram" at bounding box center [320, 93] width 33 height 10
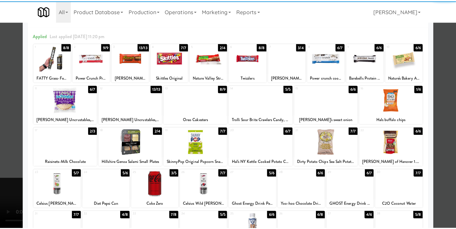
scroll to position [34, 0]
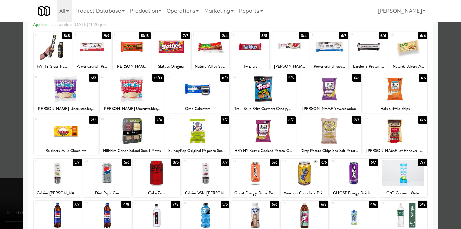
click at [205, 173] on div at bounding box center [206, 173] width 48 height 26
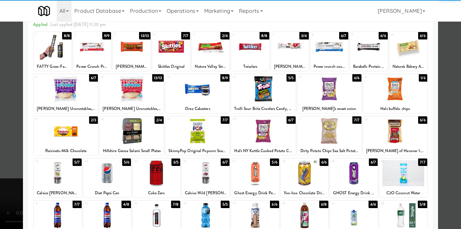
click at [440, 136] on div at bounding box center [230, 114] width 461 height 229
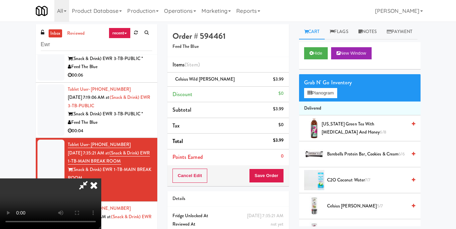
click at [101, 178] on icon at bounding box center [93, 184] width 15 height 13
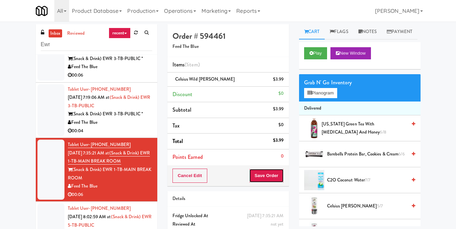
click at [258, 175] on button "Save Order" at bounding box center [266, 176] width 34 height 14
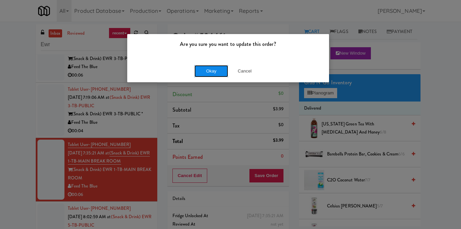
click at [216, 74] on button "Okay" at bounding box center [211, 71] width 34 height 12
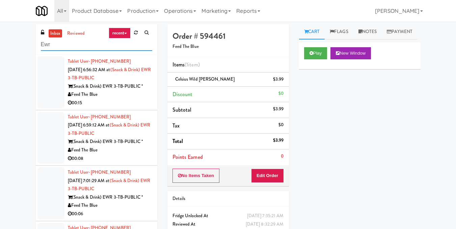
drag, startPoint x: 101, startPoint y: 44, endPoint x: 0, endPoint y: 52, distance: 101.1
click at [0, 51] on div "inbox reviewed recent all unclear take inventory issue suspicious failed recent…" at bounding box center [228, 143] width 456 height 238
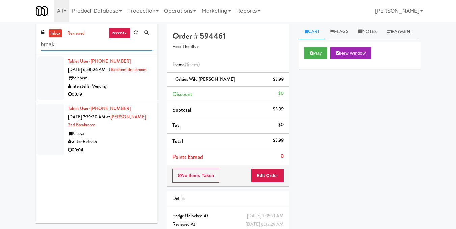
drag, startPoint x: 98, startPoint y: 48, endPoint x: 0, endPoint y: 56, distance: 98.9
click at [0, 56] on div "inbox reviewed recent all unclear take inventory issue suspicious failed recent…" at bounding box center [228, 139] width 456 height 231
paste input "(Food, Snack & Drink) South Brunswick Police Department"
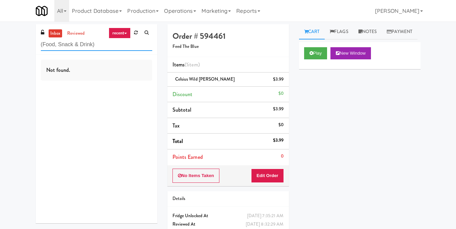
type input "(Food, Snack & Drink"
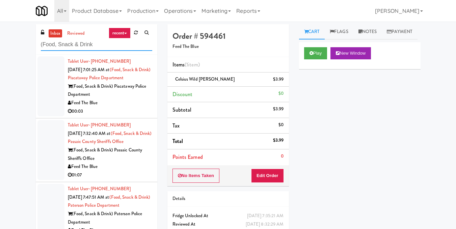
drag, startPoint x: 117, startPoint y: 45, endPoint x: 0, endPoint y: 51, distance: 116.8
click at [0, 51] on div "inbox reviewed recent all unclear take inventory issue suspicious failed recent…" at bounding box center [228, 143] width 456 height 238
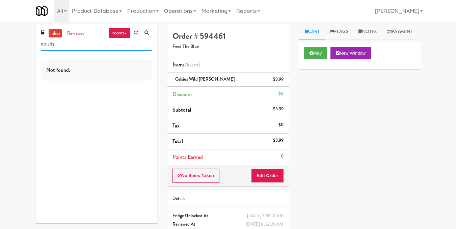
drag, startPoint x: 83, startPoint y: 45, endPoint x: 0, endPoint y: 51, distance: 83.2
click at [0, 51] on div "inbox reviewed recent all unclear take inventory issue suspicious failed recent…" at bounding box center [228, 139] width 456 height 231
type input "b"
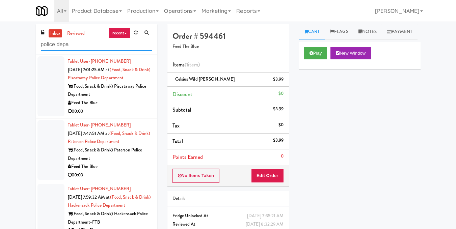
drag, startPoint x: 118, startPoint y: 47, endPoint x: 0, endPoint y: 64, distance: 119.3
click at [0, 64] on div "inbox reviewed recent all unclear take inventory issue suspicious failed recent…" at bounding box center [228, 139] width 456 height 231
paste input "Revology Cars"
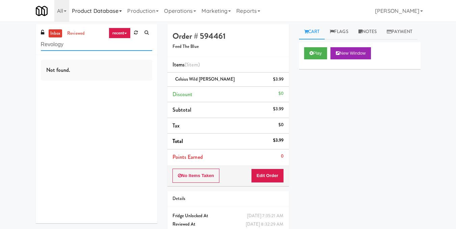
type input "Revology"
